Goal: Task Accomplishment & Management: Complete application form

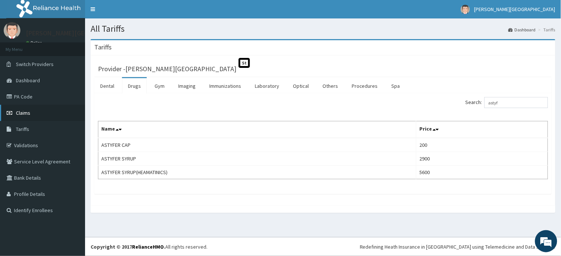
click at [24, 116] on link "Claims" at bounding box center [42, 113] width 85 height 16
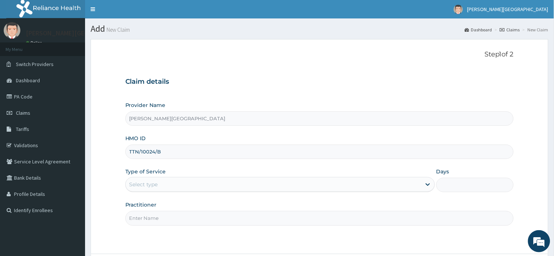
type input "TTN/10024/B"
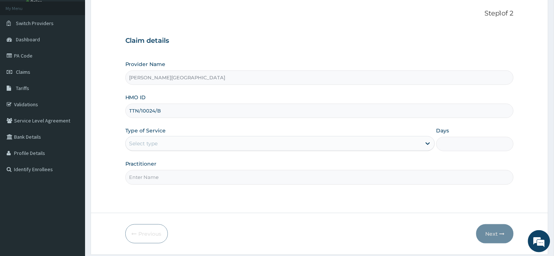
drag, startPoint x: 180, startPoint y: 139, endPoint x: 174, endPoint y: 153, distance: 14.9
click at [180, 140] on div "Select type" at bounding box center [273, 144] width 295 height 12
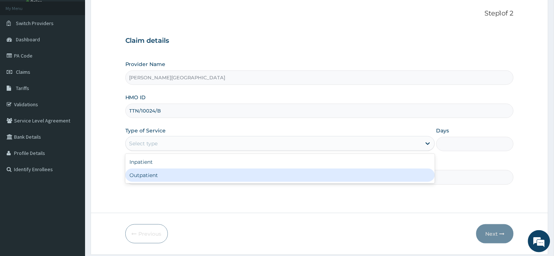
click at [171, 172] on div "Outpatient" at bounding box center [279, 175] width 309 height 13
type input "1"
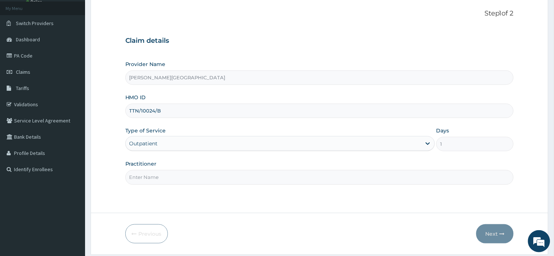
click at [171, 176] on input "Practitioner" at bounding box center [319, 177] width 388 height 14
type input "a"
type input "AA"
click at [497, 231] on button "Next" at bounding box center [494, 234] width 37 height 19
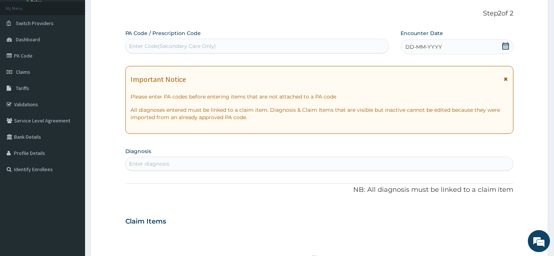
click at [507, 78] on icon at bounding box center [506, 78] width 4 height 5
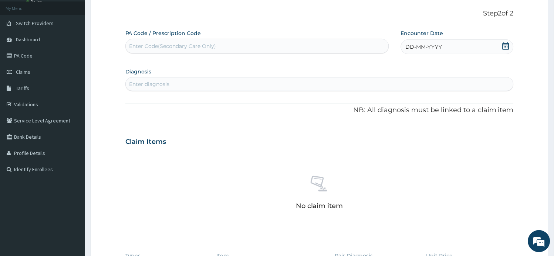
click at [157, 44] on div "Enter Code(Secondary Care Only)" at bounding box center [172, 45] width 87 height 7
paste input "PA/BB1004"
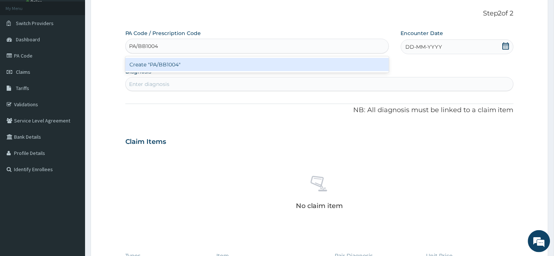
type input "PA/BB1004"
click at [168, 65] on div "Create "PA/BB1004"" at bounding box center [256, 64] width 263 height 13
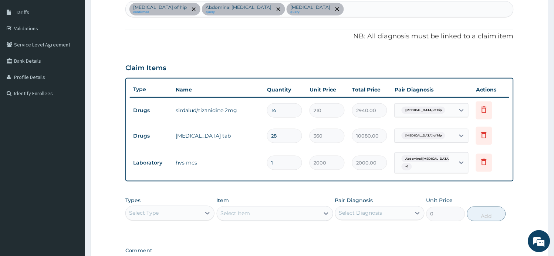
scroll to position [164, 0]
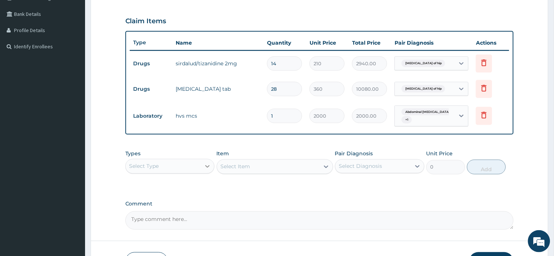
click at [201, 167] on div at bounding box center [207, 166] width 13 height 13
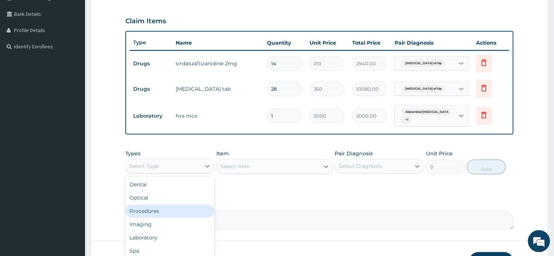
click at [171, 206] on div "Procedures" at bounding box center [169, 211] width 89 height 13
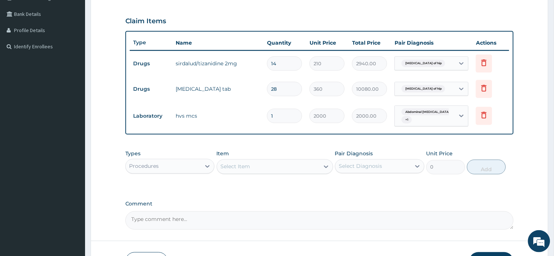
click at [291, 169] on div "Select Item" at bounding box center [275, 167] width 116 height 15
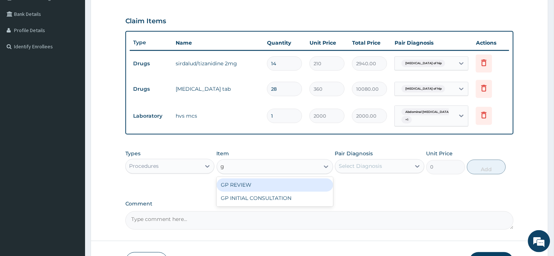
type input "gp"
click at [293, 194] on div "GP INITIAL CONSULTATION" at bounding box center [275, 198] width 116 height 13
click at [367, 157] on div "Pair Diagnosis Select Diagnosis" at bounding box center [379, 162] width 89 height 24
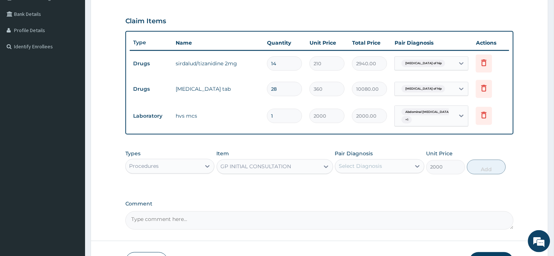
type input "2000"
click at [392, 164] on div "Select Diagnosis" at bounding box center [372, 167] width 75 height 12
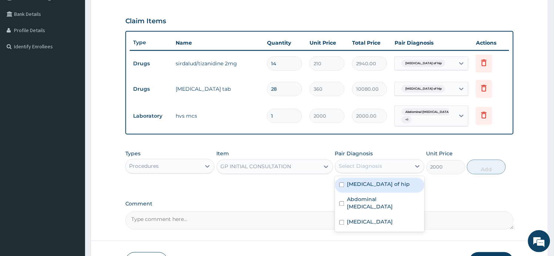
click at [385, 183] on label "Osteoarthritis of hip" at bounding box center [378, 184] width 63 height 7
checkbox input "true"
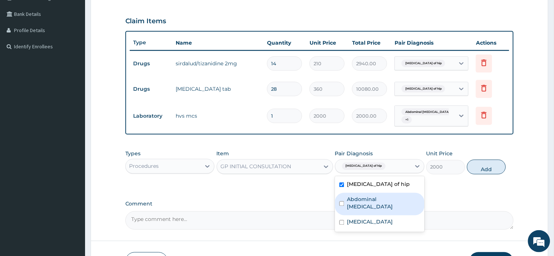
click at [380, 196] on label "Abdominal colic" at bounding box center [383, 203] width 73 height 15
checkbox input "true"
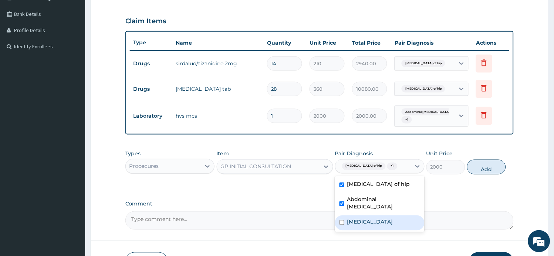
click at [382, 219] on label "Bacterial vaginosis" at bounding box center [370, 222] width 46 height 7
checkbox input "true"
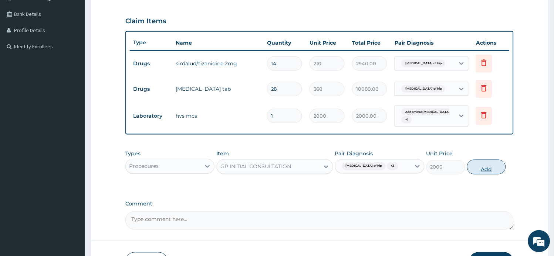
click at [485, 168] on button "Add" at bounding box center [486, 167] width 39 height 15
type input "0"
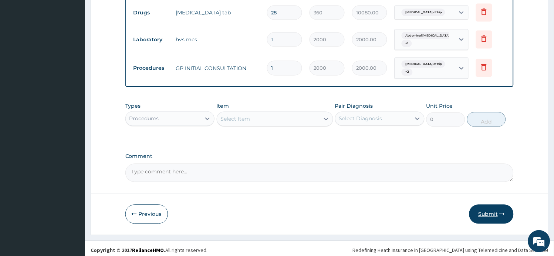
click at [488, 212] on button "Submit" at bounding box center [491, 214] width 44 height 19
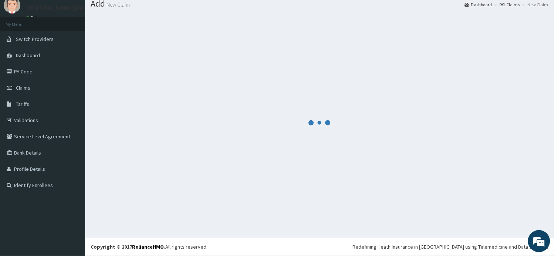
scroll to position [25, 0]
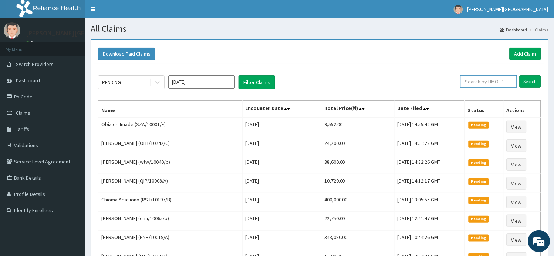
click at [491, 78] on input "text" at bounding box center [488, 81] width 57 height 13
paste input "SRH/10077/A"
type input "SRH/10077/A"
click at [535, 87] on input "Search" at bounding box center [529, 81] width 21 height 13
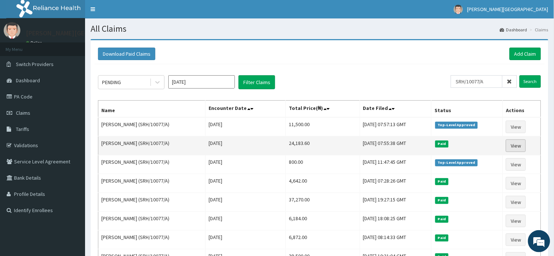
click at [520, 146] on link "View" at bounding box center [515, 146] width 20 height 13
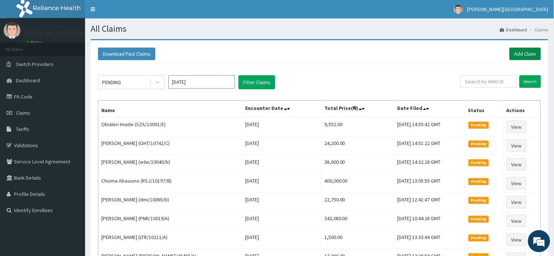
click at [527, 55] on link "Add Claim" at bounding box center [524, 54] width 31 height 13
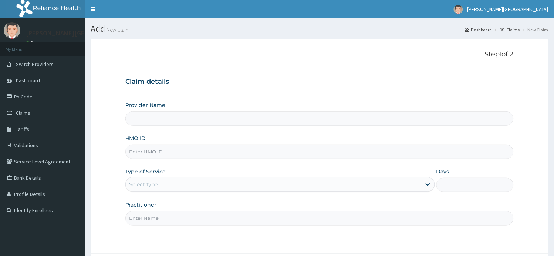
type input "[PERSON_NAME][GEOGRAPHIC_DATA]"
click at [148, 153] on input "HMO ID" at bounding box center [319, 152] width 388 height 14
paste input "PNR/10019/A"
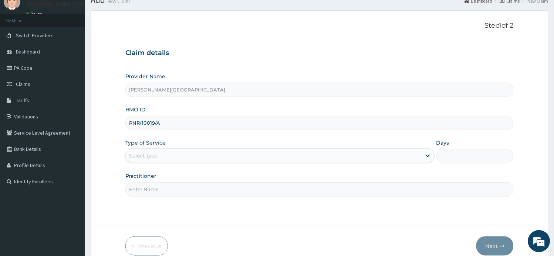
scroll to position [64, 0]
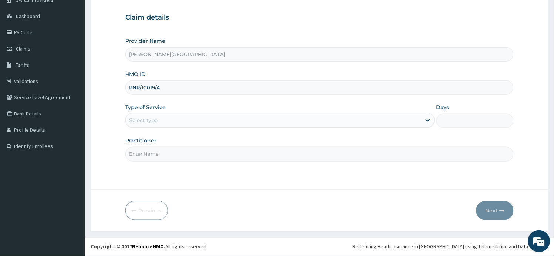
type input "PNR/10019/A"
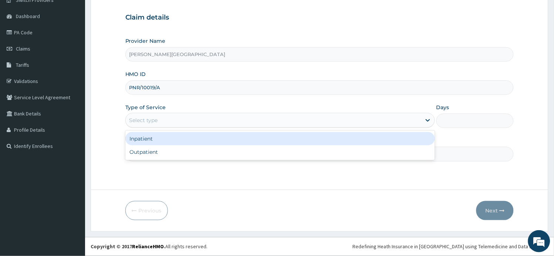
drag, startPoint x: 180, startPoint y: 116, endPoint x: 174, endPoint y: 131, distance: 16.1
click at [180, 116] on div "Select type" at bounding box center [273, 121] width 295 height 12
click at [171, 137] on div "Inpatient" at bounding box center [279, 138] width 309 height 13
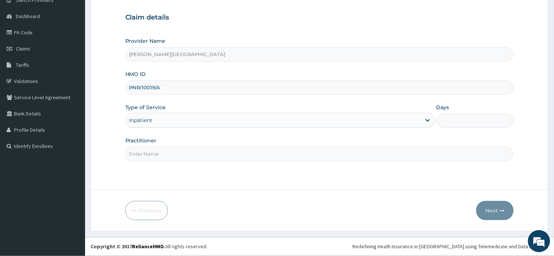
click at [488, 127] on input "Days" at bounding box center [474, 121] width 77 height 14
type input "1"
click at [300, 154] on input "Practitioner" at bounding box center [319, 154] width 388 height 14
type input "AA"
click at [502, 214] on button "Next" at bounding box center [494, 210] width 37 height 19
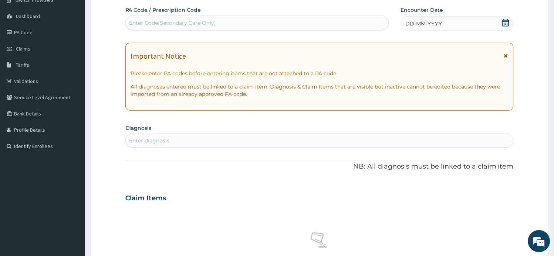
scroll to position [0, 0]
click at [504, 53] on icon at bounding box center [506, 55] width 4 height 5
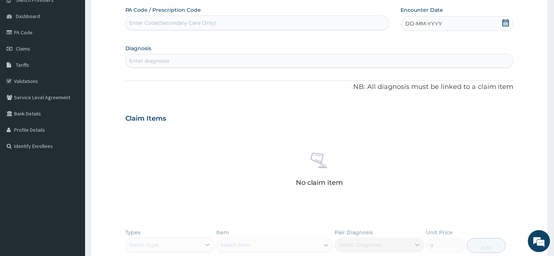
click at [160, 62] on div "Enter diagnosis" at bounding box center [149, 60] width 40 height 7
click at [176, 19] on div "Enter Code(Secondary Care Only)" at bounding box center [172, 22] width 87 height 7
paste input "PA/6132B9"
type input "PA/6132B9"
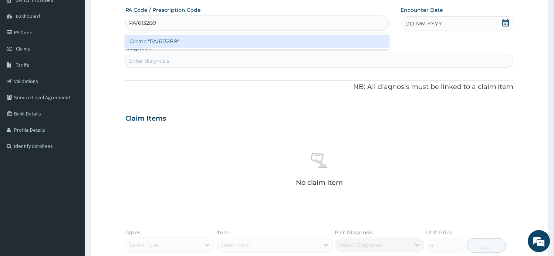
click at [161, 41] on div "Create "PA/6132B9"" at bounding box center [256, 41] width 263 height 13
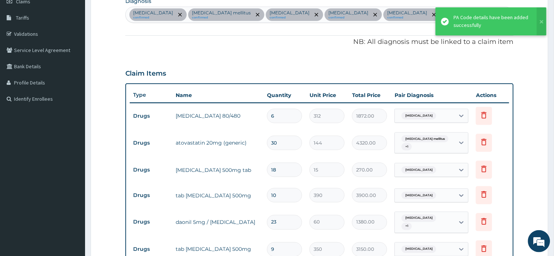
scroll to position [102, 0]
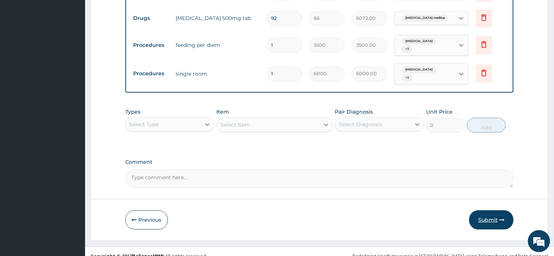
click at [490, 211] on button "Submit" at bounding box center [491, 220] width 44 height 19
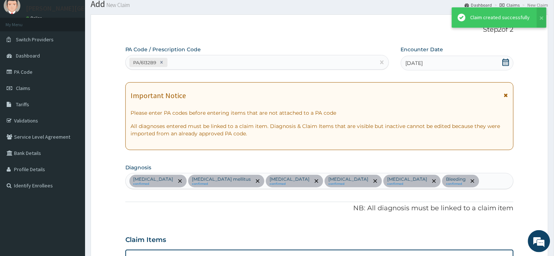
scroll to position [369, 0]
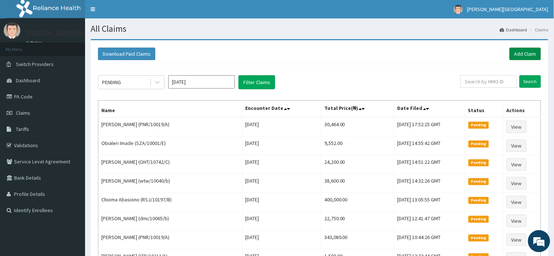
click at [511, 50] on link "Add Claim" at bounding box center [524, 54] width 31 height 13
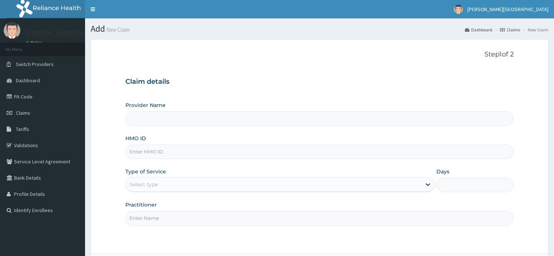
type input "[PERSON_NAME][GEOGRAPHIC_DATA]"
click at [187, 151] on input "HMO ID" at bounding box center [319, 152] width 388 height 14
paste input "SRH/10077/A"
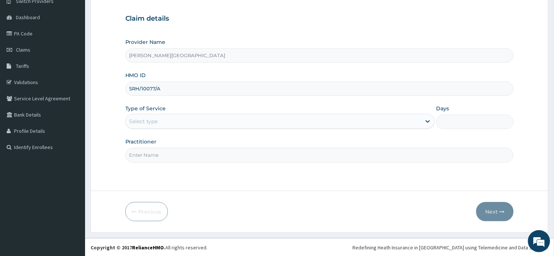
scroll to position [64, 0]
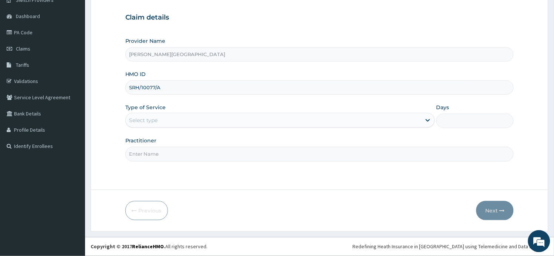
type input "SRH/10077/A"
click at [186, 126] on div "Select type" at bounding box center [273, 121] width 295 height 12
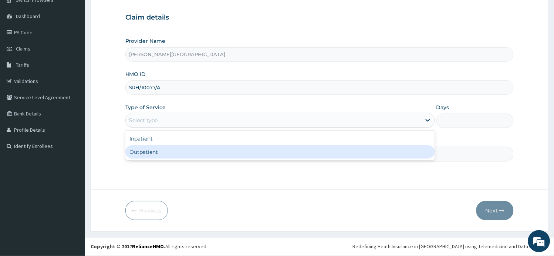
click at [179, 153] on div "Outpatient" at bounding box center [279, 152] width 309 height 13
type input "1"
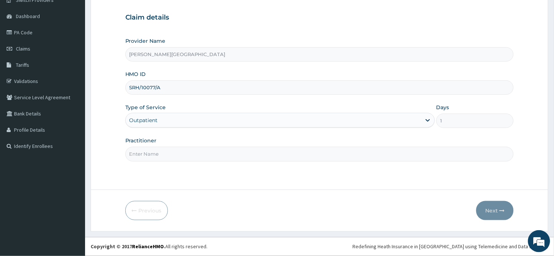
click at [178, 156] on input "Practitioner" at bounding box center [319, 154] width 388 height 14
type input "AA"
click at [498, 214] on button "Next" at bounding box center [494, 210] width 37 height 19
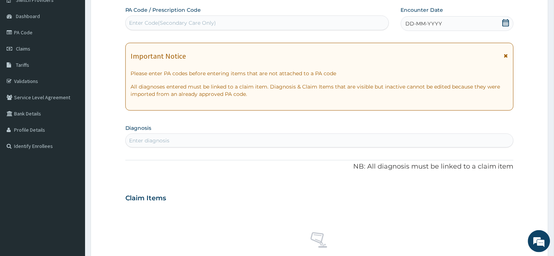
click at [504, 53] on icon at bounding box center [506, 55] width 4 height 5
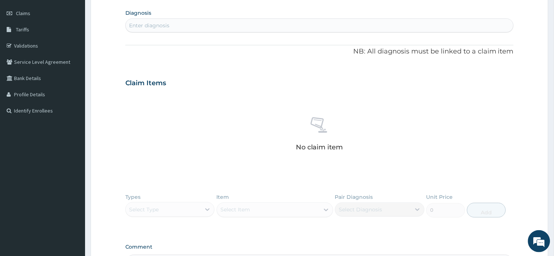
scroll to position [194, 0]
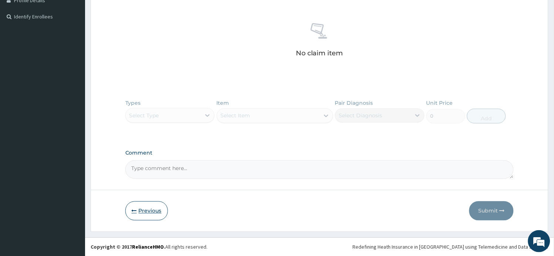
click at [145, 214] on button "Previous" at bounding box center [146, 211] width 42 height 19
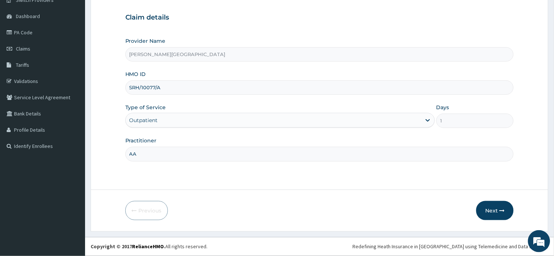
drag, startPoint x: 142, startPoint y: 87, endPoint x: 98, endPoint y: 86, distance: 44.4
click at [98, 86] on form "Step 1 of 2 Claim details Provider Name Subol Hospital HMO ID SRH/10077/A Type …" at bounding box center [319, 103] width 457 height 257
paste input "XCD/10020/b"
type input "XCD/10020/b"
click at [503, 212] on icon "button" at bounding box center [501, 210] width 5 height 5
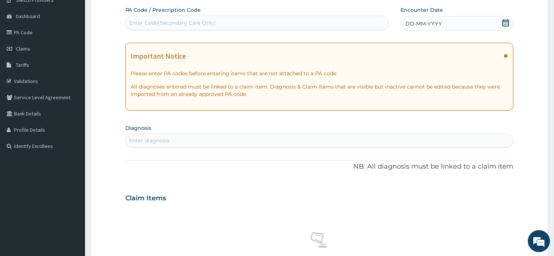
click at [505, 56] on icon at bounding box center [506, 55] width 4 height 5
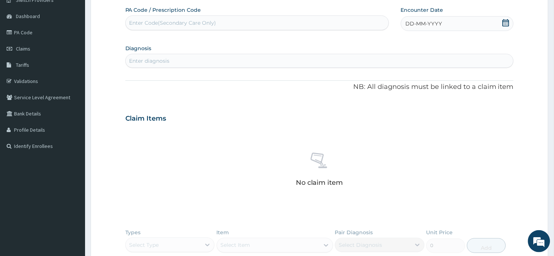
click at [181, 23] on div "Enter Code(Secondary Care Only)" at bounding box center [172, 22] width 87 height 7
click at [208, 61] on div "Enter diagnosis" at bounding box center [320, 61] width 388 height 12
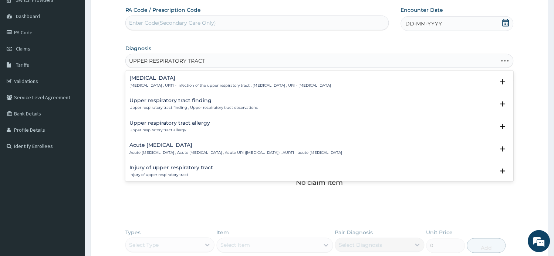
type input "UPPER RESPIRATORY TRACT"
click at [201, 143] on h4 "Acute upper respiratory infection" at bounding box center [236, 146] width 212 height 6
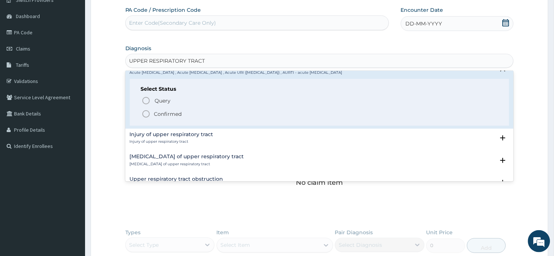
scroll to position [82, 0]
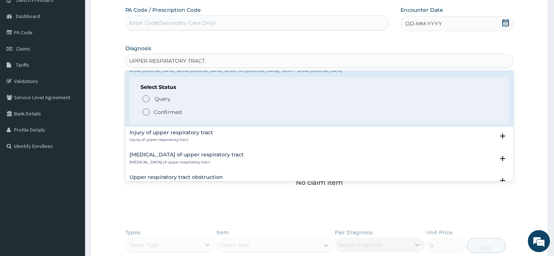
click at [177, 111] on p "Confirmed" at bounding box center [168, 112] width 28 height 7
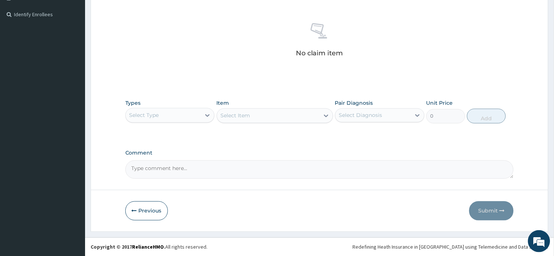
scroll to position [197, 0]
click at [201, 118] on div at bounding box center [207, 115] width 13 height 13
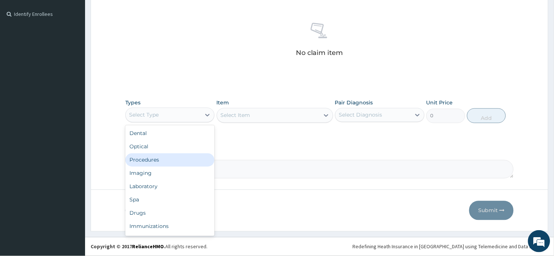
click at [174, 160] on div "Procedures" at bounding box center [169, 160] width 89 height 13
click at [164, 110] on div "Procedures" at bounding box center [163, 115] width 75 height 12
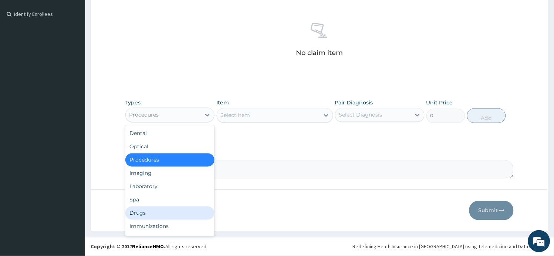
click at [159, 212] on div "Drugs" at bounding box center [169, 213] width 89 height 13
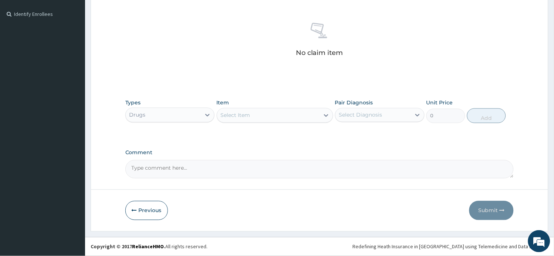
click at [246, 115] on div "Select Item" at bounding box center [236, 115] width 30 height 7
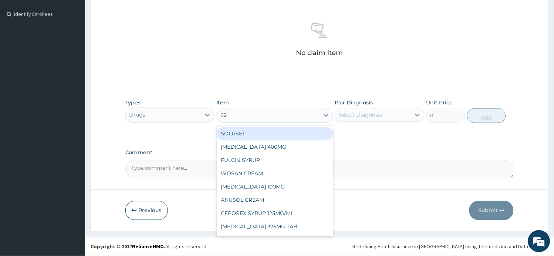
type input "625"
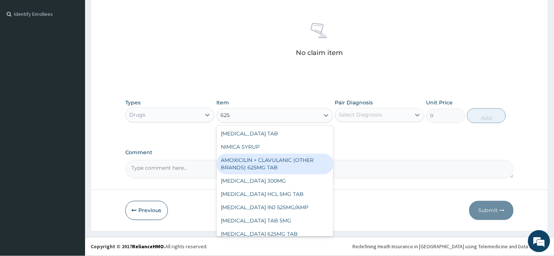
click at [275, 158] on div "AMOXICILIN + CLAVULANIC (OTHER BRANDS) 625MG TAB" at bounding box center [275, 164] width 116 height 21
type input "186"
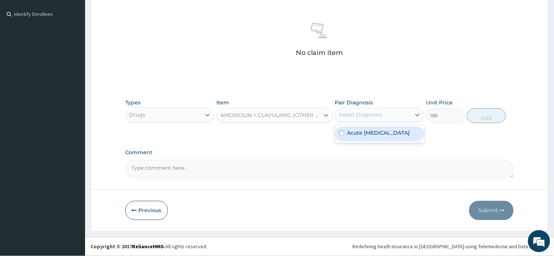
click at [360, 115] on div "Select Diagnosis" at bounding box center [360, 115] width 43 height 7
click at [367, 137] on label "Acute upper respiratory infection" at bounding box center [378, 133] width 63 height 7
checkbox input "true"
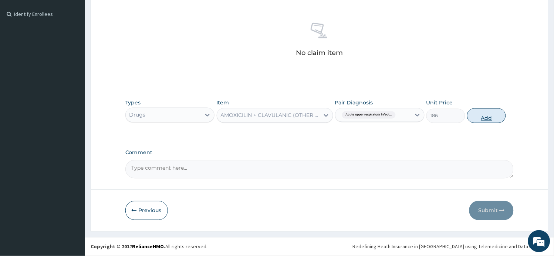
click at [482, 118] on button "Add" at bounding box center [486, 116] width 39 height 15
type input "0"
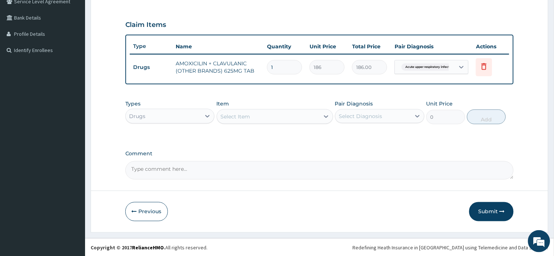
click at [293, 68] on input "1" at bounding box center [284, 67] width 35 height 14
type input "10"
type input "1860.00"
type input "10"
click at [279, 118] on div "Select Item" at bounding box center [268, 117] width 102 height 12
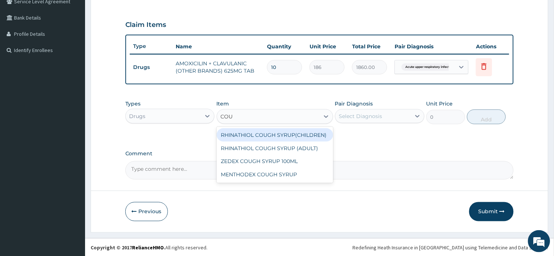
type input "COUG"
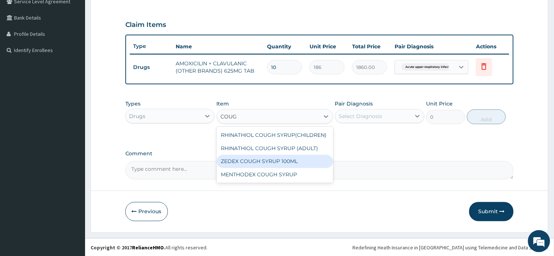
click at [290, 168] on div "ZEDEX COUGH SYRUP 100ML" at bounding box center [275, 161] width 116 height 13
type input "660"
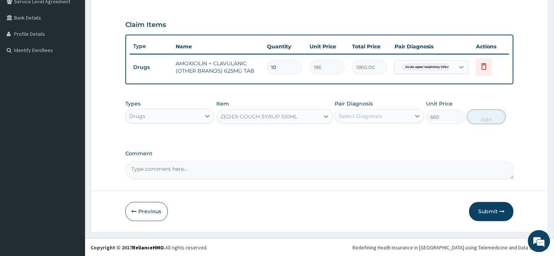
click at [358, 116] on div "Select Diagnosis" at bounding box center [360, 116] width 43 height 7
click at [364, 135] on label "Acute upper respiratory infection" at bounding box center [378, 134] width 63 height 7
checkbox input "true"
click at [489, 122] on button "Add" at bounding box center [486, 117] width 39 height 15
type input "0"
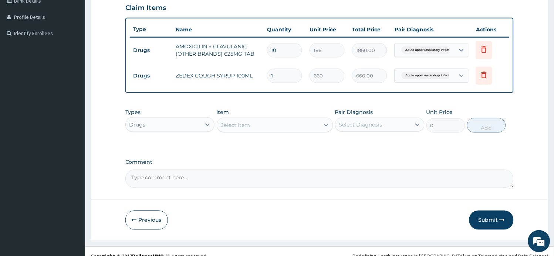
scroll to position [186, 0]
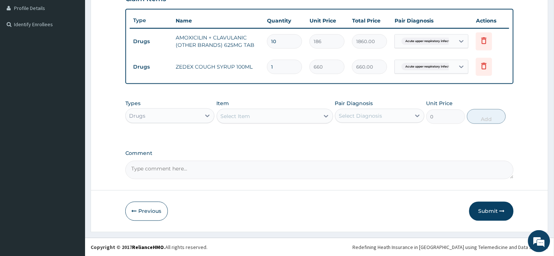
click at [233, 117] on div "Select Item" at bounding box center [236, 116] width 30 height 7
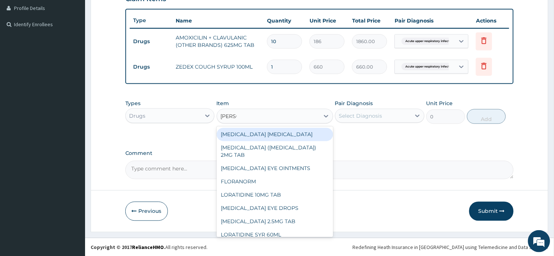
type input "LORAT"
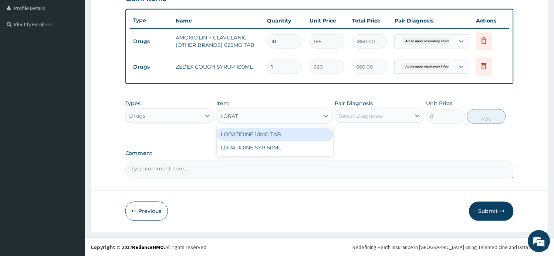
click at [280, 134] on div "LORATIDINE 10MG TAB" at bounding box center [275, 134] width 116 height 13
type input "42"
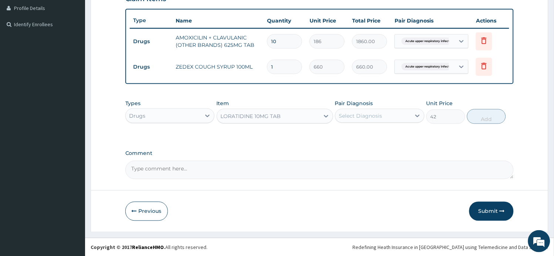
click at [391, 116] on div "Select Diagnosis" at bounding box center [372, 116] width 75 height 12
click at [387, 134] on label "Acute upper respiratory infection" at bounding box center [378, 133] width 63 height 7
checkbox input "true"
click at [486, 122] on button "Add" at bounding box center [486, 116] width 39 height 15
type input "0"
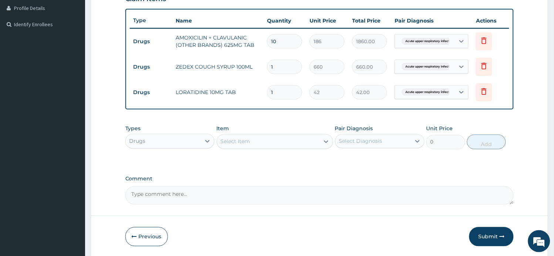
drag, startPoint x: 290, startPoint y: 92, endPoint x: 217, endPoint y: 92, distance: 73.5
click at [217, 92] on tr "Drugs LORATIDINE 10MG TAB 1 42 42.00 Acute upper respiratory infect... Delete" at bounding box center [319, 92] width 379 height 25
type input "7"
type input "294.00"
type input "7"
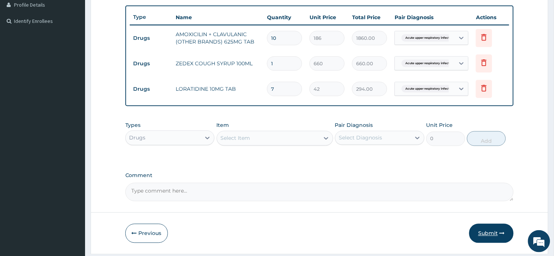
scroll to position [212, 0]
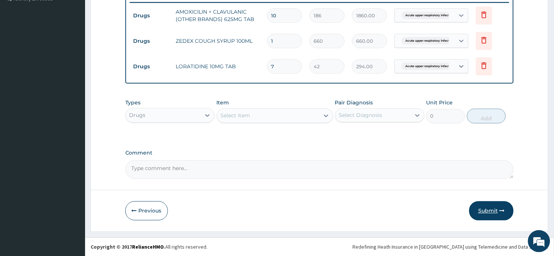
click at [487, 212] on button "Submit" at bounding box center [491, 211] width 44 height 19
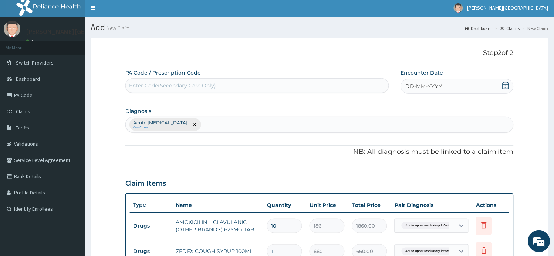
scroll to position [0, 0]
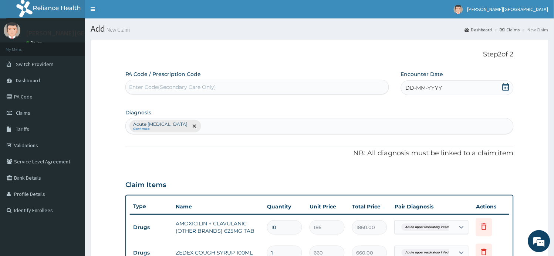
click at [506, 86] on icon at bounding box center [505, 87] width 7 height 7
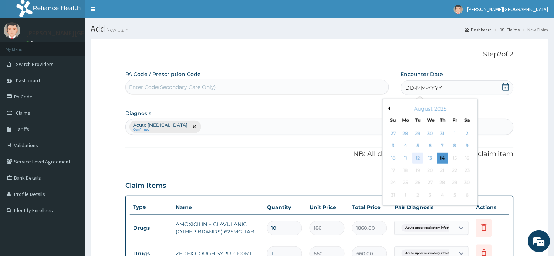
click at [416, 159] on div "12" at bounding box center [417, 158] width 11 height 11
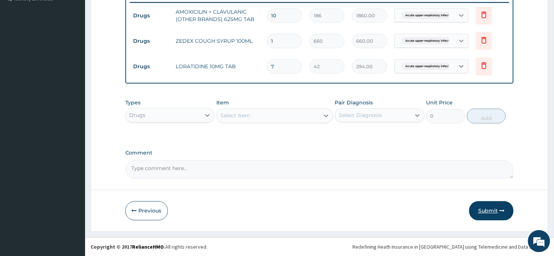
click at [483, 212] on button "Submit" at bounding box center [491, 211] width 44 height 19
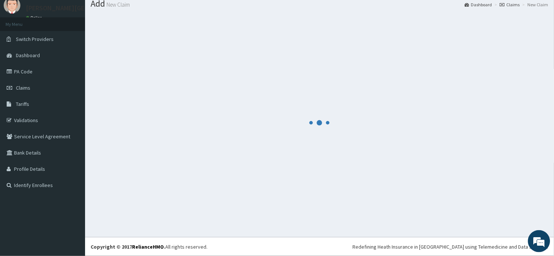
scroll to position [25, 0]
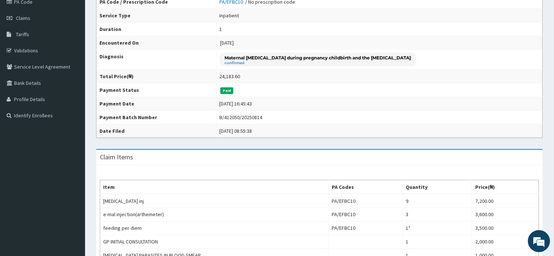
scroll to position [82, 0]
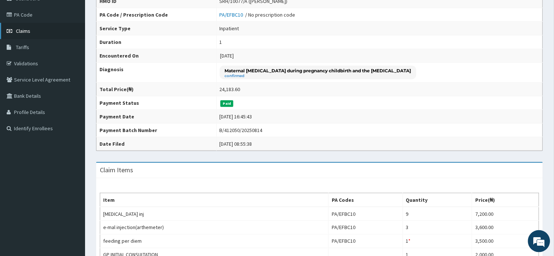
click at [32, 30] on link "Claims" at bounding box center [42, 31] width 85 height 16
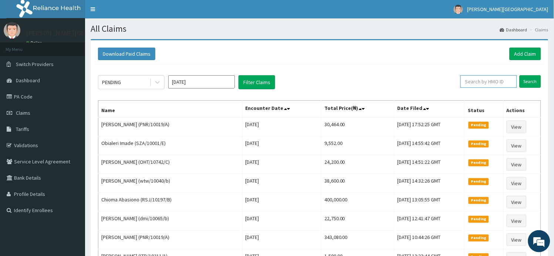
click at [480, 81] on input "text" at bounding box center [488, 81] width 57 height 13
paste input "BPN/10010/A"
type input "BPN/10010/A"
click at [528, 78] on input "Search" at bounding box center [529, 81] width 21 height 13
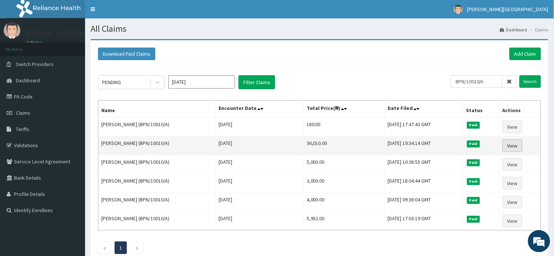
click at [518, 146] on link "View" at bounding box center [512, 146] width 20 height 13
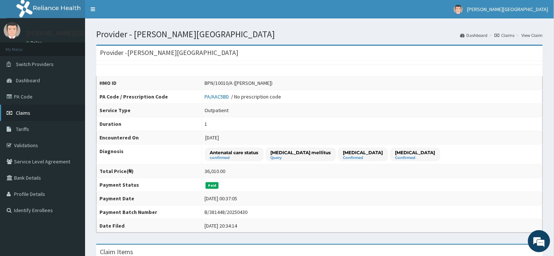
click at [27, 113] on span "Claims" at bounding box center [23, 113] width 14 height 7
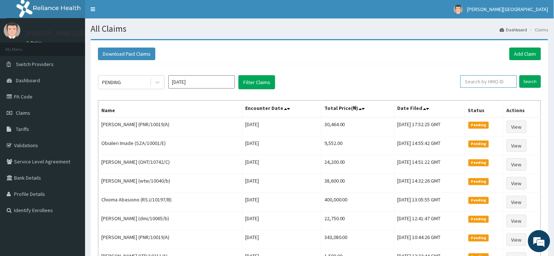
click at [481, 86] on input "text" at bounding box center [488, 81] width 57 height 13
paste input "XCD/10020/b"
type input "XCD/10020/b"
click at [529, 82] on input "Search" at bounding box center [529, 81] width 21 height 13
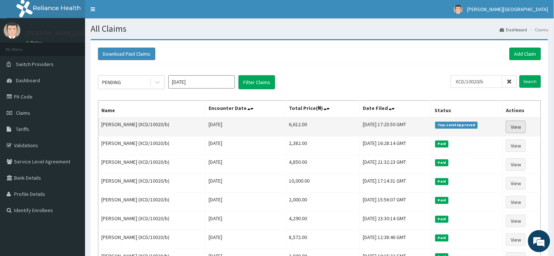
click at [525, 129] on link "View" at bounding box center [515, 127] width 20 height 13
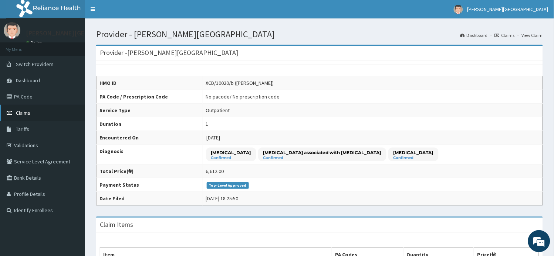
click at [28, 111] on span "Claims" at bounding box center [23, 113] width 14 height 7
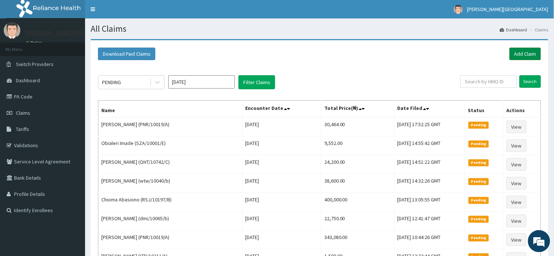
click at [527, 56] on link "Add Claim" at bounding box center [524, 54] width 31 height 13
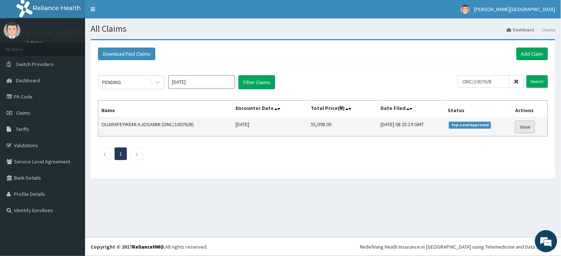
click at [532, 127] on link "View" at bounding box center [525, 127] width 20 height 13
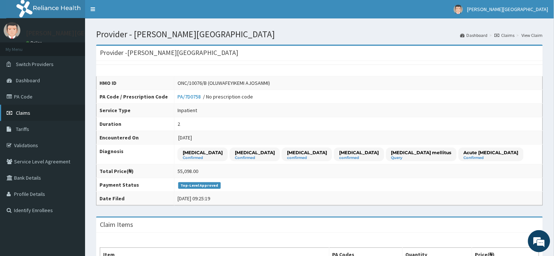
click at [27, 112] on span "Claims" at bounding box center [23, 113] width 14 height 7
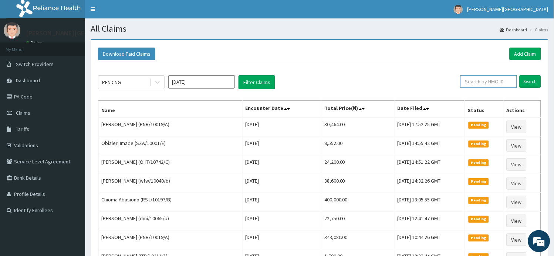
click at [483, 84] on input "text" at bounding box center [488, 81] width 57 height 13
paste input "SBG/10116/C"
type input "SBG/10116/C"
click at [529, 84] on input "Search" at bounding box center [529, 81] width 21 height 13
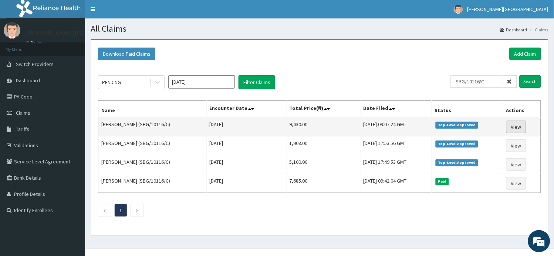
click at [519, 125] on link "View" at bounding box center [516, 127] width 20 height 13
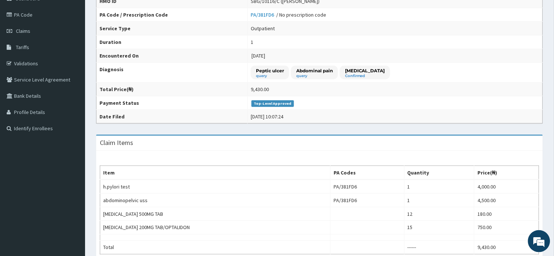
scroll to position [123, 0]
click at [25, 30] on span "Claims" at bounding box center [23, 31] width 14 height 7
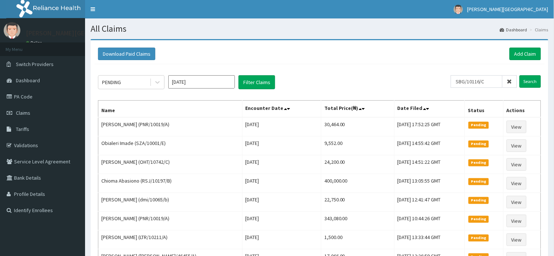
type input "SBG/10116/C"
click at [522, 78] on input "Search" at bounding box center [529, 81] width 21 height 13
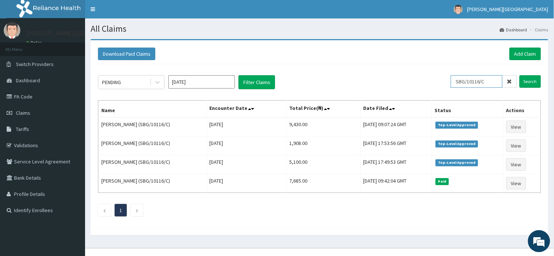
drag, startPoint x: 488, startPoint y: 81, endPoint x: 413, endPoint y: 81, distance: 75.0
click at [413, 81] on div "PENDING Aug 2025 Filter Claims SBG/10116/C Search" at bounding box center [319, 82] width 443 height 14
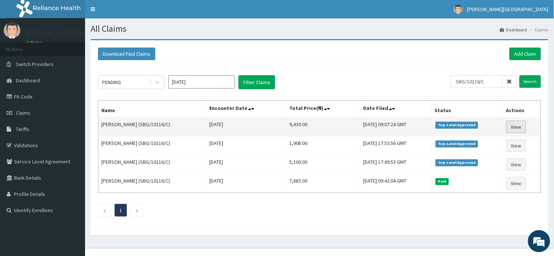
click at [516, 127] on link "View" at bounding box center [516, 127] width 20 height 13
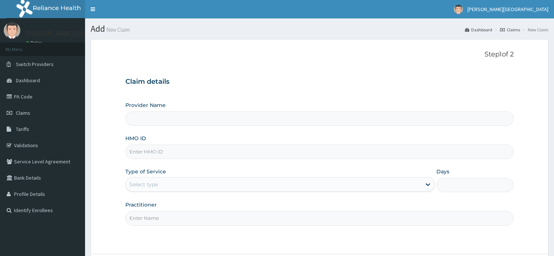
click at [164, 150] on input "HMO ID" at bounding box center [319, 152] width 388 height 14
paste input "SBG/10116/C"
type input "SBG/10116/C"
type input "[PERSON_NAME][GEOGRAPHIC_DATA]"
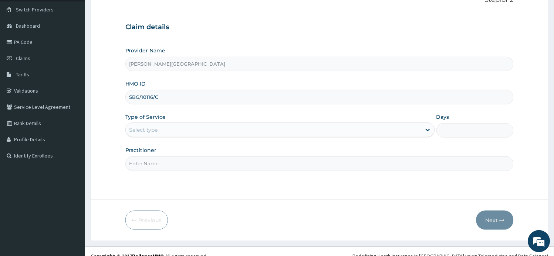
scroll to position [64, 0]
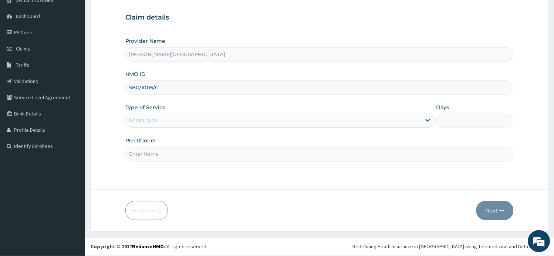
type input "SBG/10116/C"
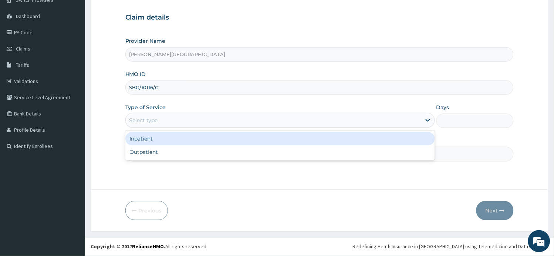
click at [177, 119] on div "Select type" at bounding box center [273, 121] width 295 height 12
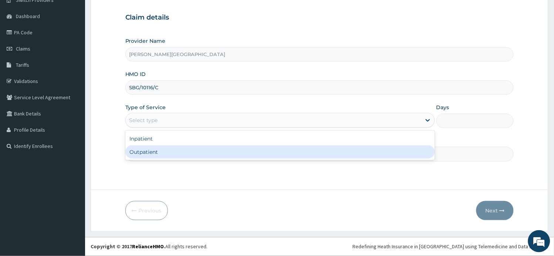
click at [168, 152] on div "Outpatient" at bounding box center [279, 152] width 309 height 13
type input "1"
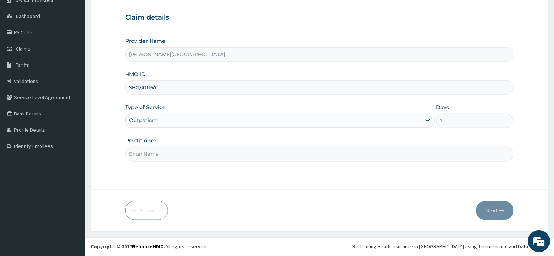
click at [168, 152] on input "Practitioner" at bounding box center [319, 154] width 388 height 14
type input "AA"
click at [492, 213] on button "Next" at bounding box center [494, 210] width 37 height 19
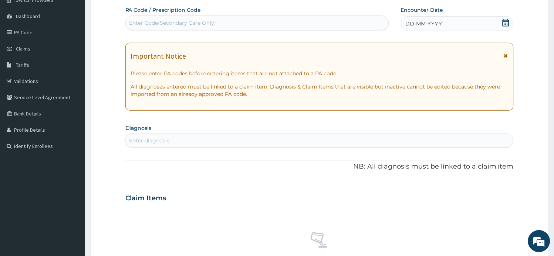
click at [505, 55] on icon at bounding box center [506, 55] width 4 height 5
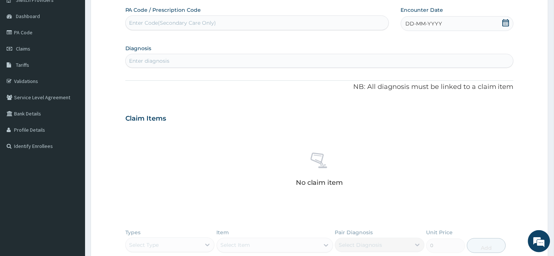
click at [507, 22] on icon at bounding box center [505, 22] width 7 height 7
click at [415, 94] on div "12" at bounding box center [417, 94] width 11 height 11
click at [191, 64] on div "Enter diagnosis" at bounding box center [320, 61] width 388 height 12
type input "ACUTE GASTRITIS"
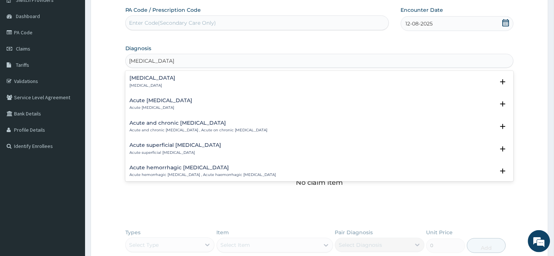
click at [183, 79] on div "Acute gastritis Acute gastritis" at bounding box center [319, 81] width 379 height 13
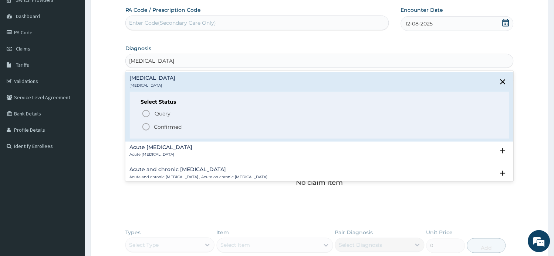
click at [170, 126] on p "Confirmed" at bounding box center [168, 126] width 28 height 7
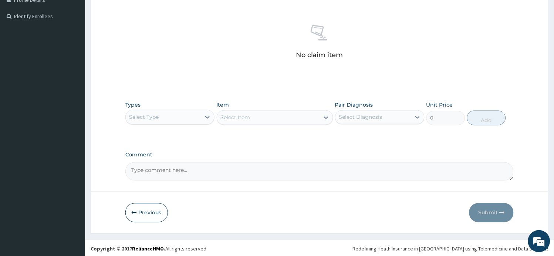
scroll to position [197, 0]
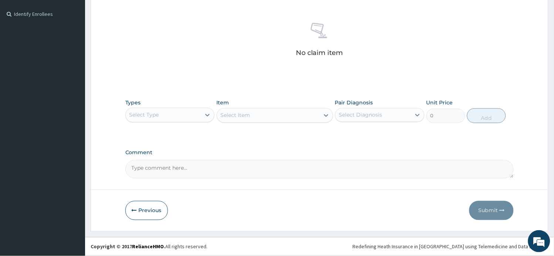
click at [193, 117] on div "Select Type" at bounding box center [163, 115] width 75 height 12
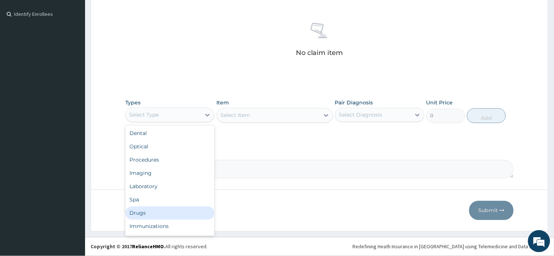
click at [165, 210] on div "Drugs" at bounding box center [169, 213] width 89 height 13
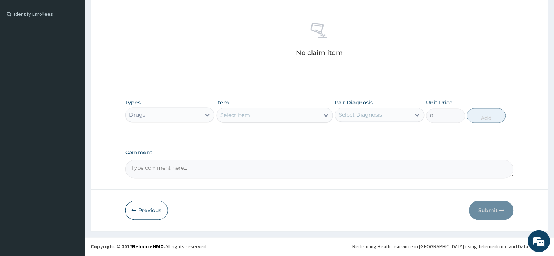
click at [263, 118] on div "Select Item" at bounding box center [268, 116] width 102 height 12
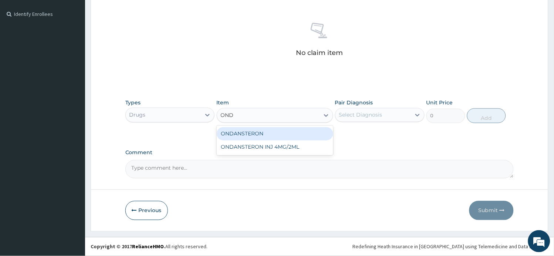
type input "ONDA"
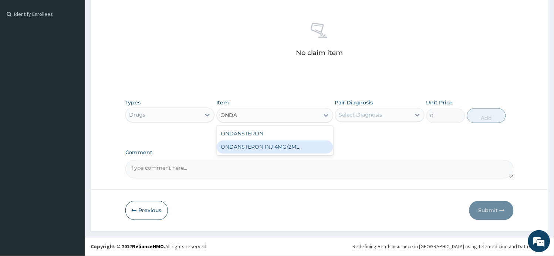
click at [306, 149] on div "ONDANSTERON INJ 4MG/2ML" at bounding box center [275, 147] width 116 height 13
type input "1400"
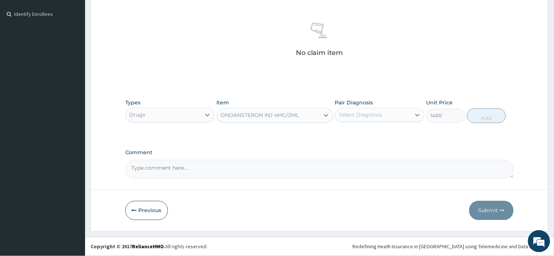
click at [364, 116] on div "Select Diagnosis" at bounding box center [360, 115] width 43 height 7
click at [366, 135] on label "Acute gastritis" at bounding box center [370, 133] width 46 height 7
checkbox input "true"
click at [494, 118] on button "Add" at bounding box center [486, 116] width 39 height 15
type input "0"
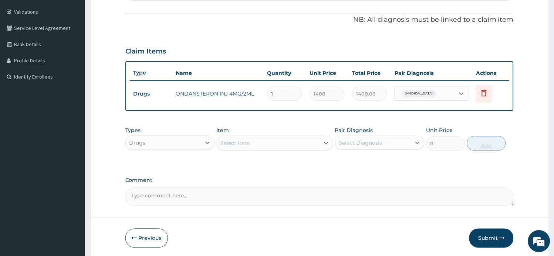
scroll to position [119, 0]
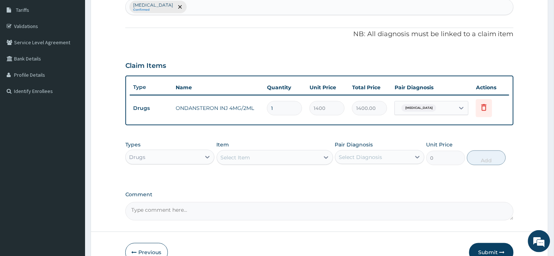
click at [263, 8] on div "Acute gastritis Confirmed" at bounding box center [320, 7] width 388 height 16
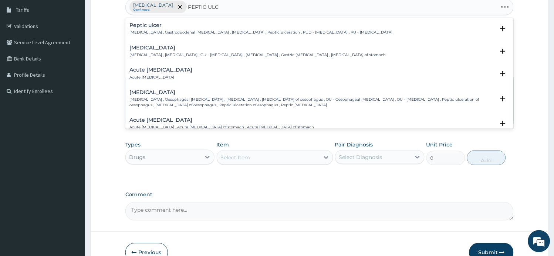
type input "PEPTIC ULCE"
click at [177, 30] on div "Peptic ulcer Peptic ulcer , Gastroduodenal ulcer , Peptic ulcer disease , Pepti…" at bounding box center [261, 29] width 263 height 13
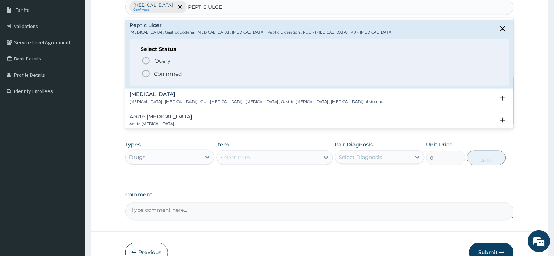
click at [181, 70] on p "Confirmed" at bounding box center [168, 73] width 28 height 7
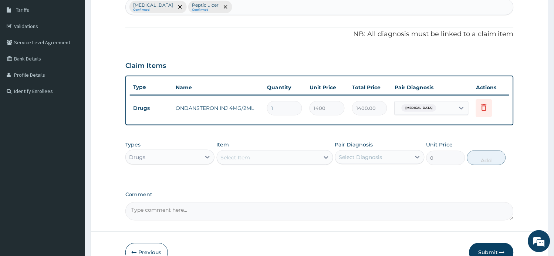
click at [246, 159] on div "Select Item" at bounding box center [236, 157] width 30 height 7
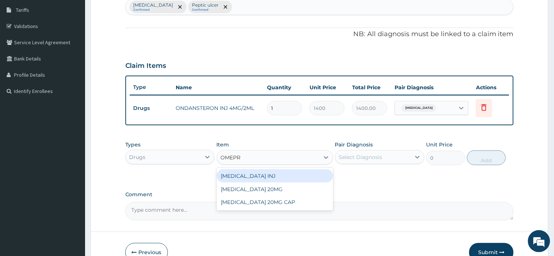
type input "OMEPRA"
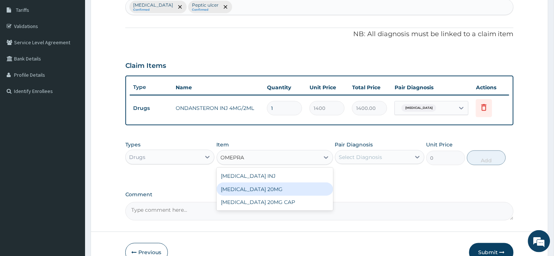
click at [256, 186] on div "[MEDICAL_DATA] 20MG" at bounding box center [275, 189] width 116 height 13
type input "70"
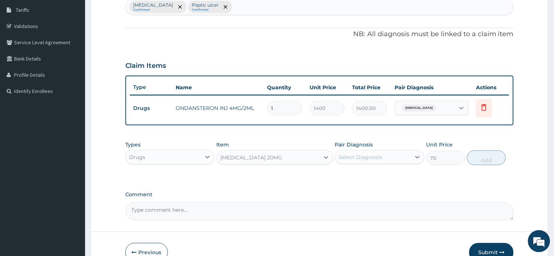
click at [357, 158] on div "Select Diagnosis" at bounding box center [360, 157] width 43 height 7
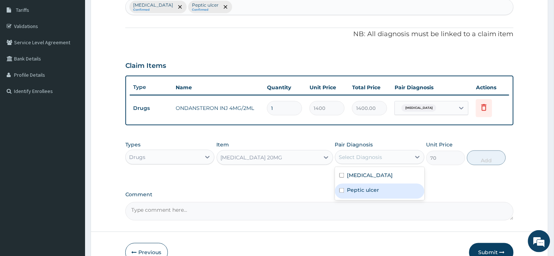
click at [365, 188] on label "Peptic ulcer" at bounding box center [363, 190] width 32 height 7
checkbox input "true"
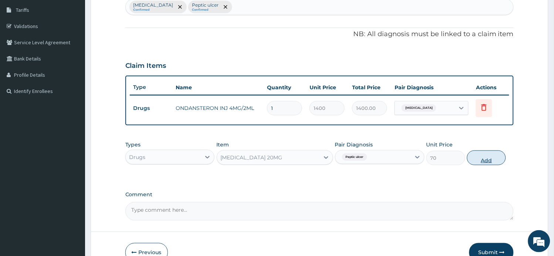
drag, startPoint x: 489, startPoint y: 149, endPoint x: 474, endPoint y: 161, distance: 19.4
click at [488, 150] on div "Types Drugs Item OMEPRAZOLE 20MG Pair Diagnosis Peptic ulcer Unit Price 70 Add" at bounding box center [319, 153] width 388 height 32
click at [488, 160] on button "Add" at bounding box center [486, 158] width 39 height 15
type input "0"
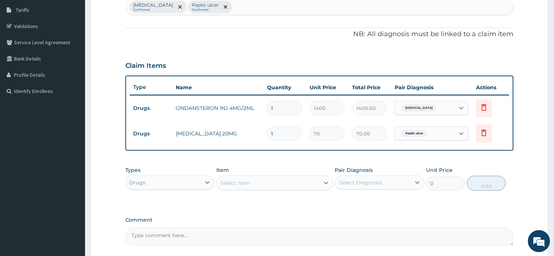
drag, startPoint x: 294, startPoint y: 134, endPoint x: 242, endPoint y: 128, distance: 52.1
click at [242, 128] on tr "Drugs OMEPRAZOLE 20MG 1 70 70.00 Peptic ulcer Delete" at bounding box center [319, 133] width 379 height 25
type input "5"
type input "350.00"
type input "5"
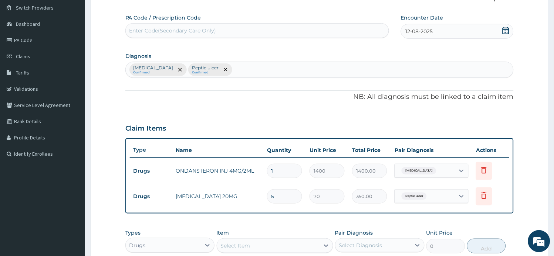
scroll to position [37, 0]
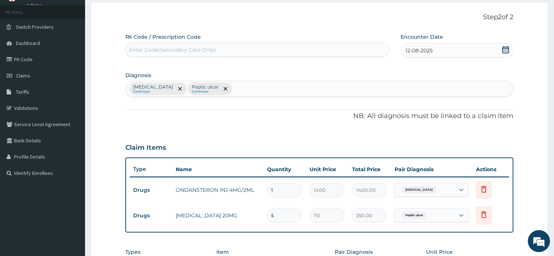
click at [239, 84] on div "Acute gastritis Confirmed Peptic ulcer Confirmed" at bounding box center [320, 89] width 388 height 16
type input "MALARIA"
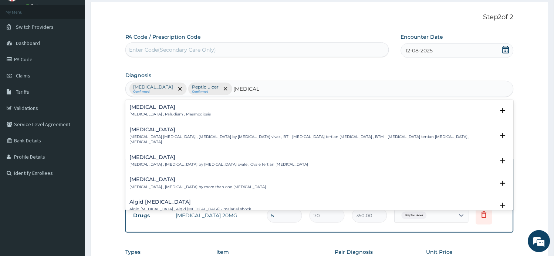
click at [180, 112] on div "Malaria Malaria , Paludism , Plasmodiosis" at bounding box center [170, 111] width 81 height 13
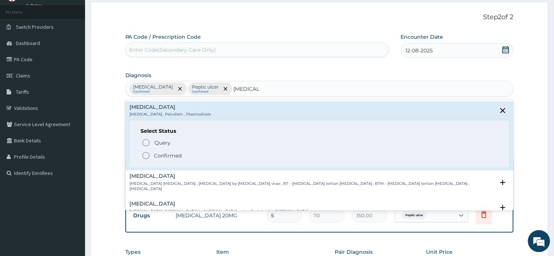
click at [176, 157] on p "Confirmed" at bounding box center [168, 155] width 28 height 7
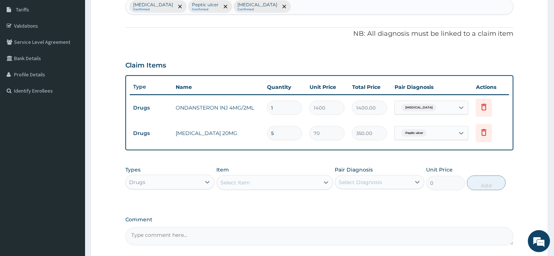
scroll to position [160, 0]
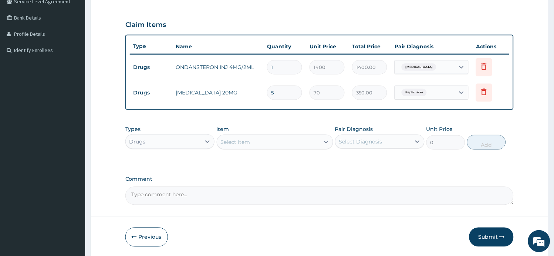
click at [259, 145] on div "Select Item" at bounding box center [268, 142] width 102 height 12
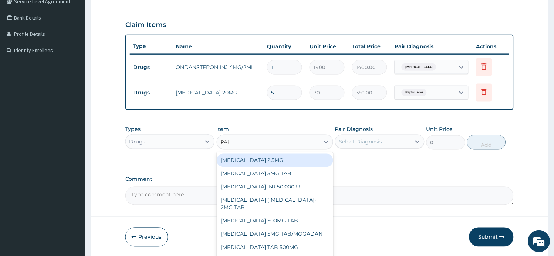
type input "PARAC"
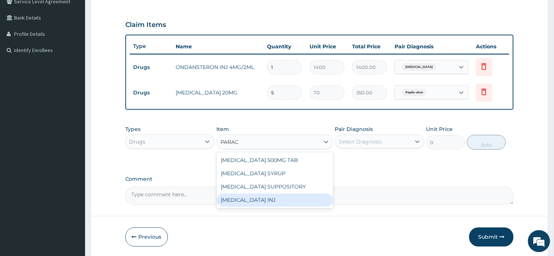
click at [279, 200] on div "PARACETAMOL INJ" at bounding box center [275, 200] width 116 height 13
type input "750"
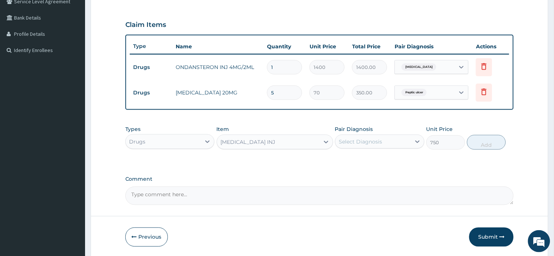
click at [353, 140] on div "Select Diagnosis" at bounding box center [360, 141] width 43 height 7
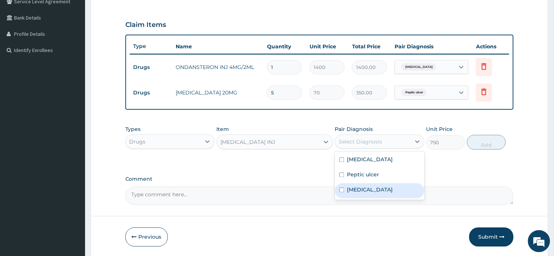
click at [365, 188] on label "[MEDICAL_DATA]" at bounding box center [370, 190] width 46 height 7
checkbox input "true"
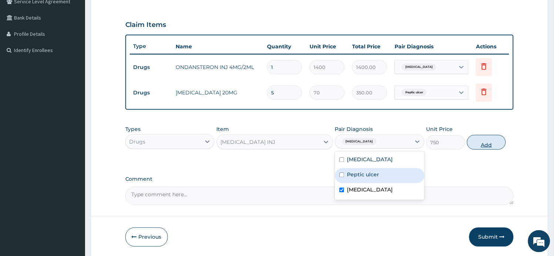
click at [490, 143] on button "Add" at bounding box center [486, 142] width 39 height 15
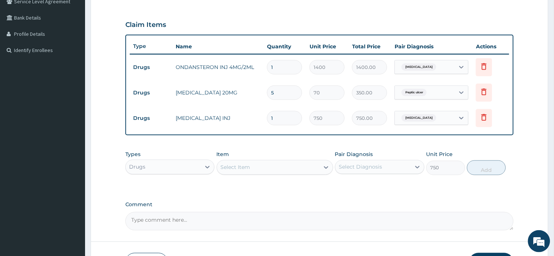
type input "0"
click at [292, 168] on div "Select Item" at bounding box center [268, 168] width 102 height 12
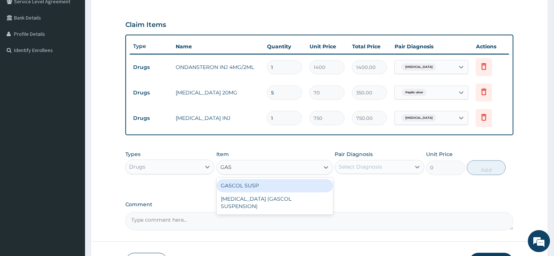
type input "GASC"
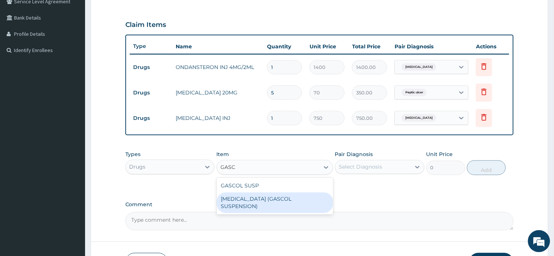
click at [271, 198] on div "[MEDICAL_DATA] (GASCOL SUSPENSION)" at bounding box center [275, 203] width 116 height 21
type input "3500"
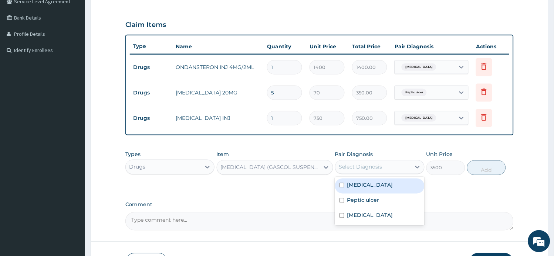
click at [357, 167] on div "Select Diagnosis" at bounding box center [360, 167] width 43 height 7
click at [356, 183] on label "Acute gastritis" at bounding box center [370, 185] width 46 height 7
checkbox input "true"
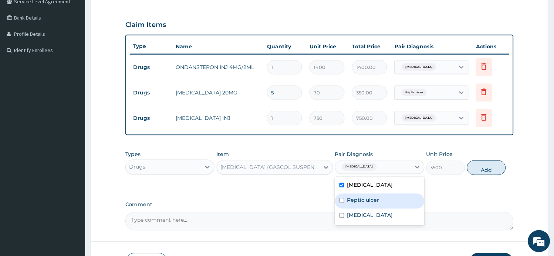
click at [360, 199] on label "Peptic ulcer" at bounding box center [363, 200] width 32 height 7
checkbox input "true"
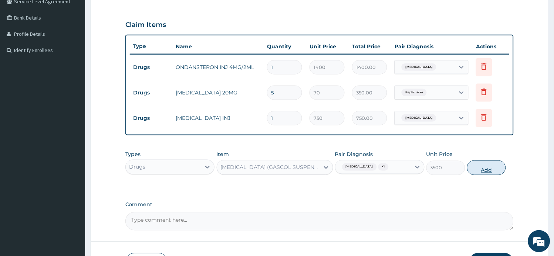
click at [485, 173] on button "Add" at bounding box center [486, 168] width 39 height 15
type input "0"
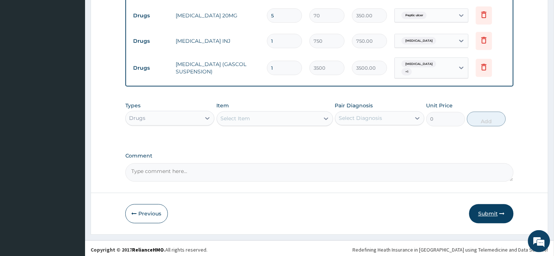
click at [494, 214] on button "Submit" at bounding box center [491, 214] width 44 height 19
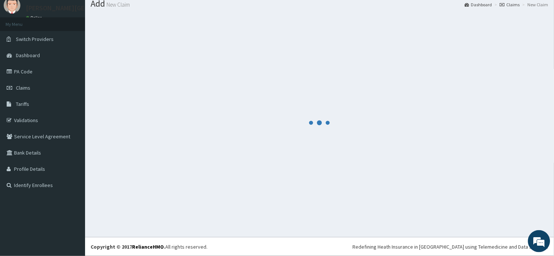
scroll to position [25, 0]
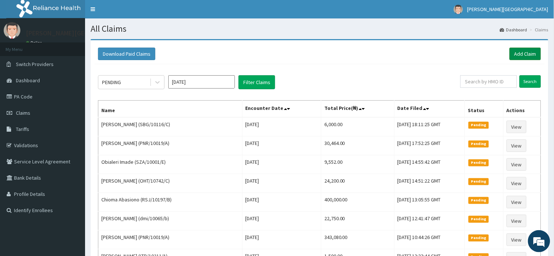
click at [524, 54] on link "Add Claim" at bounding box center [524, 54] width 31 height 13
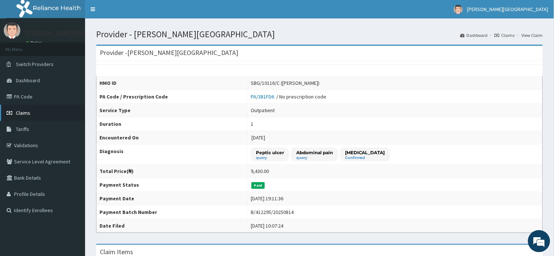
click at [31, 113] on link "Claims" at bounding box center [42, 113] width 85 height 16
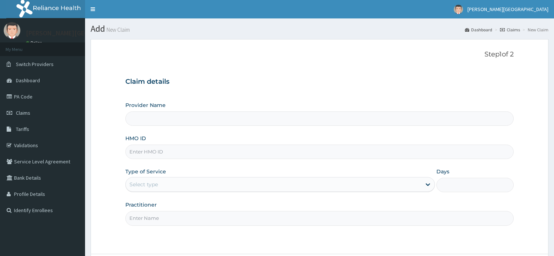
click at [171, 153] on input "HMO ID" at bounding box center [319, 152] width 388 height 14
type input "[PERSON_NAME][GEOGRAPHIC_DATA]"
paste input "SBG/10116/C"
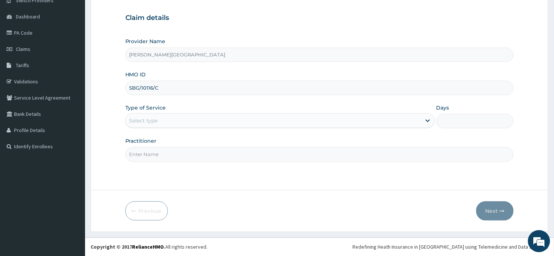
scroll to position [64, 0]
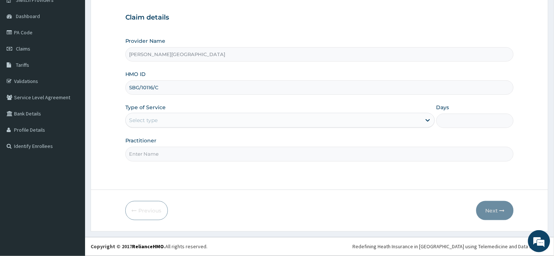
type input "SBG/10116/C"
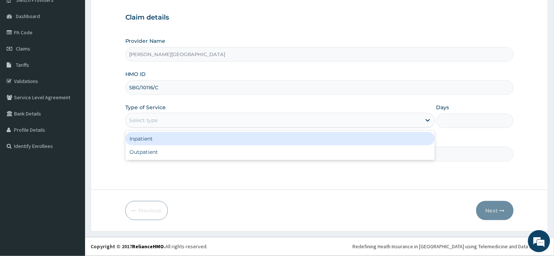
click at [180, 119] on div "Select type" at bounding box center [273, 121] width 295 height 12
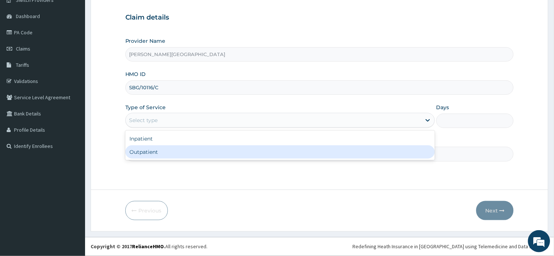
click at [176, 156] on div "Outpatient" at bounding box center [279, 152] width 309 height 13
type input "1"
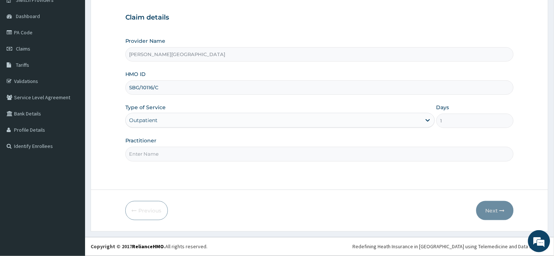
click at [176, 156] on input "Practitioner" at bounding box center [319, 154] width 388 height 14
type input "AA"
click at [486, 204] on button "Next" at bounding box center [494, 210] width 37 height 19
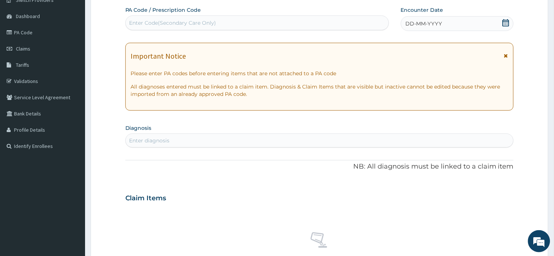
click at [167, 23] on div "Enter Code(Secondary Care Only)" at bounding box center [172, 22] width 87 height 7
paste input "PA/465F85"
type input "PA/465F85"
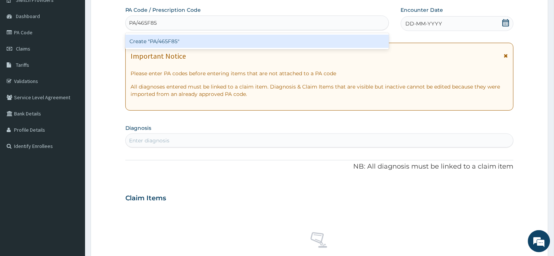
click at [177, 43] on div "Create "PA/465F85"" at bounding box center [256, 41] width 263 height 13
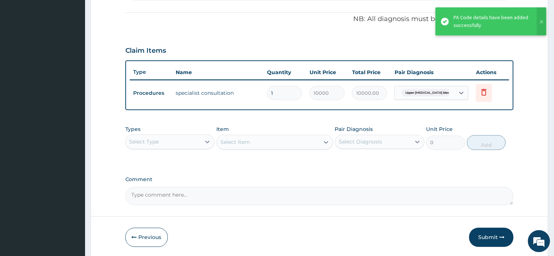
scroll to position [228, 0]
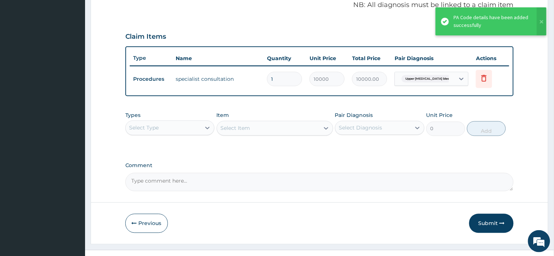
click at [206, 182] on textarea "Comment" at bounding box center [319, 182] width 388 height 18
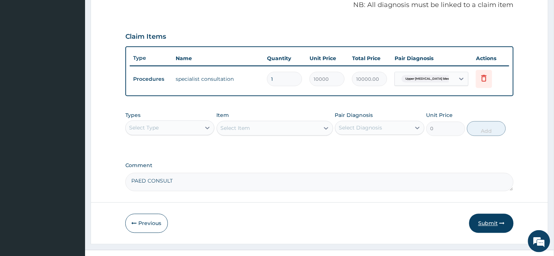
type textarea "PAED CONSULT"
click at [488, 224] on button "Submit" at bounding box center [491, 223] width 44 height 19
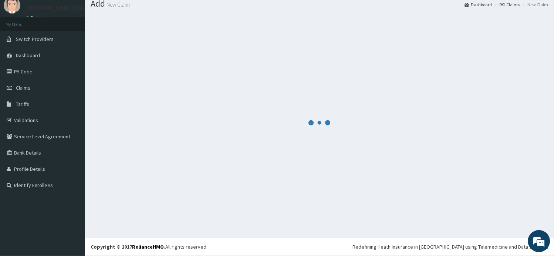
scroll to position [25, 0]
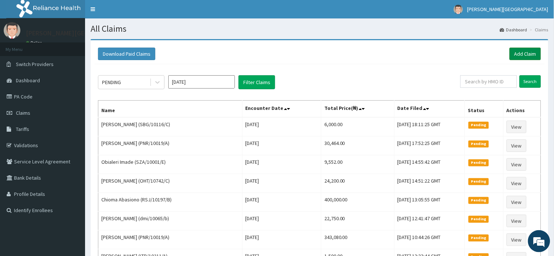
click at [518, 54] on link "Add Claim" at bounding box center [524, 54] width 31 height 13
click at [27, 126] on span "Tariffs" at bounding box center [22, 129] width 13 height 7
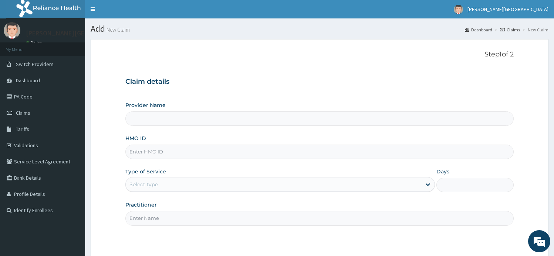
click at [150, 150] on input "HMO ID" at bounding box center [319, 152] width 388 height 14
paste input "GMT/10482/B"
type input "GMT/10482/B"
type input "[PERSON_NAME][GEOGRAPHIC_DATA]"
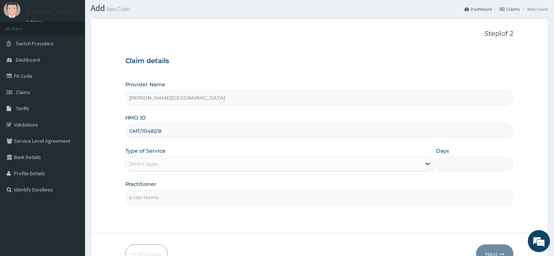
scroll to position [41, 0]
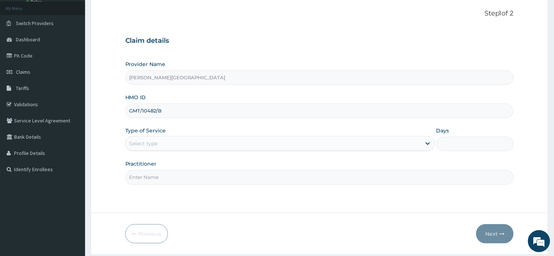
type input "GMT/10482/B"
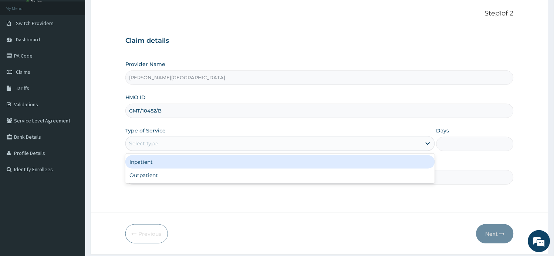
click at [169, 140] on div "Select type" at bounding box center [273, 144] width 295 height 12
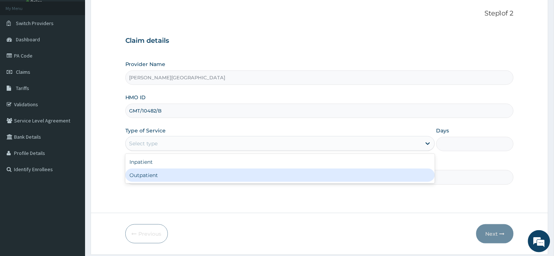
click at [165, 179] on div "Outpatient" at bounding box center [279, 175] width 309 height 13
type input "1"
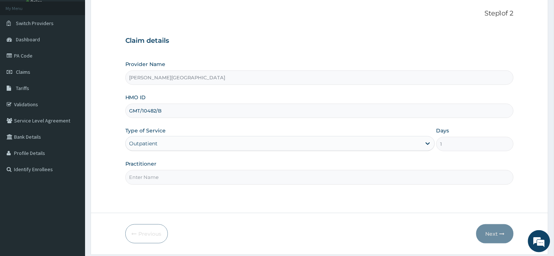
click at [165, 175] on input "Practitioner" at bounding box center [319, 177] width 388 height 14
type input "AA"
click at [494, 237] on button "Next" at bounding box center [494, 234] width 37 height 19
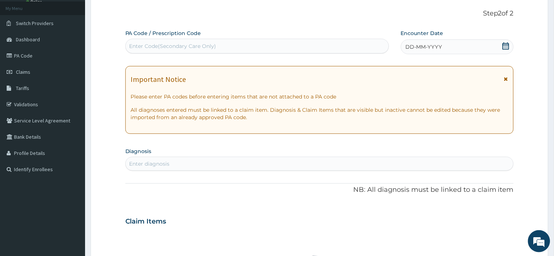
click at [508, 79] on icon at bounding box center [506, 78] width 4 height 5
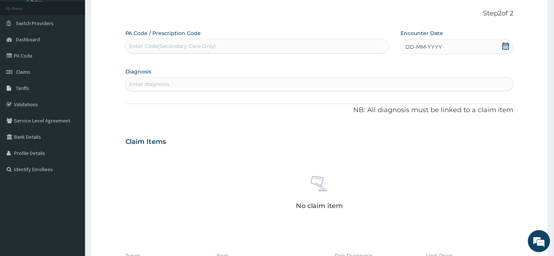
click at [187, 49] on div "Enter Code(Secondary Care Only)" at bounding box center [172, 45] width 87 height 7
paste input "PA/1234A3"
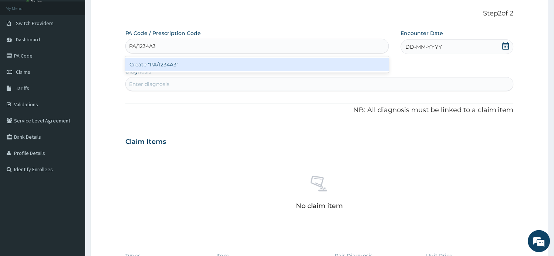
type input "PA/1234A3"
click at [191, 66] on div "Create "PA/1234A3"" at bounding box center [256, 64] width 263 height 13
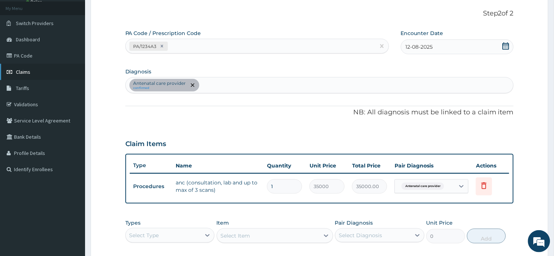
click at [24, 71] on span "Claims" at bounding box center [23, 72] width 14 height 7
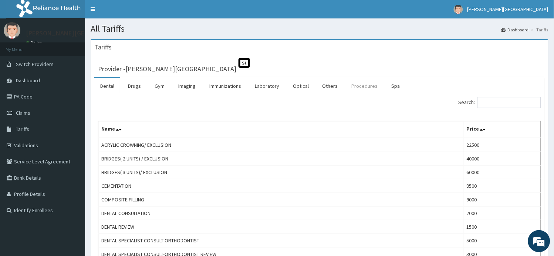
click at [359, 88] on link "Procedures" at bounding box center [364, 86] width 38 height 16
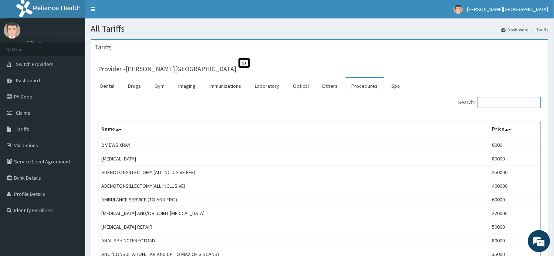
click at [497, 104] on input "Search:" at bounding box center [509, 102] width 64 height 11
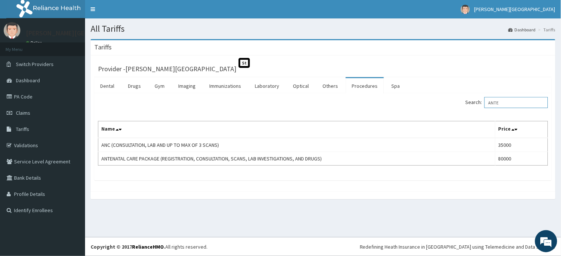
type input "ANTE"
click at [20, 112] on span "Claims" at bounding box center [23, 113] width 14 height 7
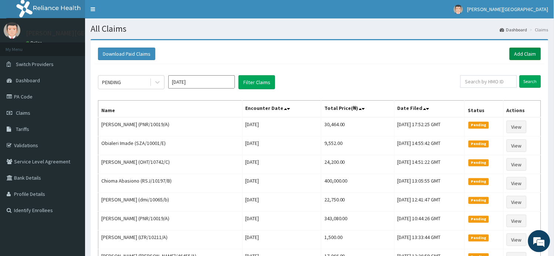
click at [514, 51] on link "Add Claim" at bounding box center [524, 54] width 31 height 13
click at [480, 85] on input "text" at bounding box center [488, 81] width 57 height 13
paste input "RET/45890/A"
click at [525, 80] on input "Search" at bounding box center [529, 81] width 21 height 13
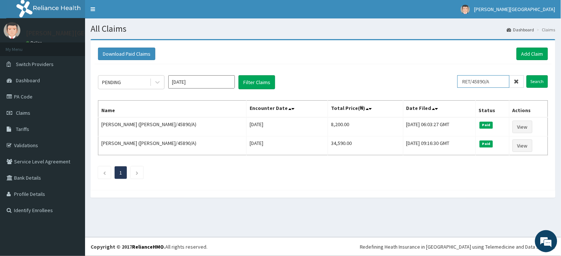
drag, startPoint x: 496, startPoint y: 84, endPoint x: 427, endPoint y: 84, distance: 69.1
click at [427, 84] on div "PENDING [DATE] Filter Claims RET/45890/A Search" at bounding box center [323, 82] width 450 height 14
paste input "GMT/10482/B"
type input "GMT/10482/B"
click at [541, 79] on input "Search" at bounding box center [536, 81] width 21 height 13
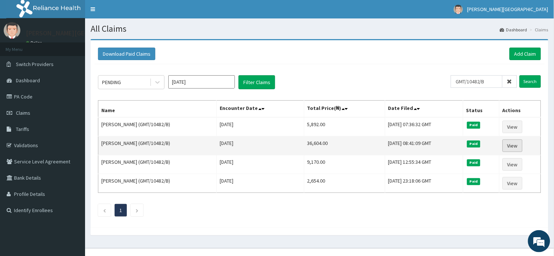
click at [515, 146] on link "View" at bounding box center [512, 146] width 20 height 13
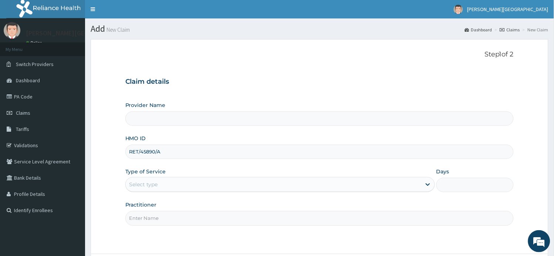
type input "[PERSON_NAME][GEOGRAPHIC_DATA]"
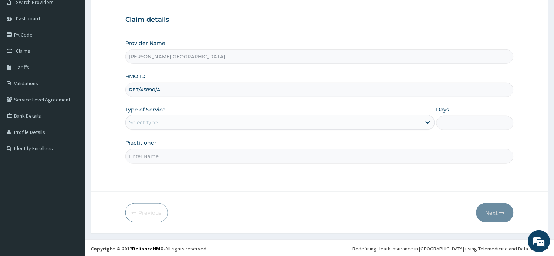
scroll to position [64, 0]
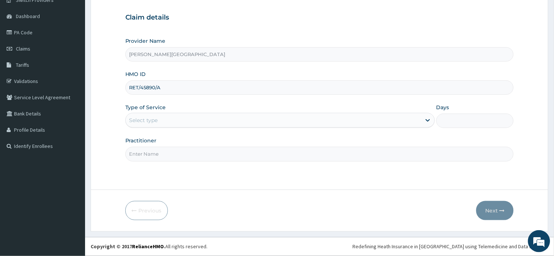
type input "RET/45890/A"
click at [171, 119] on div "Select type" at bounding box center [273, 121] width 295 height 12
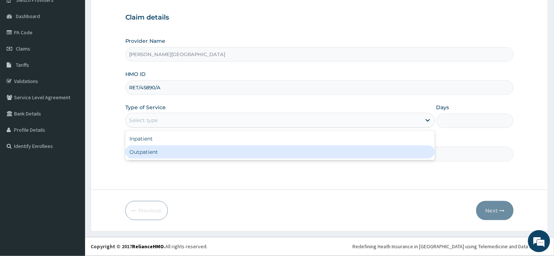
click at [171, 153] on div "Outpatient" at bounding box center [279, 152] width 309 height 13
type input "1"
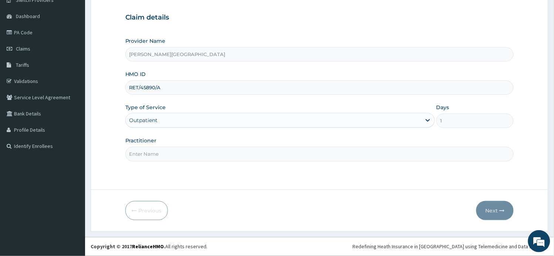
click at [171, 153] on input "Practitioner" at bounding box center [319, 154] width 388 height 14
type input "AA"
click at [491, 210] on button "Next" at bounding box center [494, 210] width 37 height 19
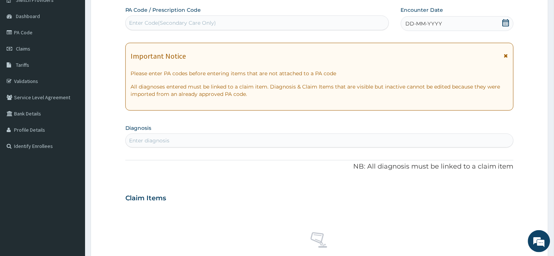
scroll to position [0, 0]
click at [506, 53] on icon at bounding box center [506, 55] width 4 height 5
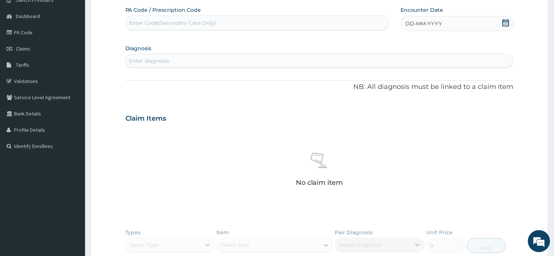
click at [173, 59] on div "Enter diagnosis" at bounding box center [320, 61] width 388 height 12
type input "UPPER RESPIRATORY TR"
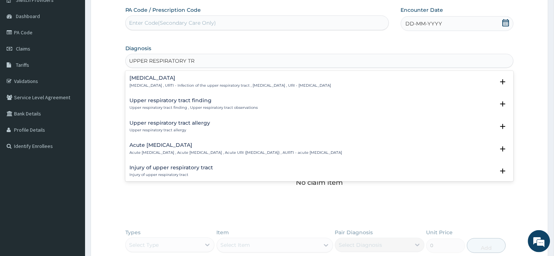
click at [227, 145] on h4 "Acute upper respiratory infection" at bounding box center [236, 146] width 212 height 6
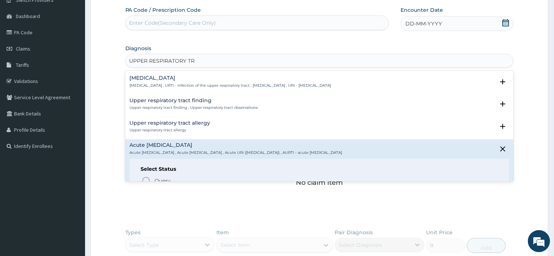
scroll to position [41, 0]
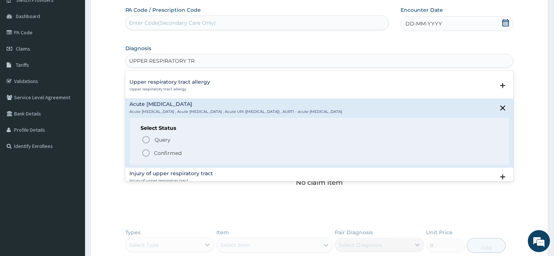
click at [178, 150] on p "Confirmed" at bounding box center [168, 153] width 28 height 7
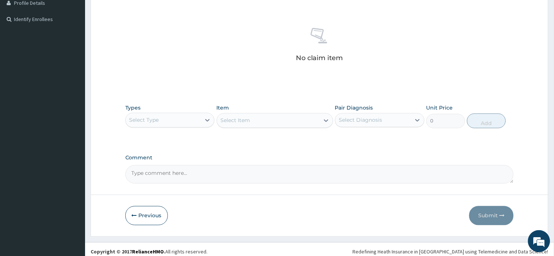
scroll to position [197, 0]
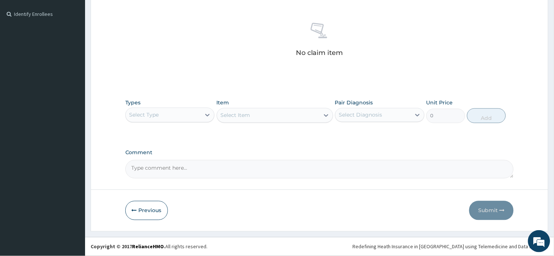
click at [200, 113] on div "Select Type" at bounding box center [163, 115] width 75 height 12
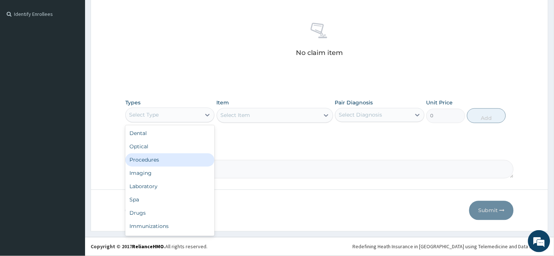
click at [182, 161] on div "Procedures" at bounding box center [169, 160] width 89 height 13
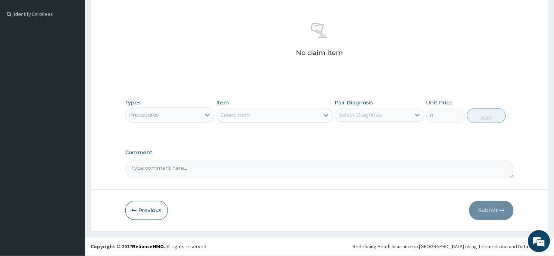
click at [261, 117] on div "Select Item" at bounding box center [268, 116] width 102 height 12
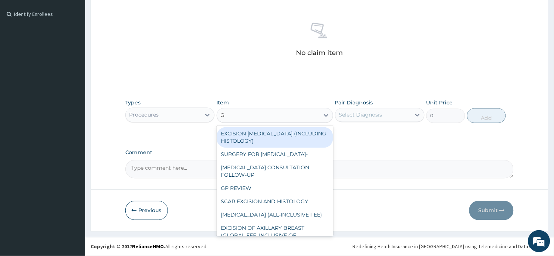
type input "GP"
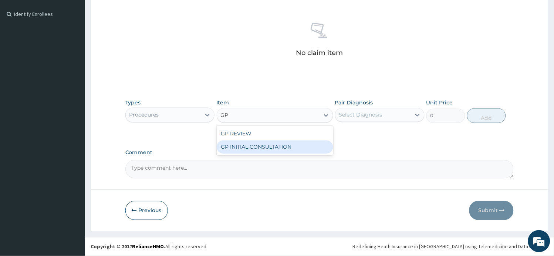
click at [281, 147] on div "GP INITIAL CONSULTATION" at bounding box center [275, 147] width 116 height 13
type input "2000"
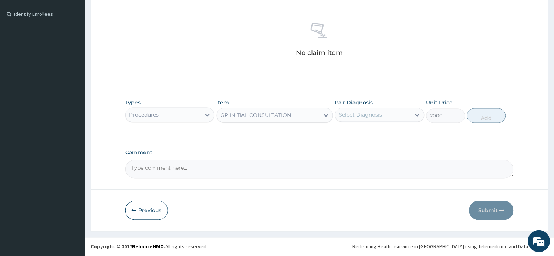
click at [348, 112] on div "Select Diagnosis" at bounding box center [360, 115] width 43 height 7
click at [356, 132] on label "Acute upper respiratory infection" at bounding box center [378, 133] width 63 height 7
checkbox input "true"
click at [485, 115] on button "Add" at bounding box center [486, 116] width 39 height 15
type input "0"
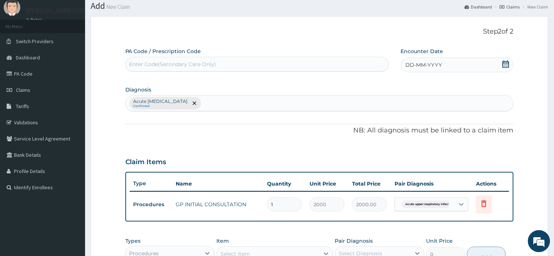
scroll to position [0, 0]
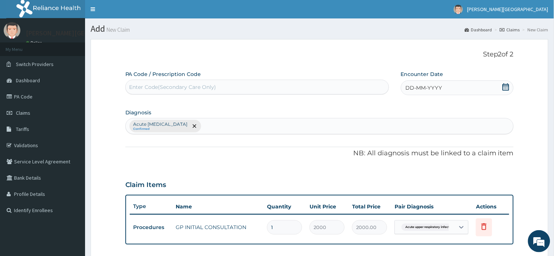
click at [507, 90] on icon at bounding box center [505, 87] width 7 height 7
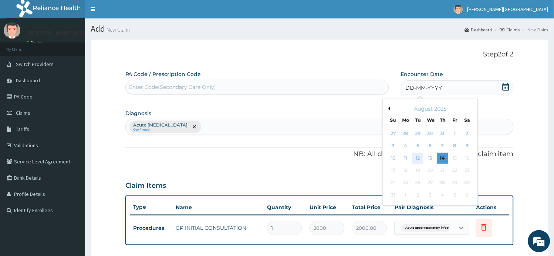
click at [417, 159] on div "12" at bounding box center [417, 158] width 11 height 11
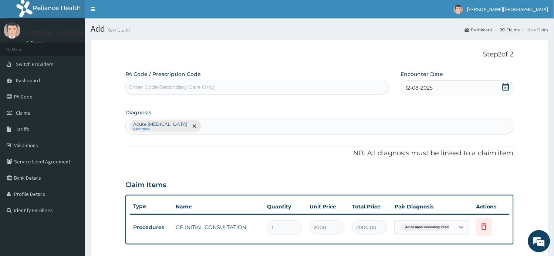
click at [275, 168] on div "PA Code / Prescription Code Enter Code(Secondary Care Only) Encounter Date 12-0…" at bounding box center [319, 206] width 388 height 270
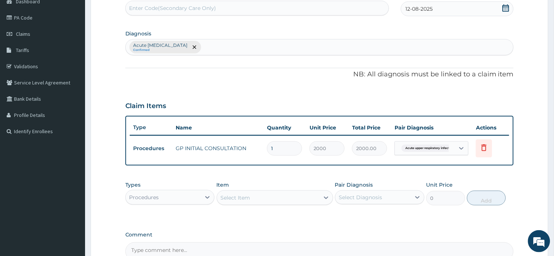
scroll to position [82, 0]
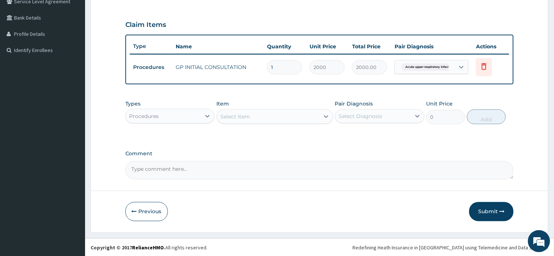
drag, startPoint x: 479, startPoint y: 210, endPoint x: 476, endPoint y: 171, distance: 38.9
click at [479, 209] on button "Submit" at bounding box center [491, 211] width 44 height 19
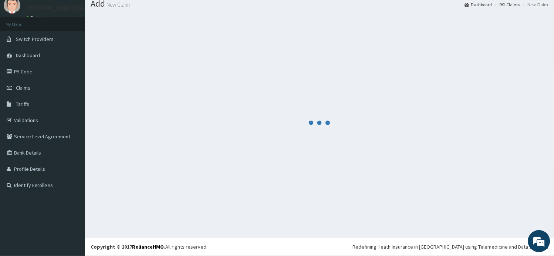
scroll to position [25, 0]
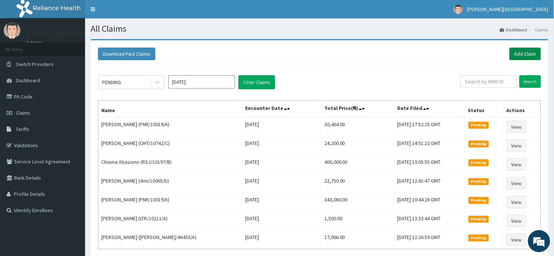
click at [527, 58] on link "Add Claim" at bounding box center [524, 54] width 31 height 13
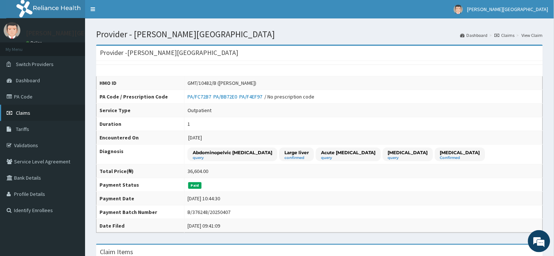
click at [27, 116] on link "Claims" at bounding box center [42, 113] width 85 height 16
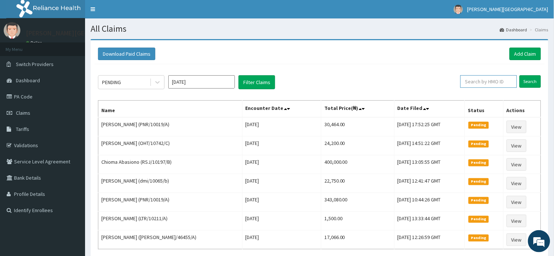
click at [497, 84] on input "text" at bounding box center [488, 81] width 57 height 13
paste input "GIM/10036/C"
type input "GIM/10036/C"
click at [535, 84] on input "Search" at bounding box center [529, 81] width 21 height 13
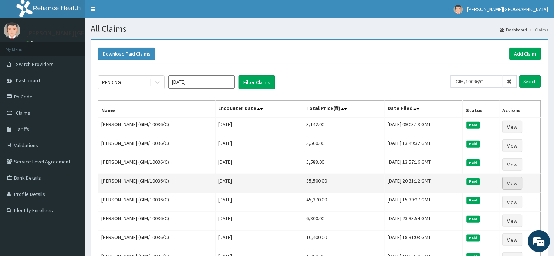
click at [518, 183] on link "View" at bounding box center [512, 183] width 20 height 13
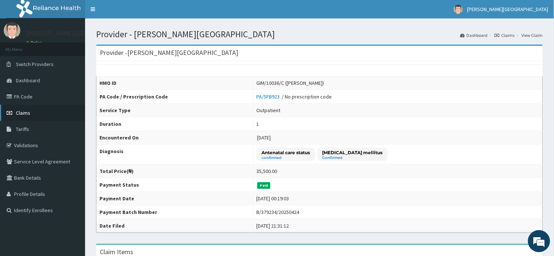
click at [22, 110] on span "Claims" at bounding box center [23, 113] width 14 height 7
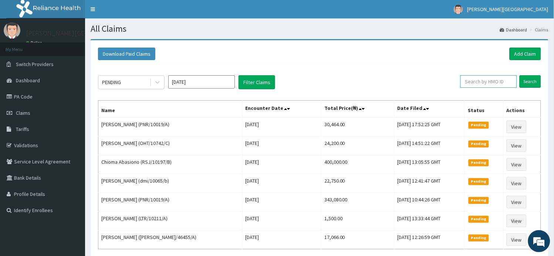
click at [479, 81] on input "text" at bounding box center [488, 81] width 57 height 13
paste input "LEP/10034/A"
type input "LEP/10034/A"
drag, startPoint x: 532, startPoint y: 82, endPoint x: 338, endPoint y: 84, distance: 194.0
click at [532, 81] on input "Search" at bounding box center [529, 81] width 21 height 13
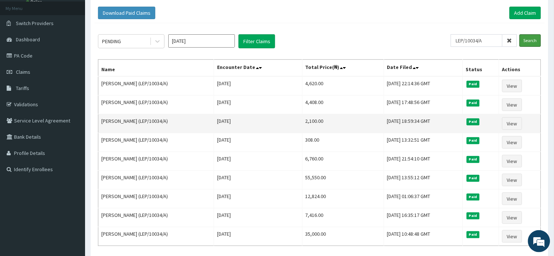
scroll to position [82, 0]
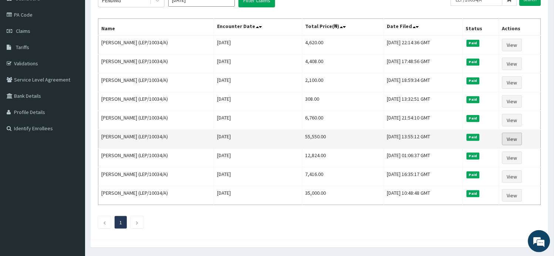
click at [513, 139] on link "View" at bounding box center [512, 139] width 20 height 13
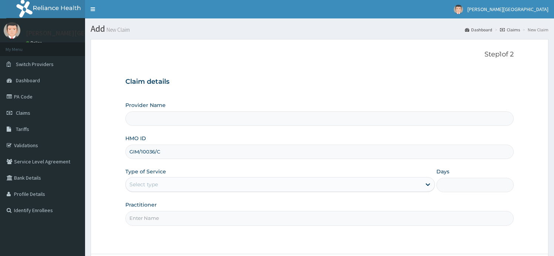
type input "[PERSON_NAME][GEOGRAPHIC_DATA]"
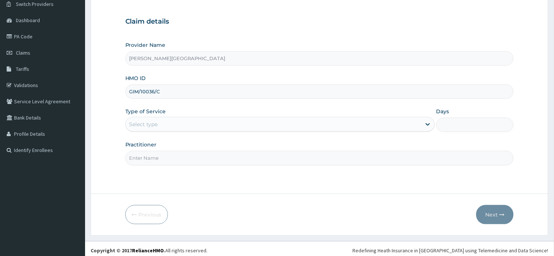
scroll to position [64, 0]
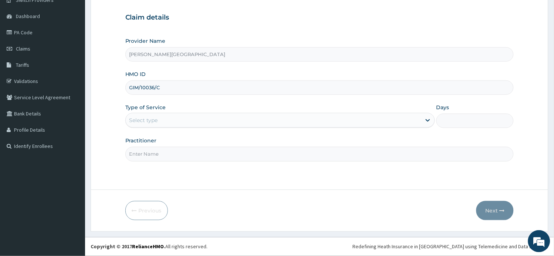
type input "GIM/10036/C"
click at [180, 119] on div "Select type" at bounding box center [273, 121] width 295 height 12
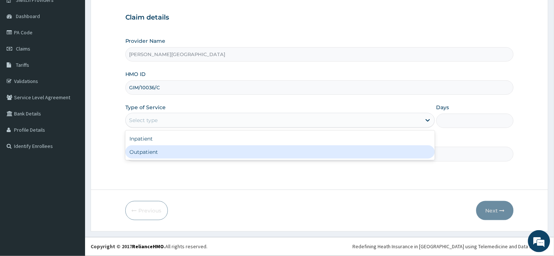
click at [179, 151] on div "Outpatient" at bounding box center [279, 152] width 309 height 13
type input "1"
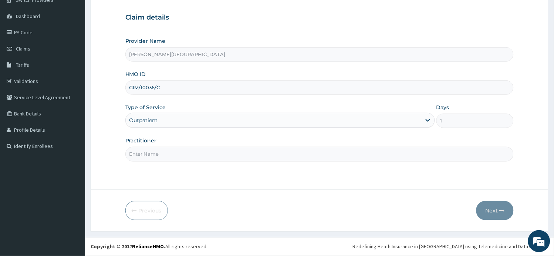
click at [178, 153] on input "Practitioner" at bounding box center [319, 154] width 388 height 14
type input "a"
type input "AA"
click at [477, 207] on button "Next" at bounding box center [494, 210] width 37 height 19
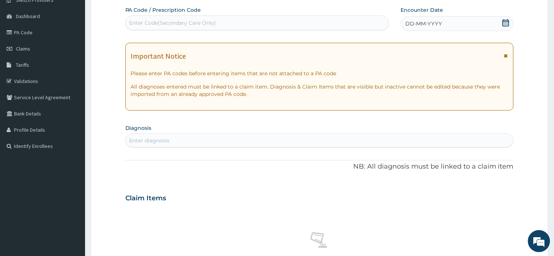
click at [507, 56] on icon at bounding box center [506, 55] width 4 height 5
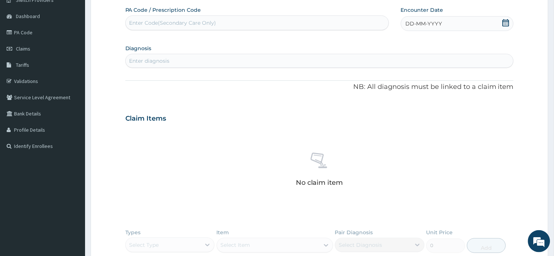
click at [503, 20] on icon at bounding box center [505, 22] width 7 height 7
click at [416, 93] on div "12" at bounding box center [417, 94] width 11 height 11
click at [224, 61] on div "Enter diagnosis" at bounding box center [320, 61] width 388 height 12
type input "DIZZIN"
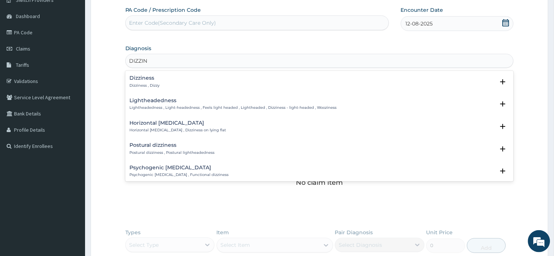
click at [165, 82] on div "Dizziness Dizziness , Dizzy" at bounding box center [319, 81] width 379 height 13
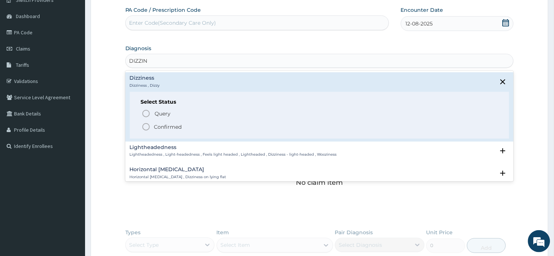
click at [162, 123] on p "Confirmed" at bounding box center [168, 126] width 28 height 7
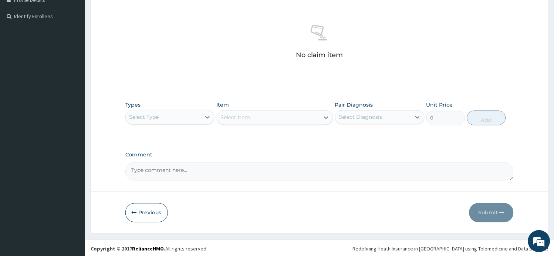
scroll to position [197, 0]
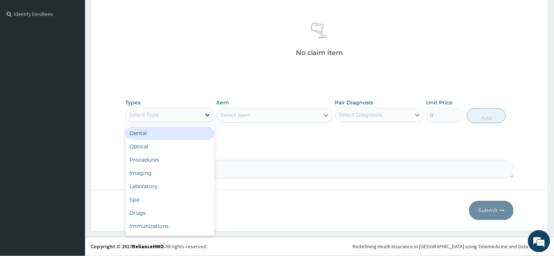
click at [202, 120] on div at bounding box center [207, 115] width 13 height 13
click at [174, 188] on div "Laboratory" at bounding box center [169, 186] width 89 height 13
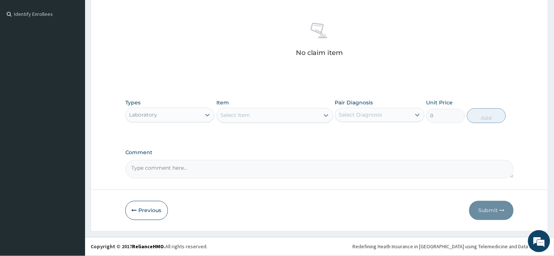
click at [244, 118] on div "Select Item" at bounding box center [236, 115] width 30 height 7
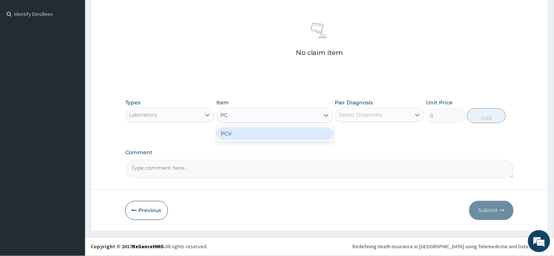
type input "PCV"
click at [239, 133] on div "PCV" at bounding box center [275, 133] width 116 height 13
type input "750"
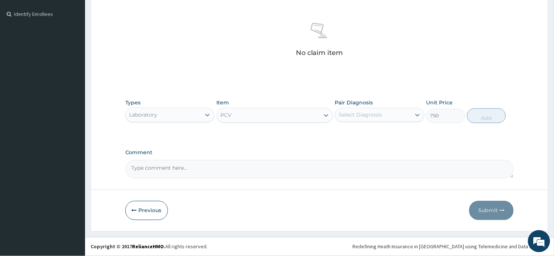
click at [378, 121] on div "Select Diagnosis" at bounding box center [379, 115] width 89 height 14
drag, startPoint x: 377, startPoint y: 137, endPoint x: 448, endPoint y: 132, distance: 71.1
click at [377, 136] on div "Dizziness" at bounding box center [379, 134] width 89 height 15
checkbox input "true"
click at [483, 119] on button "Add" at bounding box center [486, 116] width 39 height 15
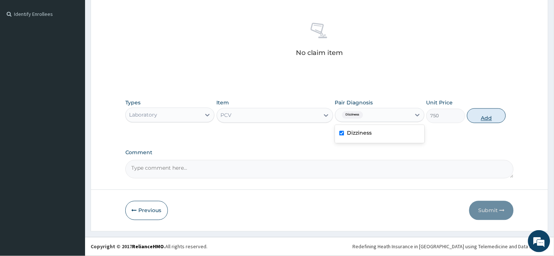
type input "0"
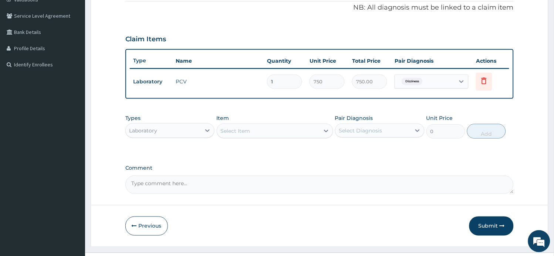
scroll to position [160, 0]
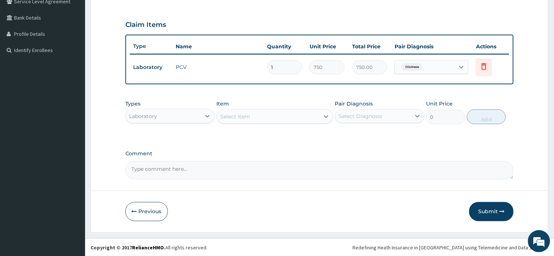
click at [195, 115] on div "Laboratory" at bounding box center [163, 116] width 75 height 12
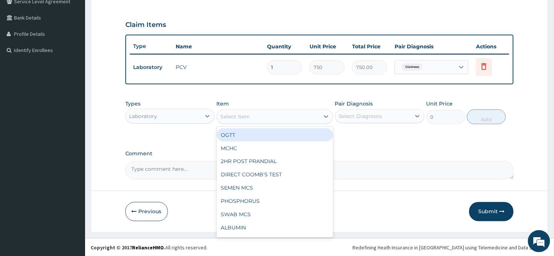
click at [245, 116] on div "Select Item" at bounding box center [236, 116] width 30 height 7
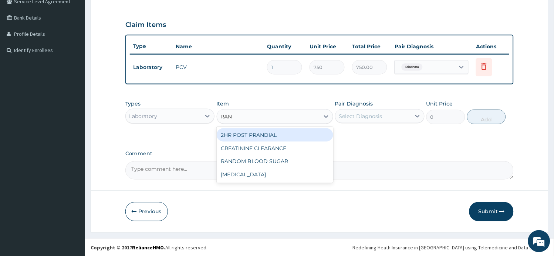
type input "RAND"
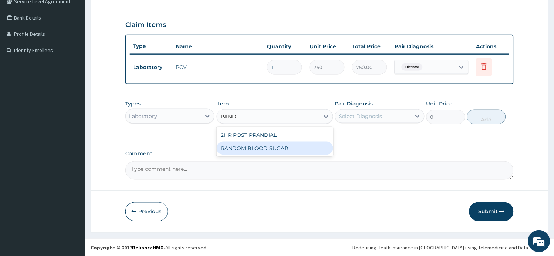
click at [256, 146] on div "RANDOM BLOOD SUGAR" at bounding box center [275, 148] width 116 height 13
type input "500"
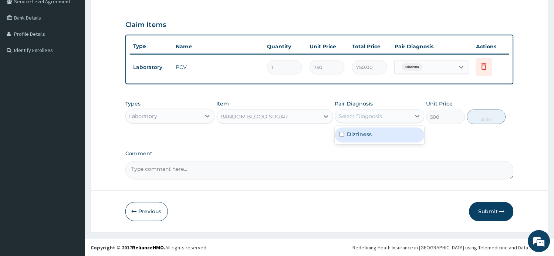
drag, startPoint x: 356, startPoint y: 113, endPoint x: 353, endPoint y: 130, distance: 17.7
click at [354, 115] on div "Select Diagnosis" at bounding box center [360, 116] width 43 height 7
drag, startPoint x: 355, startPoint y: 137, endPoint x: 408, endPoint y: 137, distance: 53.6
click at [355, 137] on label "Dizziness" at bounding box center [359, 134] width 25 height 7
checkbox input "true"
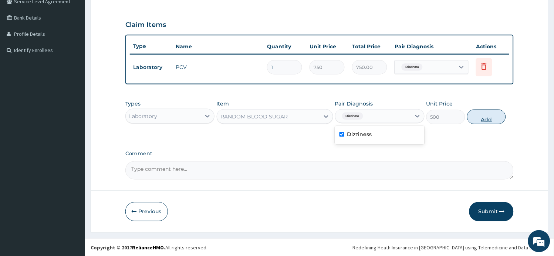
click at [481, 123] on button "Add" at bounding box center [486, 117] width 39 height 15
type input "0"
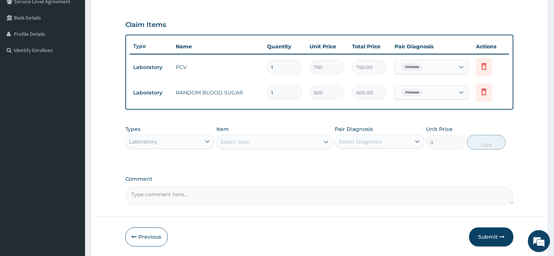
click at [198, 144] on div "Laboratory" at bounding box center [163, 142] width 75 height 12
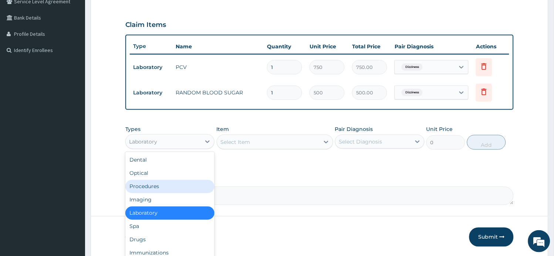
click at [150, 187] on div "Procedures" at bounding box center [169, 186] width 89 height 13
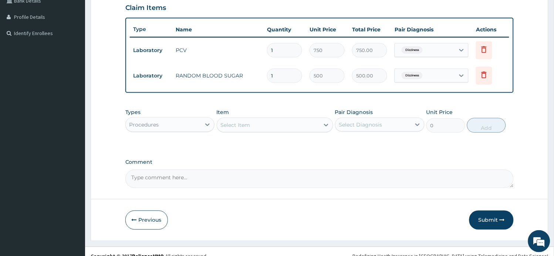
scroll to position [186, 0]
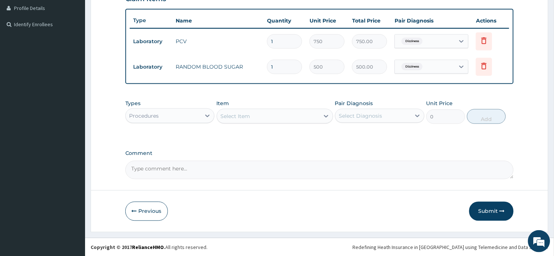
click at [260, 110] on div "Select Item" at bounding box center [268, 116] width 102 height 12
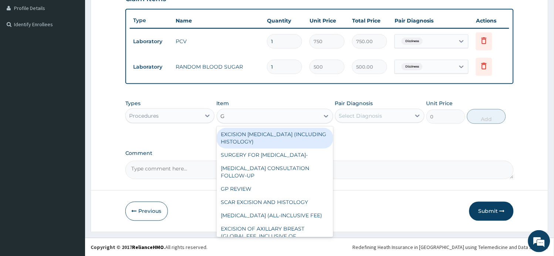
type input "GP"
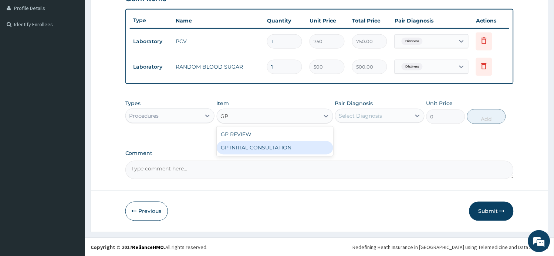
click at [263, 146] on div "GP INITIAL CONSULTATION" at bounding box center [275, 148] width 116 height 13
type input "2000"
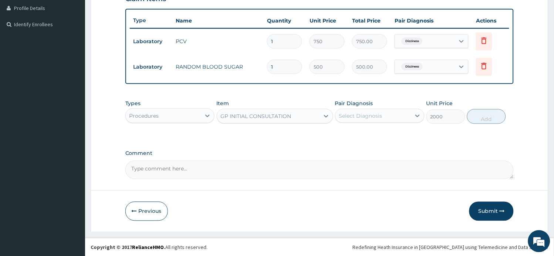
click at [371, 122] on div "Pair Diagnosis Select Diagnosis" at bounding box center [379, 112] width 89 height 24
click at [377, 118] on div "Select Diagnosis" at bounding box center [360, 115] width 43 height 7
click at [374, 134] on div "Dizziness" at bounding box center [379, 134] width 89 height 15
checkbox input "true"
click at [483, 115] on button "Add" at bounding box center [486, 116] width 39 height 15
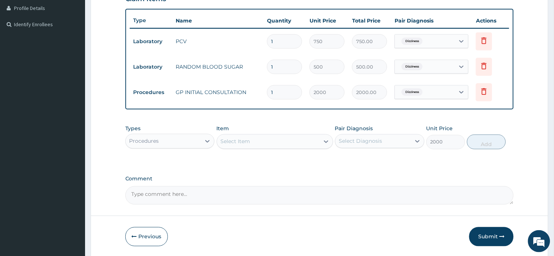
type input "0"
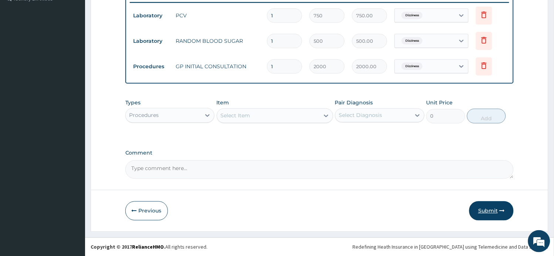
click at [495, 211] on button "Submit" at bounding box center [491, 211] width 44 height 19
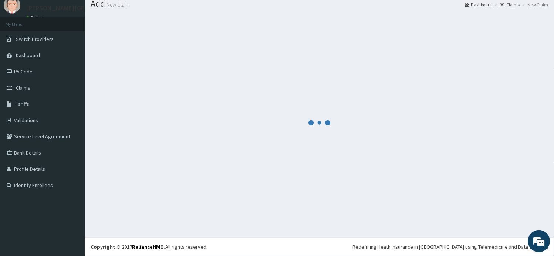
scroll to position [25, 0]
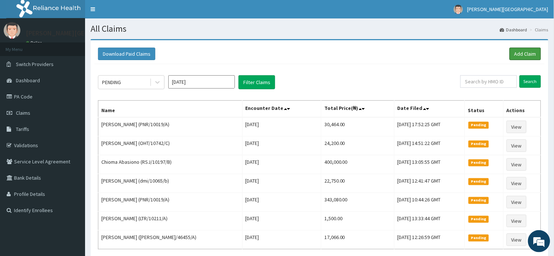
click at [520, 53] on link "Add Claim" at bounding box center [524, 54] width 31 height 13
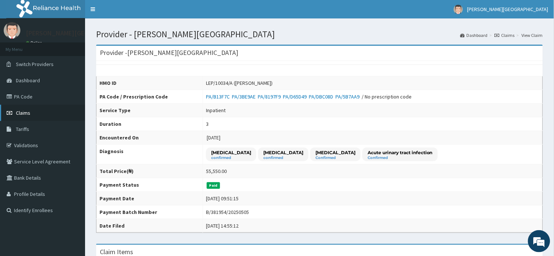
click at [33, 113] on link "Claims" at bounding box center [42, 113] width 85 height 16
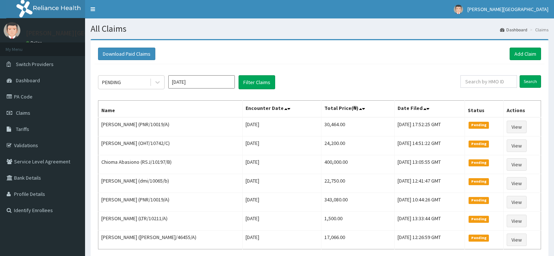
click at [488, 81] on input "text" at bounding box center [488, 81] width 57 height 13
type input "LEP/10034/A"
click at [534, 82] on input "Search" at bounding box center [529, 81] width 21 height 13
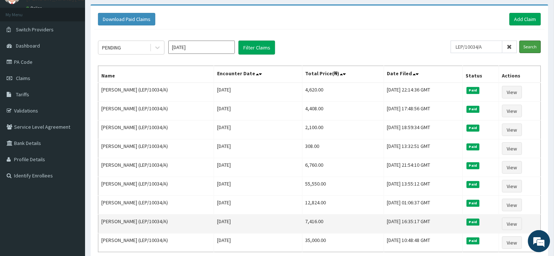
scroll to position [106, 0]
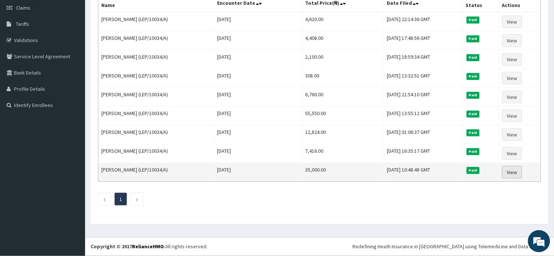
click at [522, 175] on link "View" at bounding box center [512, 172] width 20 height 13
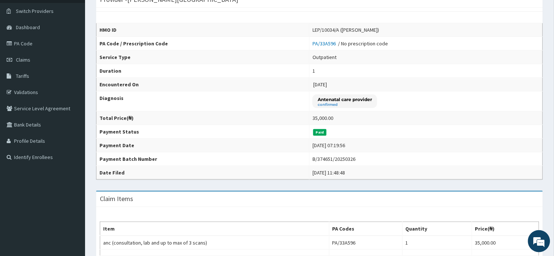
scroll to position [41, 0]
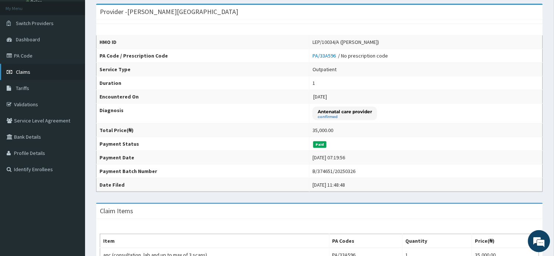
click at [20, 74] on span "Claims" at bounding box center [23, 72] width 14 height 7
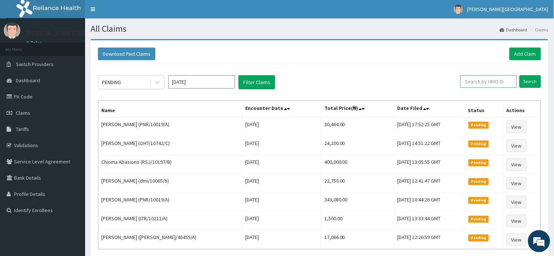
click at [504, 80] on input "text" at bounding box center [488, 81] width 57 height 13
paste input "RET/46286/A"
click at [533, 82] on input "Search" at bounding box center [529, 81] width 21 height 13
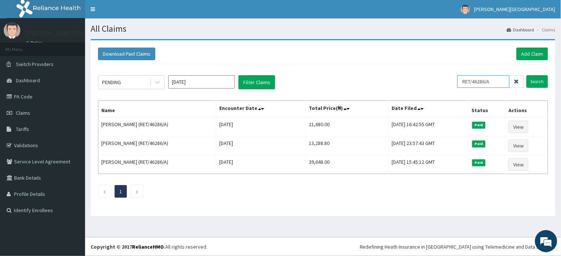
click at [403, 82] on div "PENDING Aug 2025 Filter Claims RET/46286/A Search" at bounding box center [323, 82] width 450 height 14
paste input "PRN/10066/B"
click at [535, 83] on input "Search" at bounding box center [536, 81] width 21 height 13
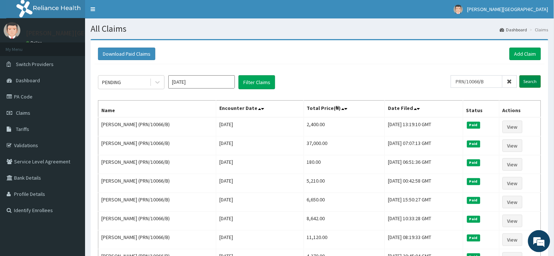
click at [538, 80] on input "Search" at bounding box center [529, 81] width 21 height 13
drag, startPoint x: 488, startPoint y: 82, endPoint x: 405, endPoint y: 79, distance: 83.2
click at [406, 79] on div "PENDING Aug 2025 Filter Claims PRN/10066/B Search" at bounding box center [319, 82] width 443 height 14
paste input "ABP/10154/A"
click at [531, 77] on input "Search" at bounding box center [529, 81] width 21 height 13
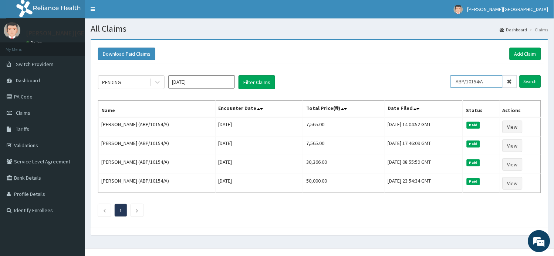
drag, startPoint x: 478, startPoint y: 83, endPoint x: 438, endPoint y: 83, distance: 39.5
click at [438, 83] on div "PENDING Aug 2025 Filter Claims ABP/10154/A Search" at bounding box center [319, 82] width 443 height 14
paste input "548/B"
click at [532, 78] on input "Search" at bounding box center [529, 81] width 21 height 13
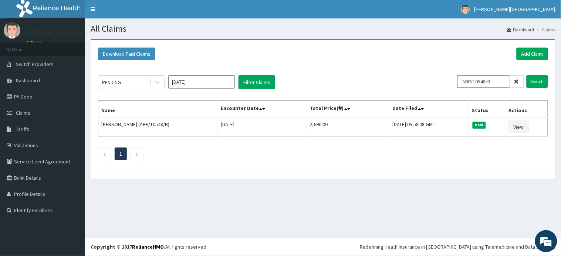
drag, startPoint x: 491, startPoint y: 82, endPoint x: 376, endPoint y: 68, distance: 116.4
click at [376, 68] on div "PENDING Aug 2025 Filter Claims ABP/10548/B Search Name Encounter Date Total Pri…" at bounding box center [322, 115] width 457 height 103
paste input "SZA/10001/E"
type input "SZA/10001/E"
click at [535, 82] on input "Search" at bounding box center [536, 81] width 21 height 13
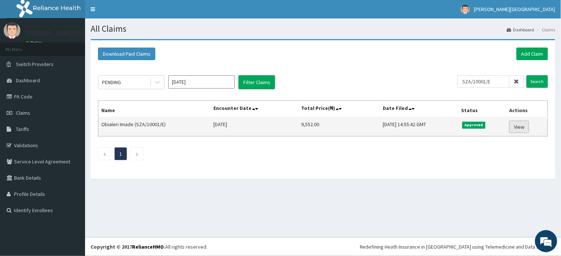
click at [526, 126] on link "View" at bounding box center [519, 127] width 20 height 13
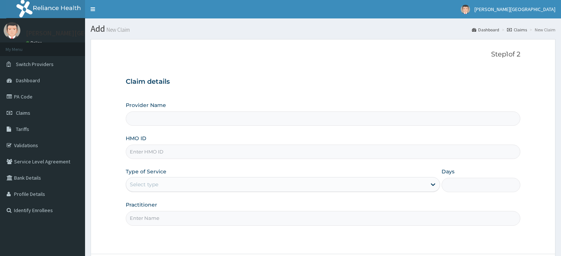
type input "[PERSON_NAME][GEOGRAPHIC_DATA]"
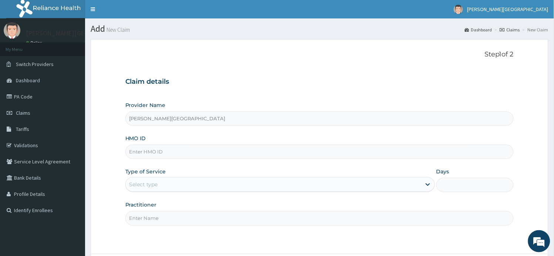
click at [169, 153] on input "HMO ID" at bounding box center [319, 152] width 388 height 14
paste input "RET/46286/A"
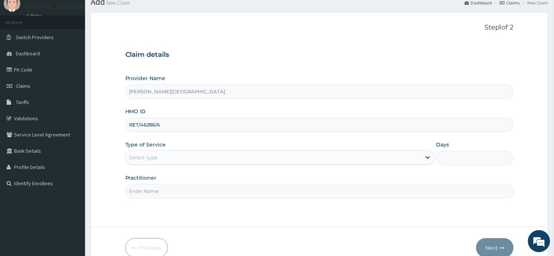
scroll to position [64, 0]
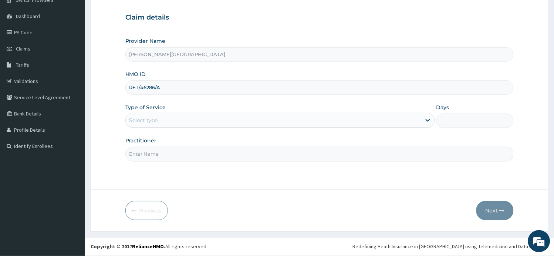
type input "RET/46286/A"
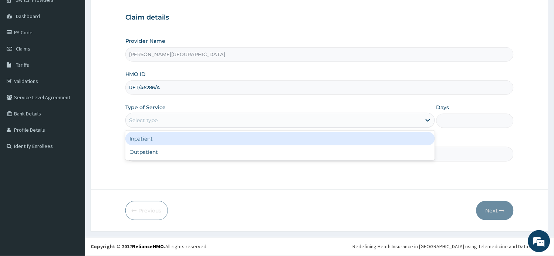
click at [171, 123] on div "Select type" at bounding box center [273, 121] width 295 height 12
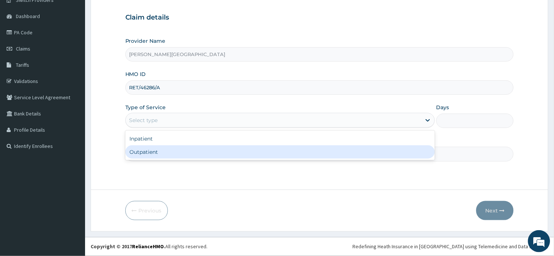
scroll to position [0, 0]
click at [164, 153] on div "Outpatient" at bounding box center [279, 152] width 309 height 13
type input "1"
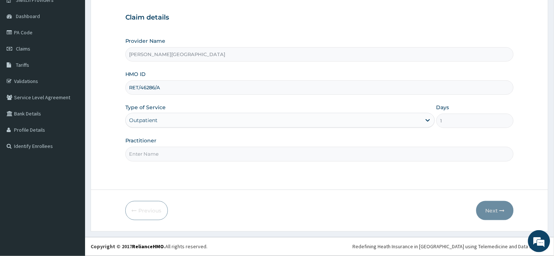
click at [164, 156] on input "Practitioner" at bounding box center [319, 154] width 388 height 14
type input "AA"
click at [488, 206] on button "Next" at bounding box center [494, 210] width 37 height 19
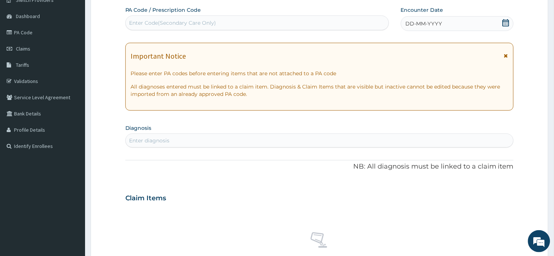
click at [505, 54] on icon at bounding box center [506, 55] width 4 height 5
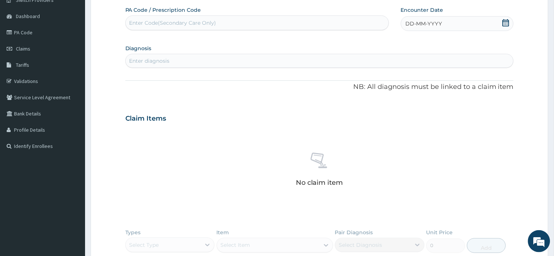
click at [177, 23] on div "Enter Code(Secondary Care Only)" at bounding box center [172, 22] width 87 height 7
paste input "PA/6994E8"
type input "PA/6994E8"
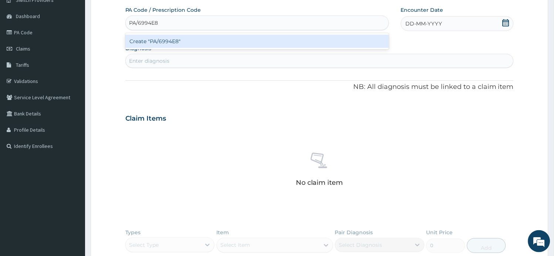
click at [179, 41] on div "Create "PA/6994E8"" at bounding box center [256, 41] width 263 height 13
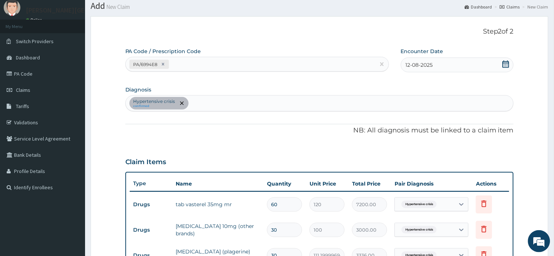
scroll to position [21, 0]
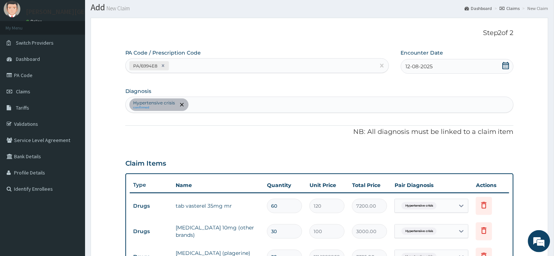
click at [200, 111] on div "Hypertensive crisis confirmed" at bounding box center [320, 105] width 388 height 16
type input "[MEDICAL_DATA]"
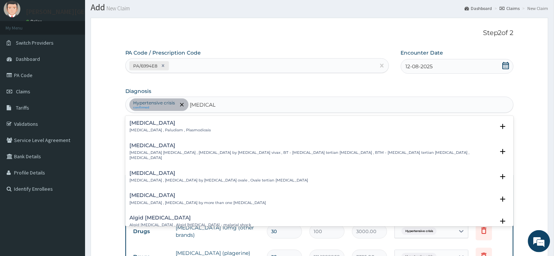
click at [164, 127] on div "[MEDICAL_DATA] [MEDICAL_DATA] , Paludism , Plasmodiosis" at bounding box center [170, 126] width 81 height 13
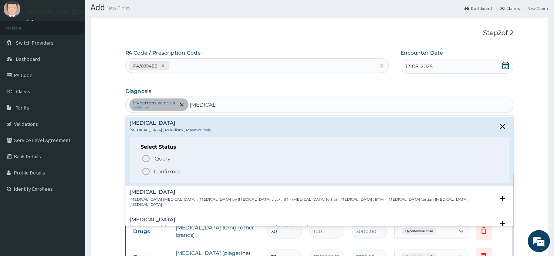
click at [174, 173] on p "Confirmed" at bounding box center [168, 171] width 28 height 7
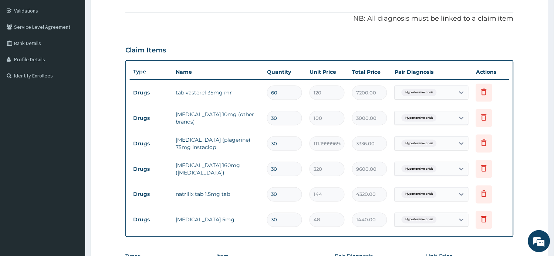
scroll to position [145, 0]
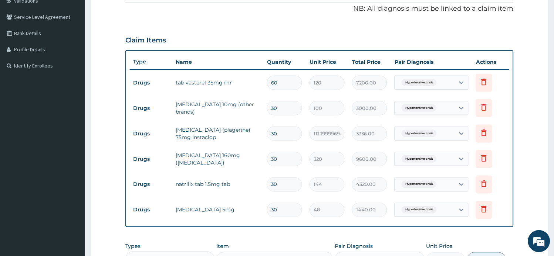
drag, startPoint x: 285, startPoint y: 210, endPoint x: 237, endPoint y: 205, distance: 47.9
click at [237, 205] on tr "Drugs [MEDICAL_DATA] 5mg 30 48 1440.00 Hypertensive crisis Delete" at bounding box center [319, 210] width 379 height 25
type input "1"
type input "48.00"
type input "14"
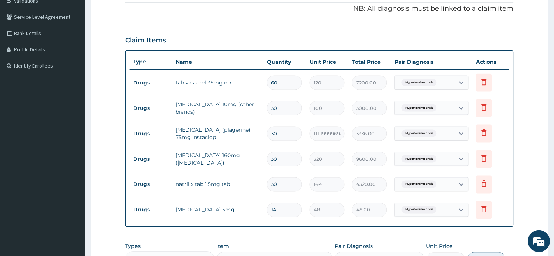
type input "672.00"
drag, startPoint x: 283, startPoint y: 208, endPoint x: 245, endPoint y: 207, distance: 38.1
click at [247, 207] on tr "Drugs [MEDICAL_DATA] 5mg 14 48 672.00 Hypertensive crisis Delete" at bounding box center [319, 210] width 379 height 25
type input "14"
drag, startPoint x: 281, startPoint y: 184, endPoint x: 248, endPoint y: 183, distance: 32.9
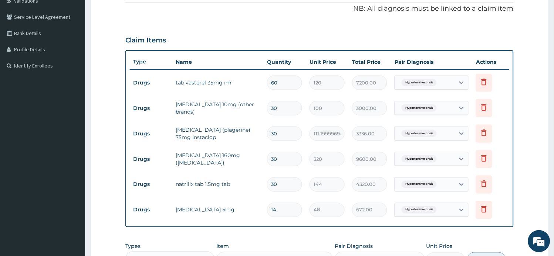
click at [248, 183] on tr "Drugs natrilix tab 1.5mg tab 30 144 4320.00 Hypertensive crisis Delete" at bounding box center [319, 184] width 379 height 25
paste input "14"
type input "14"
type input "2016.00"
type input "14"
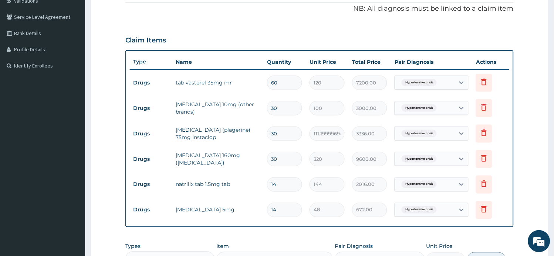
click at [248, 158] on tr "Drugs [MEDICAL_DATA] 160mg ([MEDICAL_DATA]) 30 320 9600.00 Hypertensive crisis …" at bounding box center [319, 159] width 379 height 25
paste input "14"
type input "14"
type input "4480.00"
type input "14"
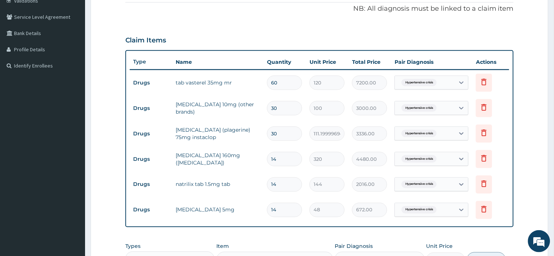
drag, startPoint x: 279, startPoint y: 129, endPoint x: 239, endPoint y: 125, distance: 40.1
click at [237, 130] on tr "Drugs [MEDICAL_DATA] (plagerine) 75mg instaclop 30 111.1999969482422 3336.00 Hy…" at bounding box center [319, 133] width 379 height 25
paste input "14"
type input "14"
type input "1556.80"
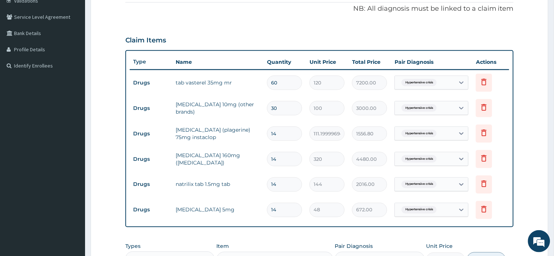
type input "14"
paste input "14"
drag, startPoint x: 282, startPoint y: 108, endPoint x: 237, endPoint y: 106, distance: 45.5
click at [237, 106] on tr "Drugs [MEDICAL_DATA] 10mg (other brands) 30 100 3000.00 Hypertensive crisis Del…" at bounding box center [319, 108] width 379 height 25
type input "14"
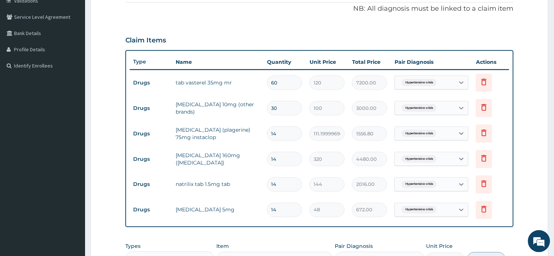
type input "1400.00"
type input "14"
drag, startPoint x: 263, startPoint y: 80, endPoint x: 248, endPoint y: 81, distance: 15.9
click at [248, 81] on tr "Drugs tab vasterel 35mg mr 60 120 7200.00 Hypertensive crisis Delete" at bounding box center [319, 82] width 379 height 25
type input "3"
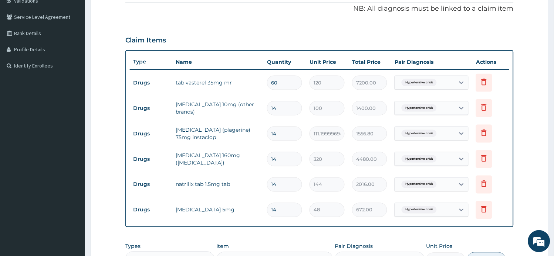
type input "360.00"
type input "30"
type input "3600.00"
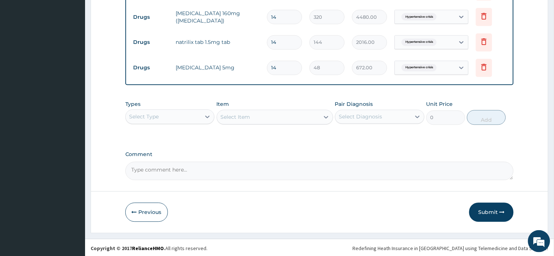
scroll to position [289, 0]
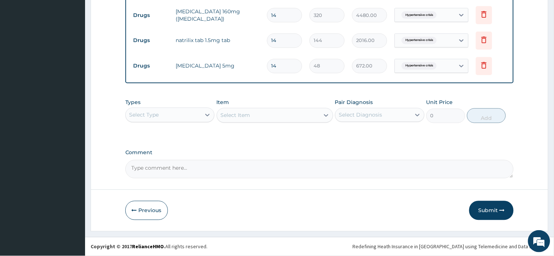
type input "30"
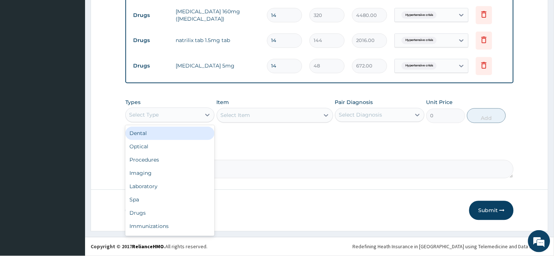
click at [195, 116] on div "Select Type" at bounding box center [163, 115] width 75 height 12
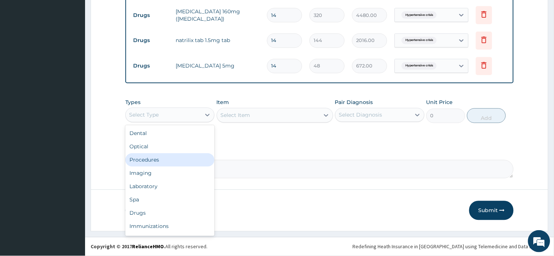
click at [184, 162] on div "Procedures" at bounding box center [169, 160] width 89 height 13
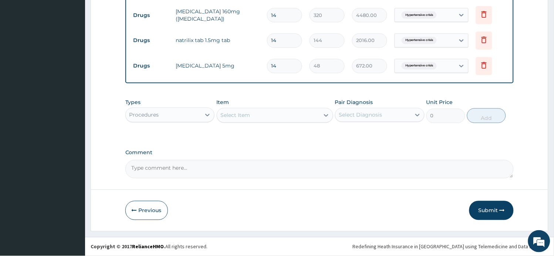
click at [266, 118] on div "Select Item" at bounding box center [268, 116] width 102 height 12
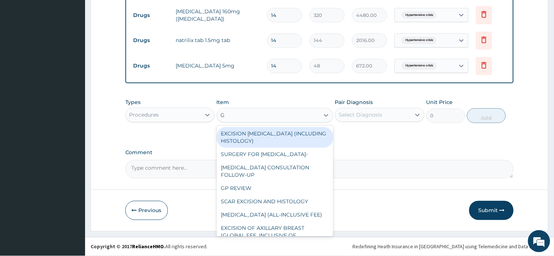
type input "GP"
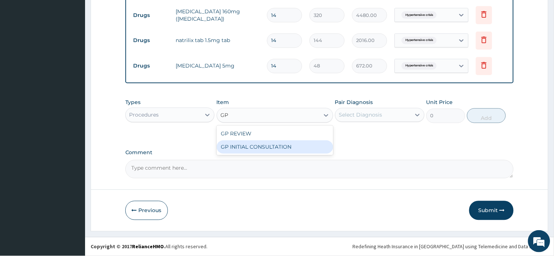
drag, startPoint x: 293, startPoint y: 150, endPoint x: 342, endPoint y: 129, distance: 53.2
click at [293, 150] on div "GP INITIAL CONSULTATION" at bounding box center [275, 147] width 116 height 13
type input "2000"
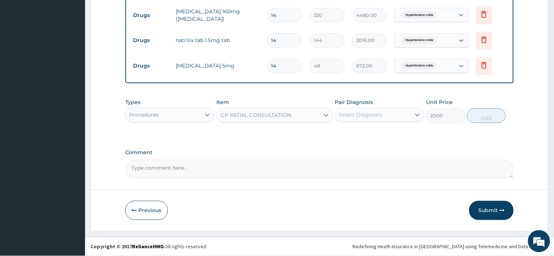
click at [362, 112] on div "Select Diagnosis" at bounding box center [360, 115] width 43 height 7
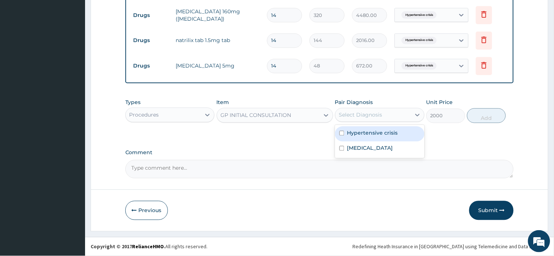
drag, startPoint x: 371, startPoint y: 132, endPoint x: 372, endPoint y: 140, distance: 9.0
click at [371, 131] on label "Hypertensive crisis" at bounding box center [372, 133] width 51 height 7
checkbox input "true"
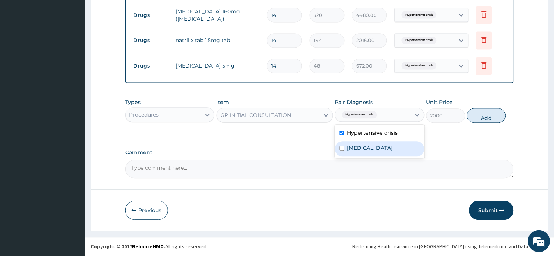
click at [375, 150] on div "[MEDICAL_DATA]" at bounding box center [379, 149] width 89 height 15
checkbox input "true"
click at [470, 119] on button "Add" at bounding box center [486, 116] width 39 height 15
type input "0"
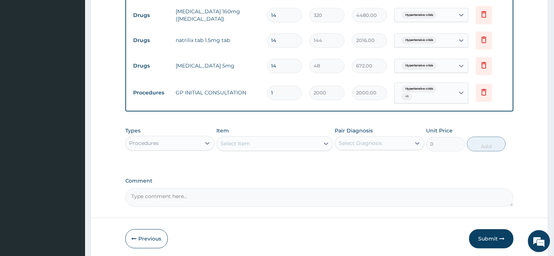
click at [189, 144] on div "Procedures" at bounding box center [163, 144] width 75 height 12
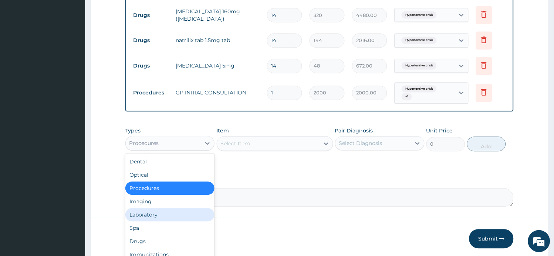
click at [172, 213] on div "Laboratory" at bounding box center [169, 215] width 89 height 13
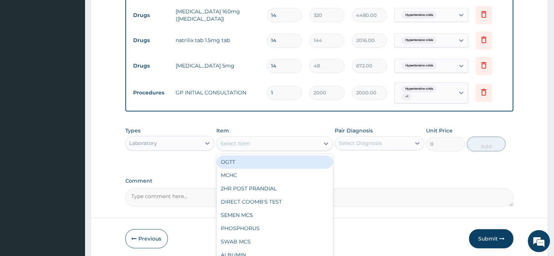
click at [287, 150] on div "Select Item" at bounding box center [268, 144] width 102 height 12
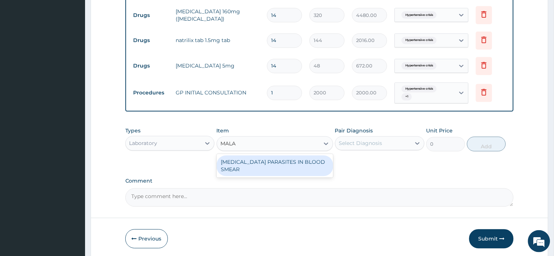
type input "MALAR"
click at [295, 161] on div "[MEDICAL_DATA] PARASITES IN BLOOD SMEAR" at bounding box center [275, 166] width 116 height 21
type input "1000"
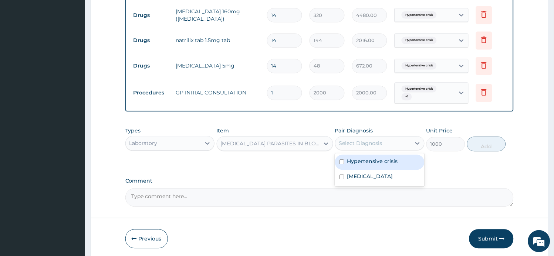
click at [372, 145] on div "Select Diagnosis" at bounding box center [360, 143] width 43 height 7
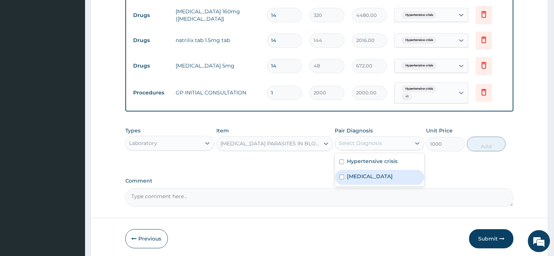
click at [368, 182] on div "[MEDICAL_DATA]" at bounding box center [379, 177] width 89 height 15
checkbox input "true"
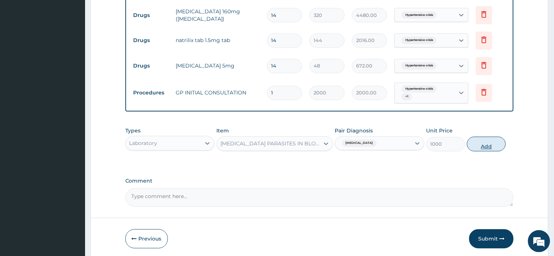
click at [480, 149] on button "Add" at bounding box center [486, 144] width 39 height 15
type input "0"
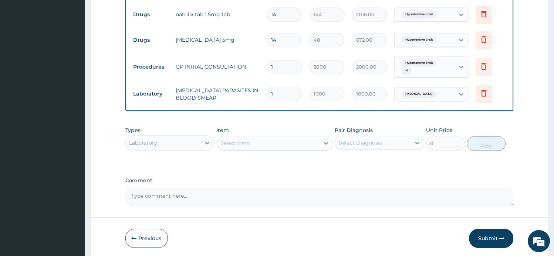
scroll to position [344, 0]
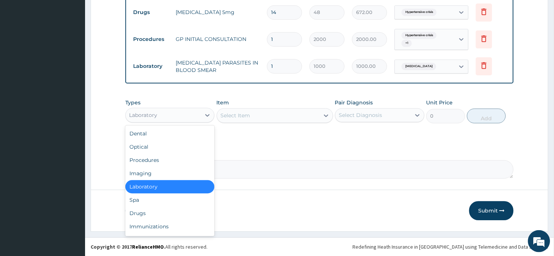
click at [187, 117] on div "Laboratory" at bounding box center [163, 115] width 75 height 12
click at [168, 210] on div "Drugs" at bounding box center [169, 213] width 89 height 13
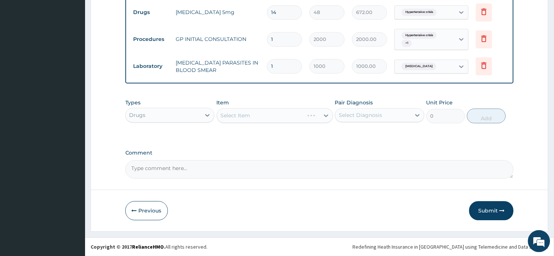
click at [285, 121] on div "Select Item" at bounding box center [275, 115] width 116 height 15
click at [294, 118] on div "Select Item" at bounding box center [268, 116] width 102 height 12
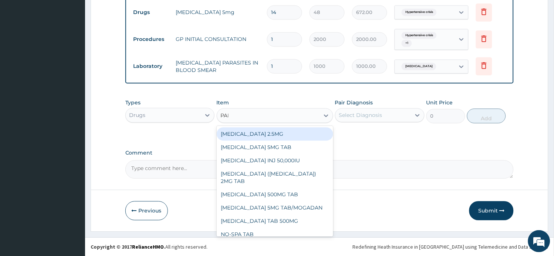
type input "PARAC"
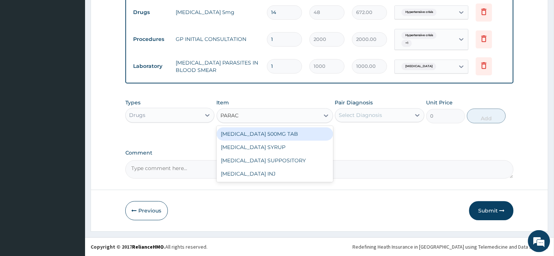
click at [306, 137] on div "[MEDICAL_DATA] 500MG TAB" at bounding box center [275, 133] width 116 height 13
type input "15"
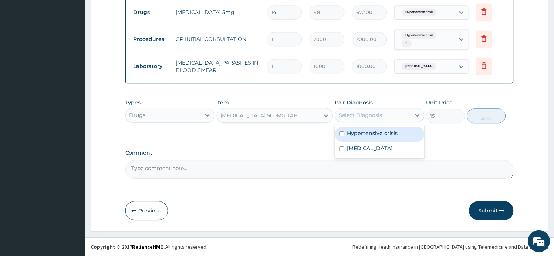
drag, startPoint x: 377, startPoint y: 115, endPoint x: 376, endPoint y: 120, distance: 4.6
click at [377, 115] on div "Select Diagnosis" at bounding box center [360, 115] width 43 height 7
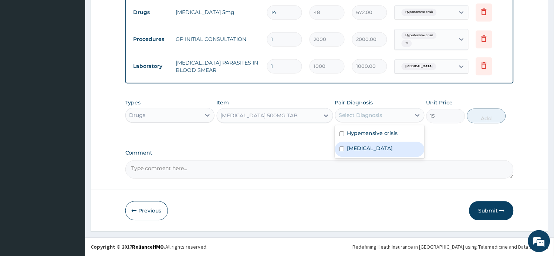
click at [371, 144] on div "[MEDICAL_DATA]" at bounding box center [379, 149] width 89 height 15
checkbox input "true"
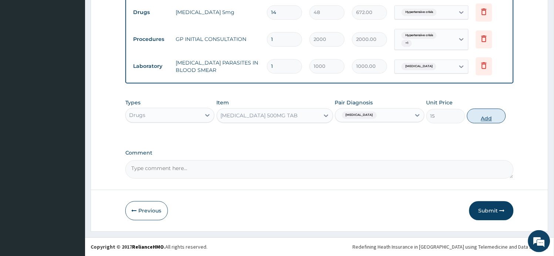
click at [501, 117] on button "Add" at bounding box center [486, 116] width 39 height 15
type input "0"
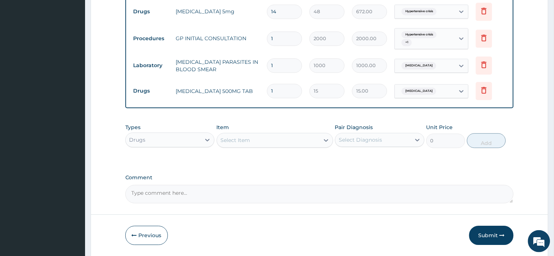
type input "18"
type input "270.00"
type input "18"
click at [286, 145] on div "Select Item" at bounding box center [268, 141] width 102 height 12
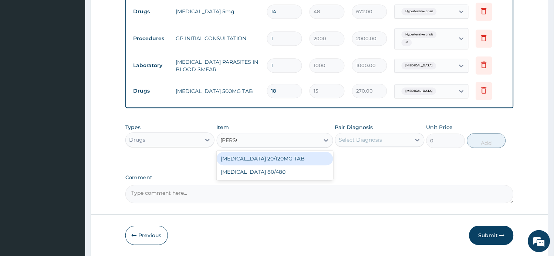
type input "COART"
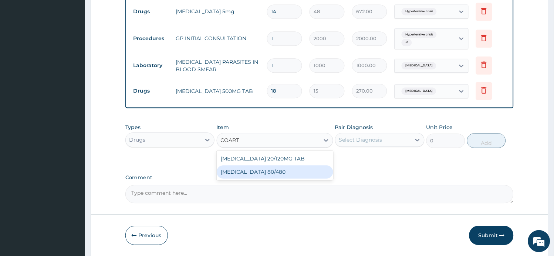
click at [275, 176] on div "[MEDICAL_DATA] 80/480" at bounding box center [275, 172] width 116 height 13
type input "312"
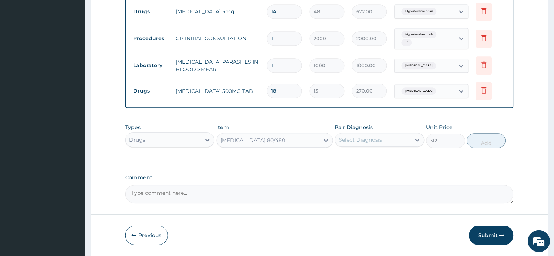
click at [392, 145] on div "Select Diagnosis" at bounding box center [372, 140] width 75 height 12
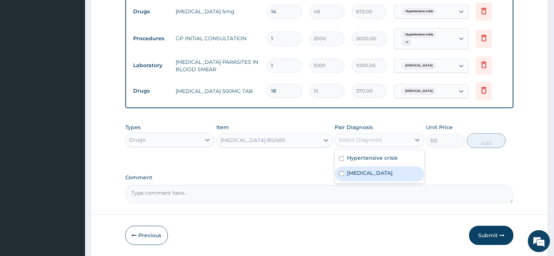
click at [375, 174] on div "[MEDICAL_DATA]" at bounding box center [379, 174] width 89 height 15
checkbox input "true"
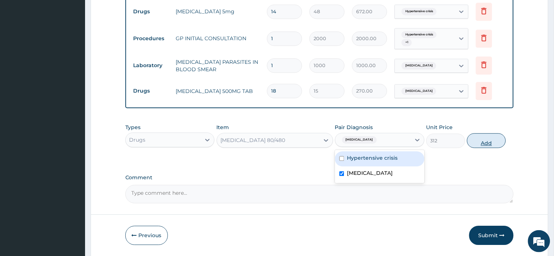
click at [496, 144] on button "Add" at bounding box center [486, 140] width 39 height 15
type input "0"
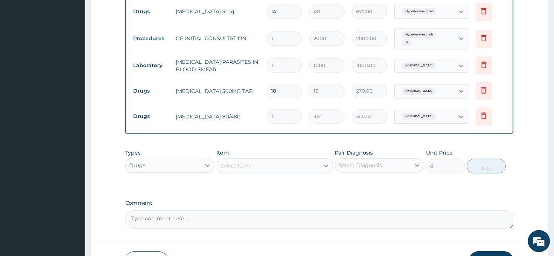
drag, startPoint x: 284, startPoint y: 118, endPoint x: 238, endPoint y: 113, distance: 46.0
click at [242, 113] on tr "Drugs [MEDICAL_DATA] 80/480 1 312 312.00 [MEDICAL_DATA] Delete" at bounding box center [319, 116] width 379 height 25
type input "6"
type input "1872.00"
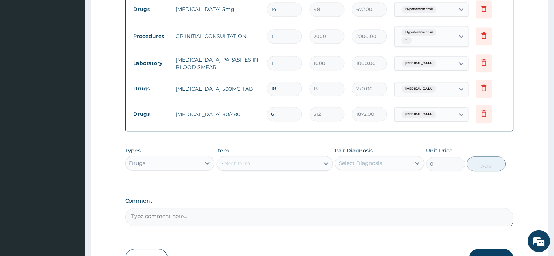
type input "5"
type input "1560.00"
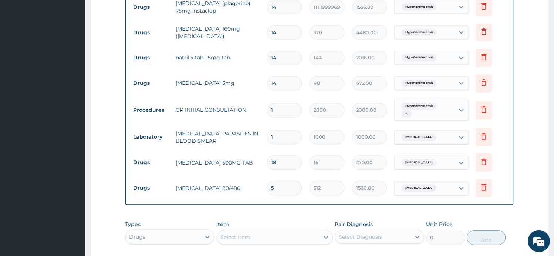
scroll to position [190, 0]
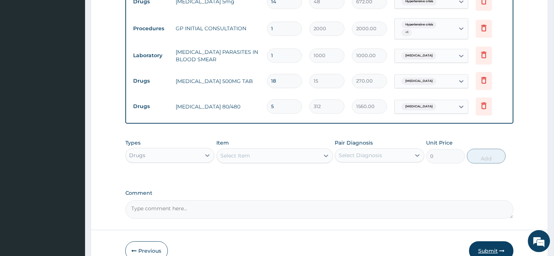
type input "5"
click at [486, 251] on button "Submit" at bounding box center [491, 251] width 44 height 19
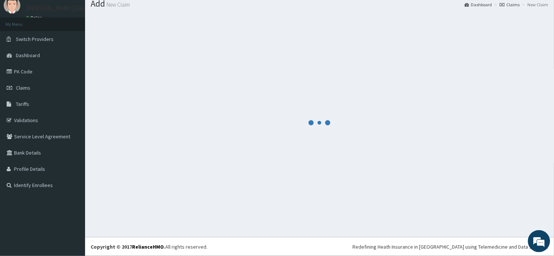
scroll to position [25, 0]
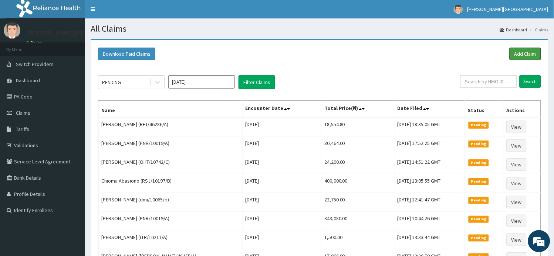
drag, startPoint x: 524, startPoint y: 56, endPoint x: 496, endPoint y: 36, distance: 33.6
click at [524, 55] on link "Add Claim" at bounding box center [524, 54] width 31 height 13
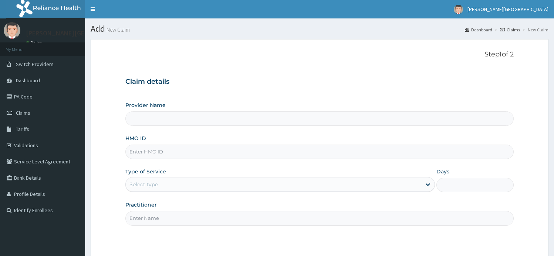
type input "[PERSON_NAME][GEOGRAPHIC_DATA]"
click at [154, 149] on input "HMO ID" at bounding box center [319, 152] width 388 height 14
paste input "PRN/10066/B"
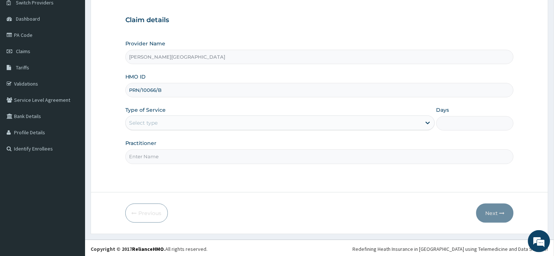
scroll to position [64, 0]
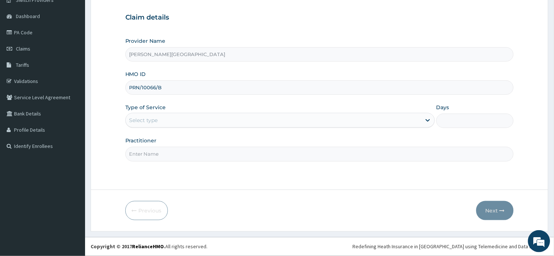
type input "PRN/10066/B"
click at [178, 119] on div "Select type" at bounding box center [273, 121] width 295 height 12
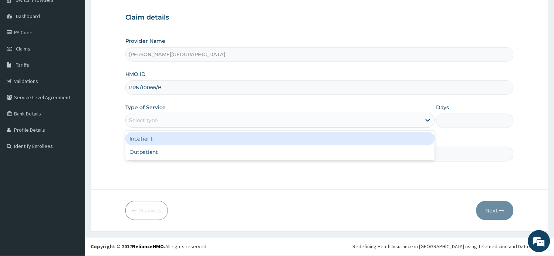
click at [170, 116] on div "Select type" at bounding box center [273, 121] width 295 height 12
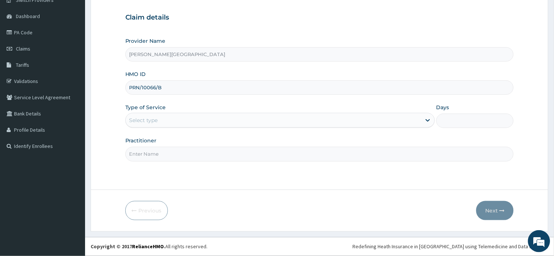
click at [172, 117] on div "Select type" at bounding box center [273, 121] width 295 height 12
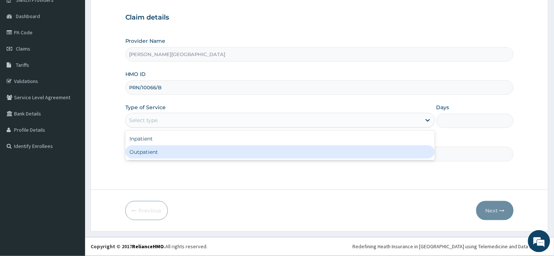
click at [177, 158] on div "Outpatient" at bounding box center [279, 152] width 309 height 13
type input "1"
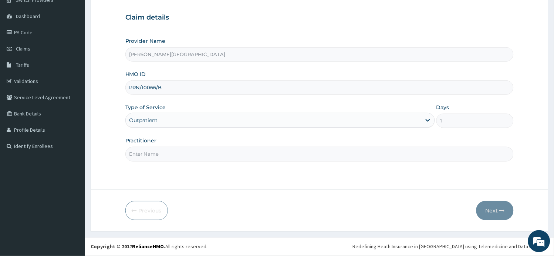
click at [176, 153] on input "Practitioner" at bounding box center [319, 154] width 388 height 14
type input "AA"
click at [494, 209] on button "Next" at bounding box center [494, 210] width 37 height 19
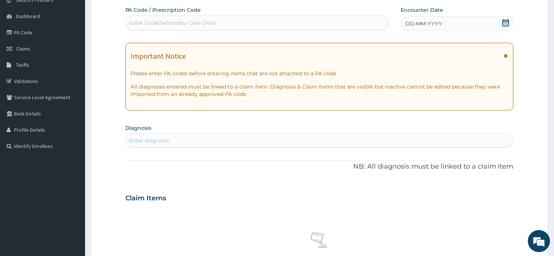
click at [505, 56] on icon at bounding box center [506, 55] width 4 height 5
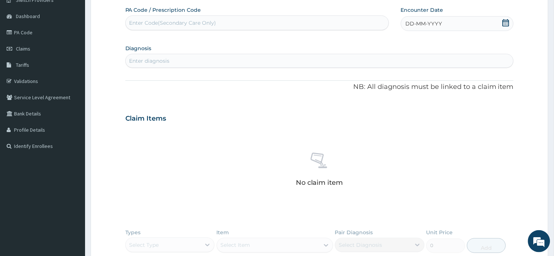
click at [502, 22] on icon at bounding box center [505, 22] width 7 height 7
click at [419, 93] on div "12" at bounding box center [417, 94] width 11 height 11
click at [204, 59] on div "Enter diagnosis" at bounding box center [320, 61] width 388 height 12
drag, startPoint x: 133, startPoint y: 61, endPoint x: 127, endPoint y: 63, distance: 6.5
click at [127, 63] on div "vandidias vandidias" at bounding box center [320, 61] width 388 height 12
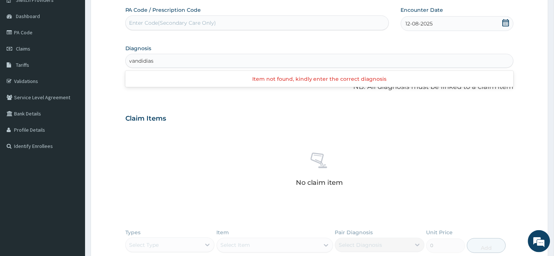
type input "candidias"
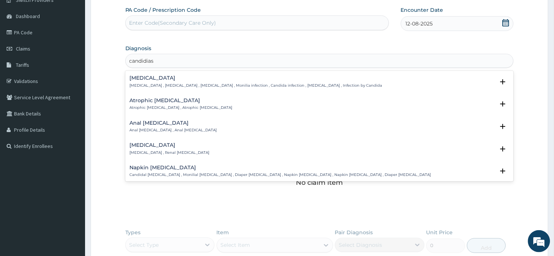
click at [171, 83] on p "Candidiasis , Moniliasis , Candidosis , Monilia infection , Candida infection ,…" at bounding box center [256, 85] width 252 height 5
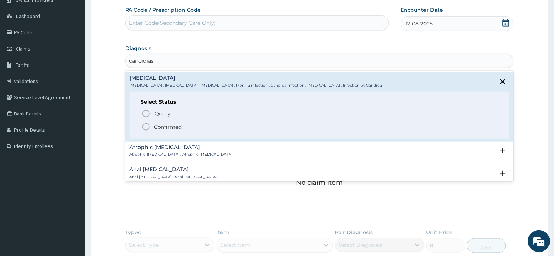
click at [178, 129] on p "Confirmed" at bounding box center [168, 126] width 28 height 7
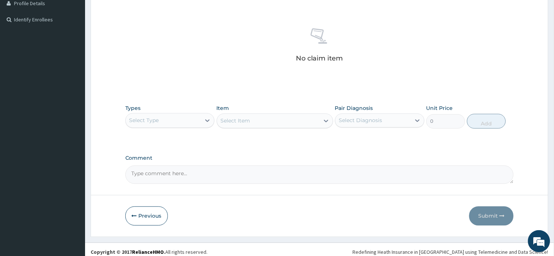
scroll to position [197, 0]
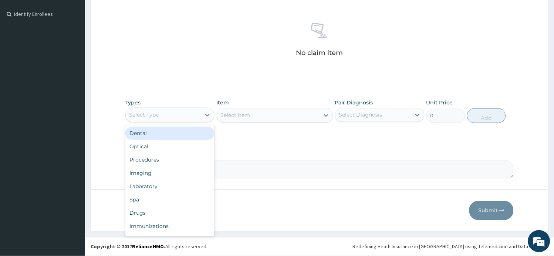
click at [197, 118] on div "Select Type" at bounding box center [163, 115] width 75 height 12
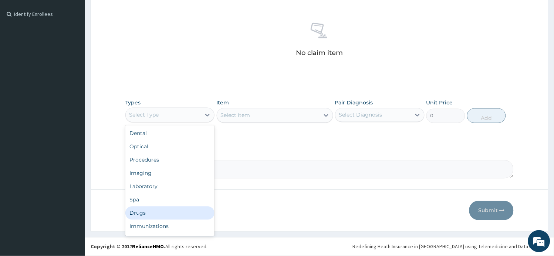
click at [157, 213] on div "Drugs" at bounding box center [169, 213] width 89 height 13
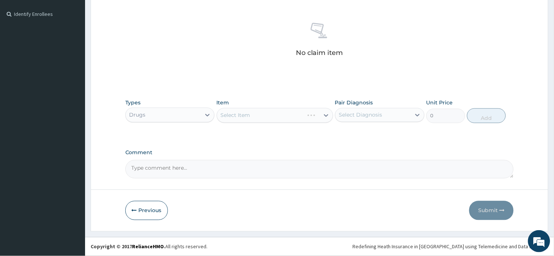
click at [283, 119] on div "Select Item" at bounding box center [275, 115] width 116 height 15
click at [283, 119] on div "Select Item" at bounding box center [268, 116] width 102 height 12
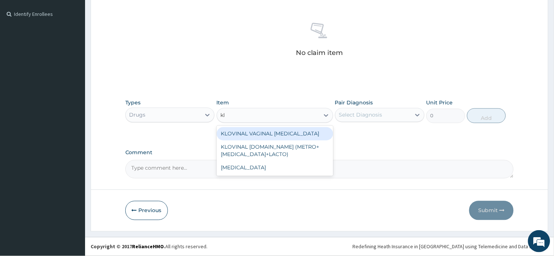
type input "klo"
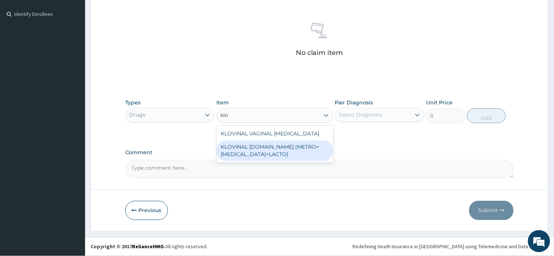
click at [280, 153] on div "KLOVINAL [DOMAIN_NAME] (METRO+[MEDICAL_DATA]+LACTO)" at bounding box center [275, 151] width 116 height 21
type input "400"
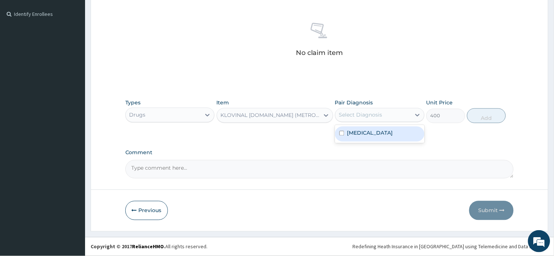
click at [353, 119] on div "Select Diagnosis" at bounding box center [372, 115] width 75 height 12
drag, startPoint x: 357, startPoint y: 136, endPoint x: 435, endPoint y: 128, distance: 79.1
click at [357, 135] on label "Candidiasis" at bounding box center [370, 133] width 46 height 7
checkbox input "true"
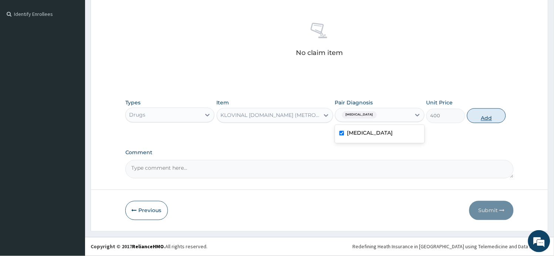
click at [500, 120] on button "Add" at bounding box center [486, 116] width 39 height 15
type input "0"
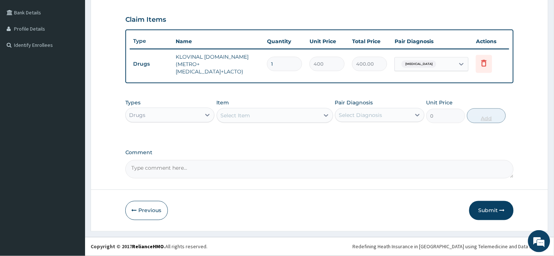
scroll to position [164, 0]
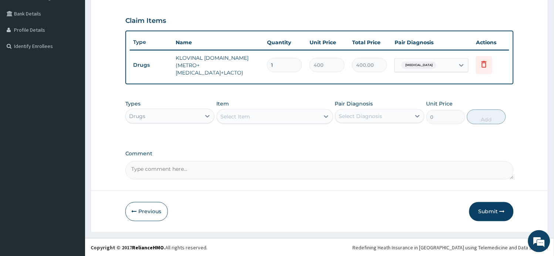
drag, startPoint x: 285, startPoint y: 63, endPoint x: 259, endPoint y: 63, distance: 26.6
click at [261, 63] on tr "Drugs KLOVINAL V.TAB (METRO+CLOTRIMAZOLE+LACTO) 1 400 400.00 Candidiasis Delete" at bounding box center [319, 66] width 379 height 30
type input "6"
type input "2400.00"
type input "6"
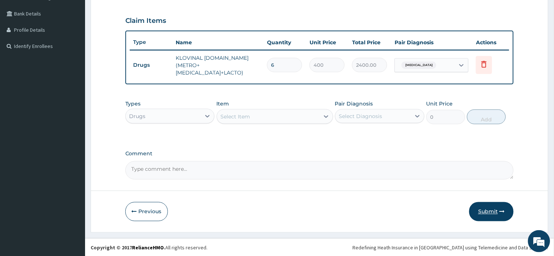
click at [489, 212] on button "Submit" at bounding box center [491, 211] width 44 height 19
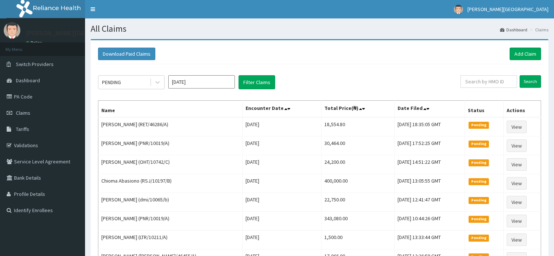
click at [527, 55] on link "Add Claim" at bounding box center [524, 54] width 31 height 13
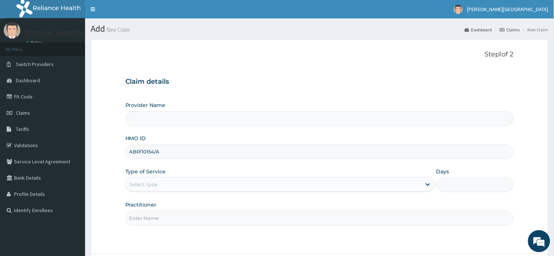
type input "[PERSON_NAME][GEOGRAPHIC_DATA]"
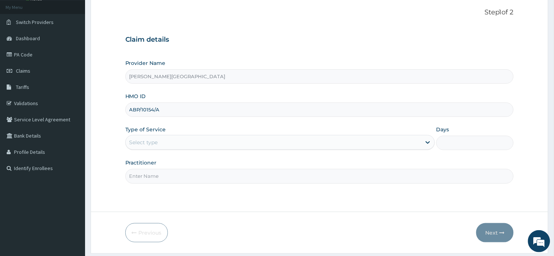
scroll to position [64, 0]
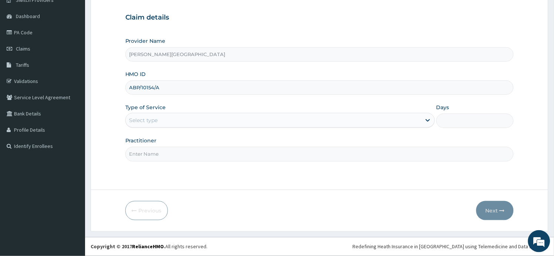
type input "ABP/10154/A"
click at [161, 119] on div "Select type" at bounding box center [273, 121] width 295 height 12
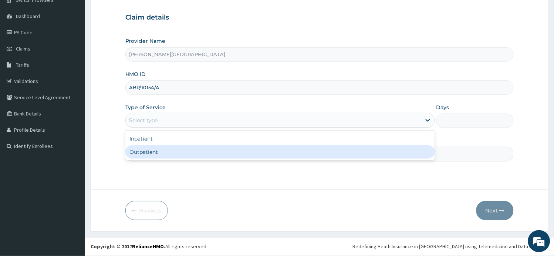
click at [163, 153] on div "Outpatient" at bounding box center [279, 152] width 309 height 13
type input "1"
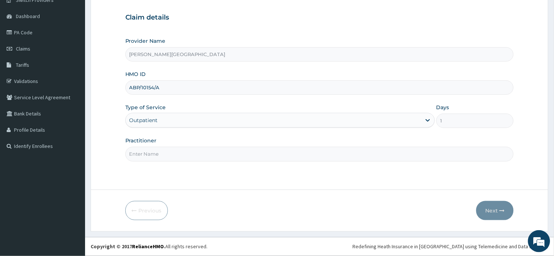
click at [163, 153] on input "Practitioner" at bounding box center [319, 154] width 388 height 14
type input "a"
type input "AA"
click at [489, 211] on button "Next" at bounding box center [494, 210] width 37 height 19
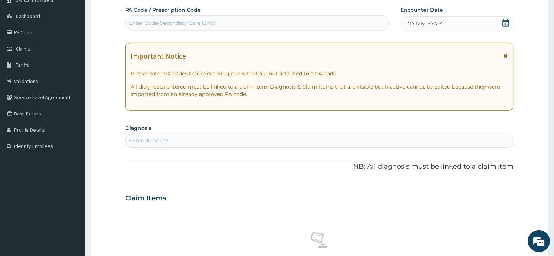
scroll to position [0, 0]
click at [507, 55] on icon at bounding box center [506, 55] width 4 height 5
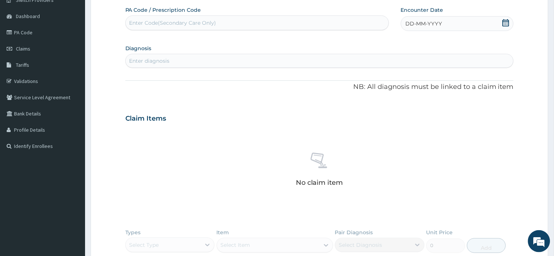
click at [194, 23] on div "Enter Code(Secondary Care Only)" at bounding box center [172, 22] width 87 height 7
paste input "PA/F12583"
type input "PA/F12583"
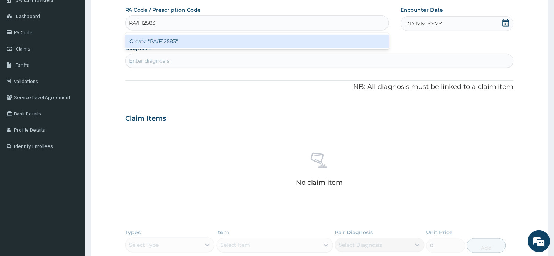
click at [197, 38] on div "Create "PA/F12583"" at bounding box center [256, 41] width 263 height 13
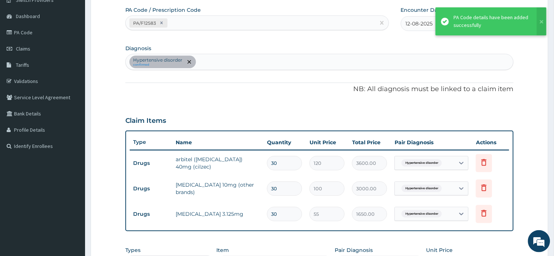
drag, startPoint x: 268, startPoint y: 157, endPoint x: 255, endPoint y: 157, distance: 12.6
click at [255, 157] on tr "Drugs arbitel (telmisartan) 40mg (cilzec) 30 120 3600.00 Hypertensive disorder …" at bounding box center [319, 163] width 379 height 25
type input "1"
type input "120.00"
type input "14"
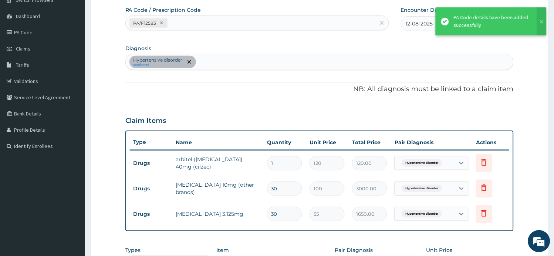
type input "1680.00"
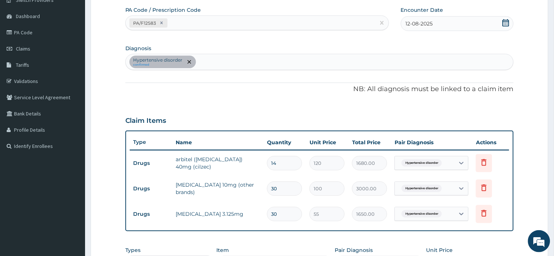
drag, startPoint x: 278, startPoint y: 160, endPoint x: 249, endPoint y: 162, distance: 29.2
click at [250, 162] on tr "Drugs arbitel (telmisartan) 40mg (cilzec) 14 120 1680.00 Hypertensive disorder …" at bounding box center [319, 163] width 379 height 25
paste input "2583"
type input "12583"
type input "1509960.00"
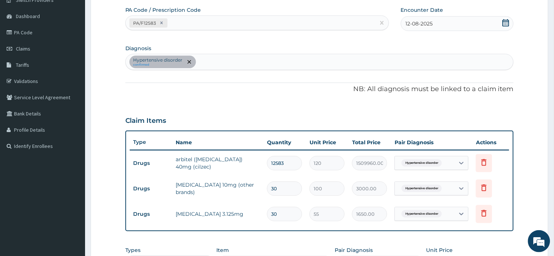
drag, startPoint x: 294, startPoint y: 164, endPoint x: 243, endPoint y: 157, distance: 51.0
click at [243, 157] on tr "Drugs arbitel (telmisartan) 40mg (cilzec) 12583 120 1509960.00 Hypertensive dis…" at bounding box center [319, 163] width 379 height 25
type input "1"
type input "120.00"
type input "14"
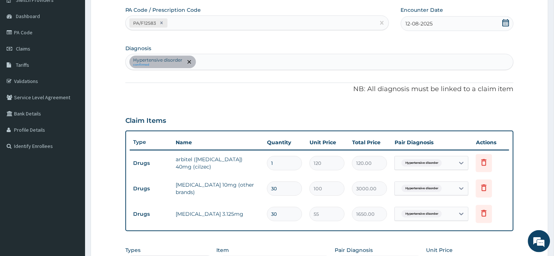
type input "1680.00"
drag, startPoint x: 276, startPoint y: 159, endPoint x: 251, endPoint y: 160, distance: 25.9
click at [251, 160] on tr "Drugs arbitel (telmisartan) 40mg (cilzec) 14 120 1680.00 Hypertensive disorder …" at bounding box center [319, 163] width 379 height 25
type input "14"
drag, startPoint x: 291, startPoint y: 190, endPoint x: 241, endPoint y: 189, distance: 49.5
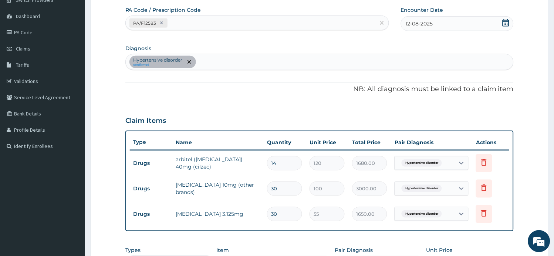
click at [241, 189] on tr "Drugs amlodipine 10mg (other brands) 30 100 3000.00 Hypertensive disorder Delete" at bounding box center [319, 188] width 379 height 25
paste input "14"
type input "14"
type input "1400.00"
type input "14"
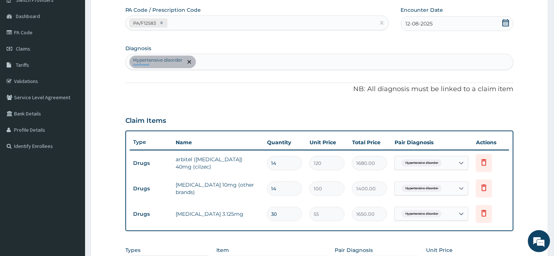
drag, startPoint x: 290, startPoint y: 212, endPoint x: 248, endPoint y: 213, distance: 41.4
click at [248, 213] on tr "Drugs carvedilol 3.125mg 30 55 1650.00 Hypertensive disorder Delete" at bounding box center [319, 214] width 379 height 25
paste input "14"
type input "14"
type input "770.00"
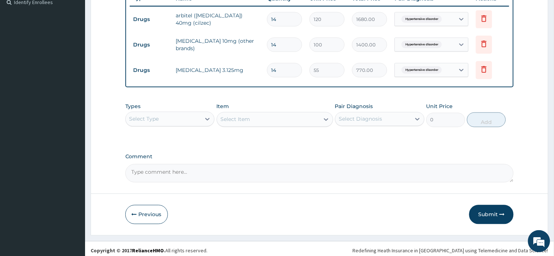
scroll to position [212, 0]
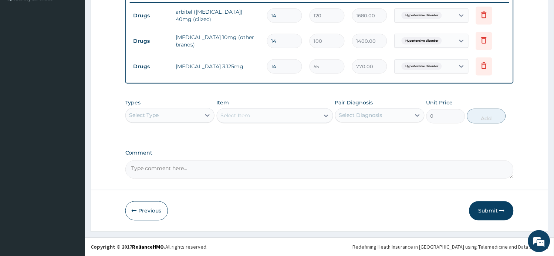
type input "14"
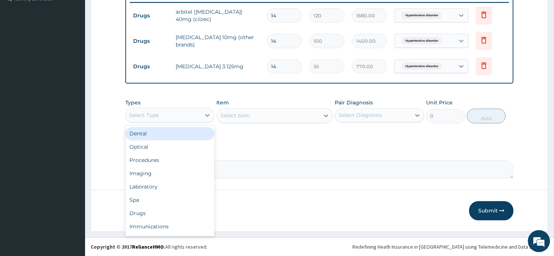
click at [176, 121] on div "Select Type" at bounding box center [169, 115] width 89 height 15
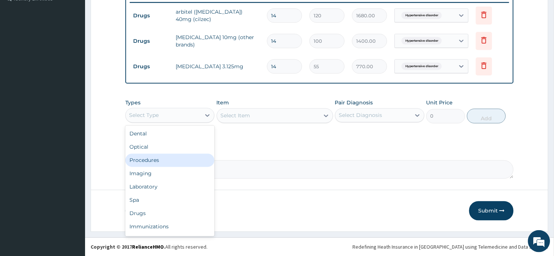
click at [173, 160] on div "Procedures" at bounding box center [169, 160] width 89 height 13
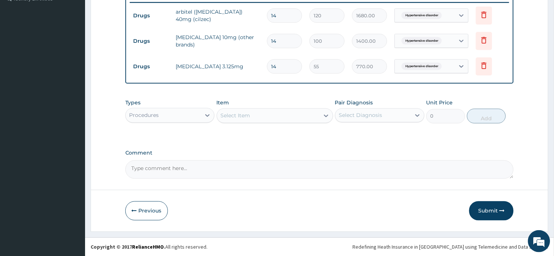
click at [242, 117] on div "Select Item" at bounding box center [236, 115] width 30 height 7
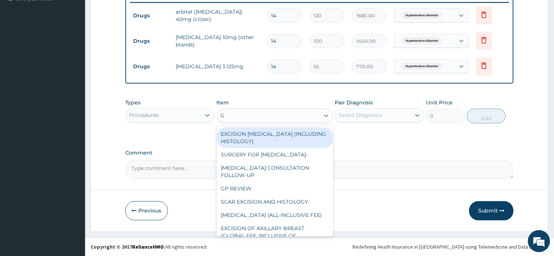
type input "GP"
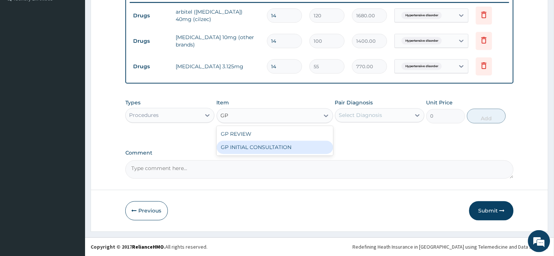
click at [278, 146] on div "GP INITIAL CONSULTATION" at bounding box center [275, 147] width 116 height 13
type input "2000"
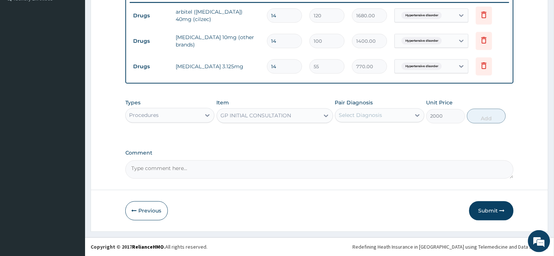
click at [373, 113] on div "Select Diagnosis" at bounding box center [360, 115] width 43 height 7
drag, startPoint x: 374, startPoint y: 139, endPoint x: 378, endPoint y: 139, distance: 4.5
click at [375, 139] on div "Hypertensive disorder" at bounding box center [379, 134] width 89 height 15
checkbox input "true"
drag, startPoint x: 473, startPoint y: 115, endPoint x: 476, endPoint y: 120, distance: 5.6
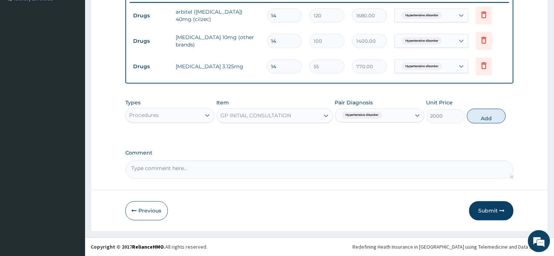
click at [474, 115] on button "Add" at bounding box center [486, 116] width 39 height 15
type input "0"
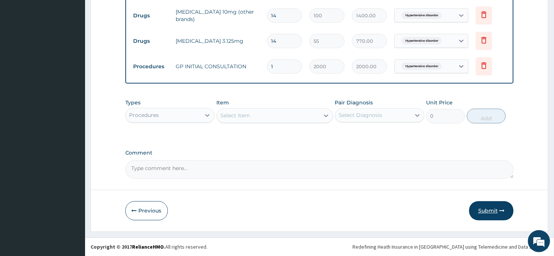
click at [495, 208] on button "Submit" at bounding box center [491, 211] width 44 height 19
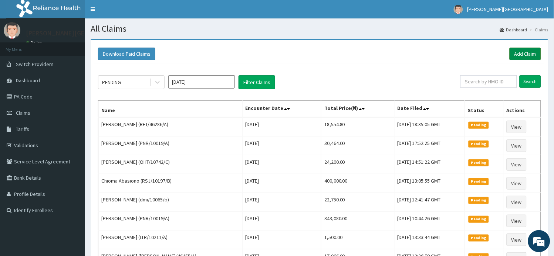
click at [513, 53] on link "Add Claim" at bounding box center [524, 54] width 31 height 13
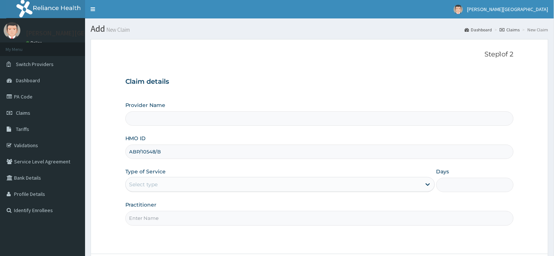
type input "ABP/10548/B"
type input "[PERSON_NAME][GEOGRAPHIC_DATA]"
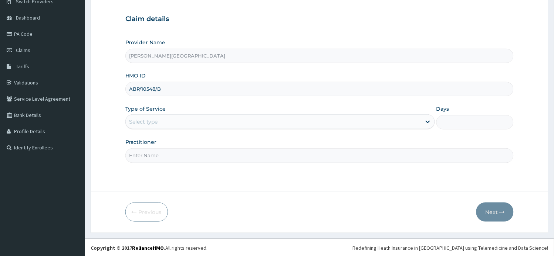
scroll to position [64, 0]
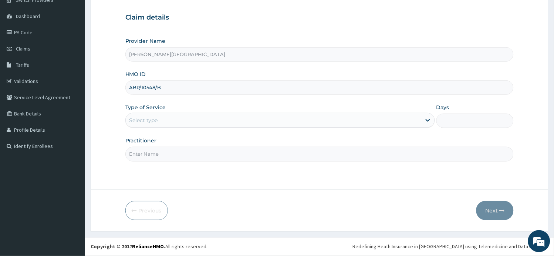
type input "ABP/10548/B"
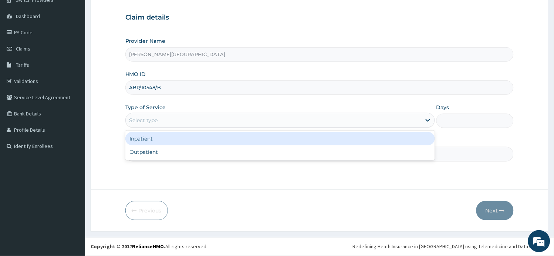
click at [205, 127] on div "Select type" at bounding box center [279, 120] width 309 height 15
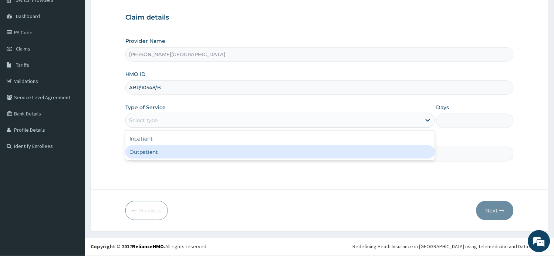
click at [194, 150] on div "Outpatient" at bounding box center [279, 152] width 309 height 13
type input "1"
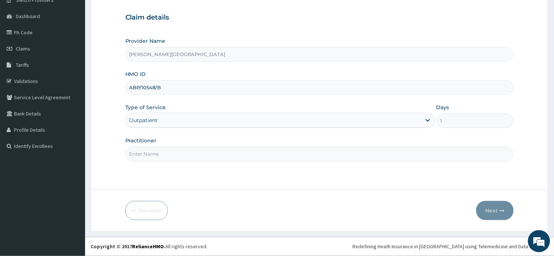
click at [194, 150] on input "Practitioner" at bounding box center [319, 154] width 388 height 14
type input "AA"
click at [496, 213] on button "Next" at bounding box center [494, 210] width 37 height 19
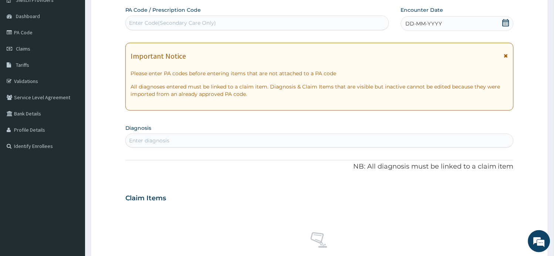
click at [507, 56] on icon at bounding box center [506, 55] width 4 height 5
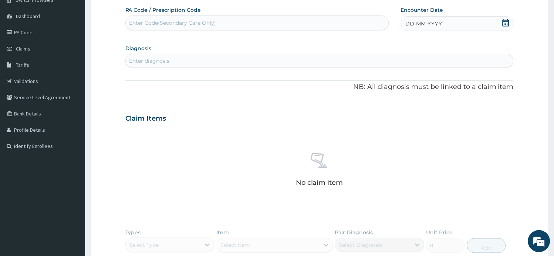
click at [507, 23] on icon at bounding box center [505, 22] width 7 height 7
click at [421, 94] on div "12" at bounding box center [417, 94] width 11 height 11
click at [268, 62] on div "Enter diagnosis" at bounding box center [320, 61] width 388 height 12
type input "[MEDICAL_DATA]"
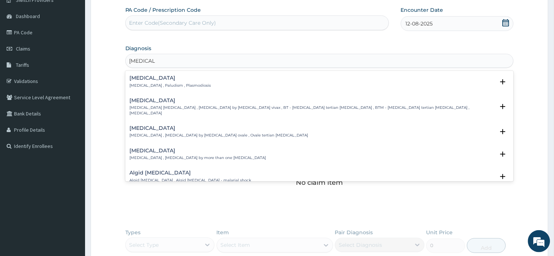
scroll to position [0, 0]
click at [157, 78] on h4 "[MEDICAL_DATA]" at bounding box center [170, 78] width 81 height 6
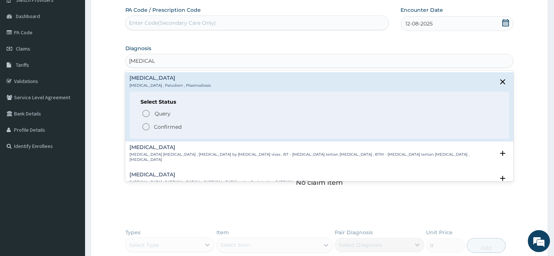
click at [172, 123] on p "Confirmed" at bounding box center [168, 126] width 28 height 7
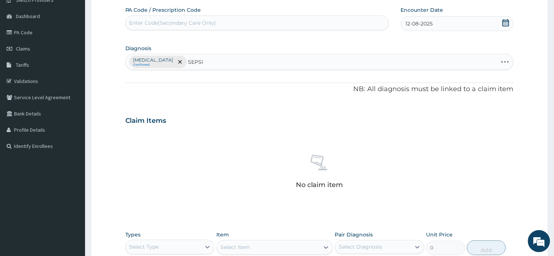
type input "SEPSIS"
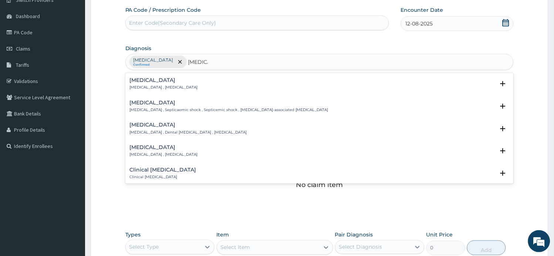
click at [155, 86] on p "Systemic infection , Sepsis" at bounding box center [164, 87] width 68 height 5
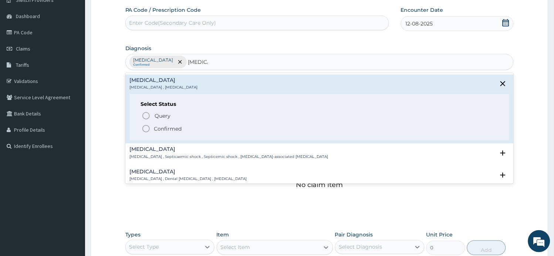
click at [159, 130] on p "Confirmed" at bounding box center [168, 128] width 28 height 7
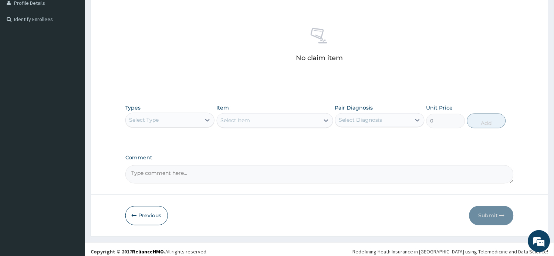
scroll to position [197, 0]
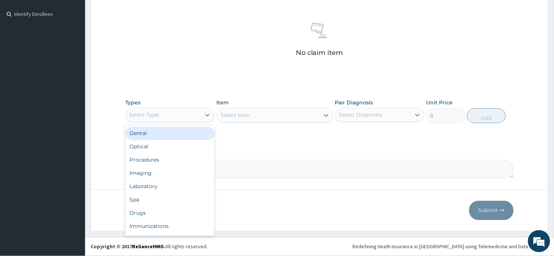
click at [191, 119] on div "Select Type" at bounding box center [163, 115] width 75 height 12
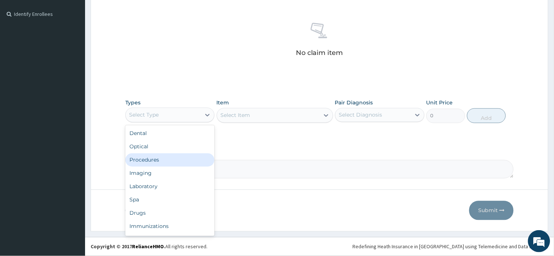
click at [185, 157] on div "Procedures" at bounding box center [169, 160] width 89 height 13
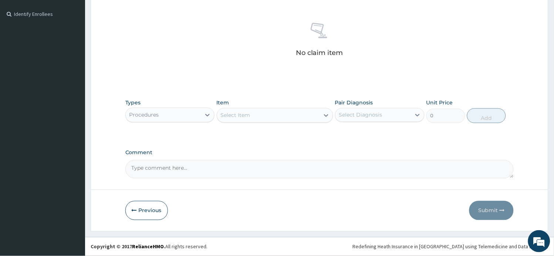
click at [268, 119] on div "Select Item" at bounding box center [268, 116] width 102 height 12
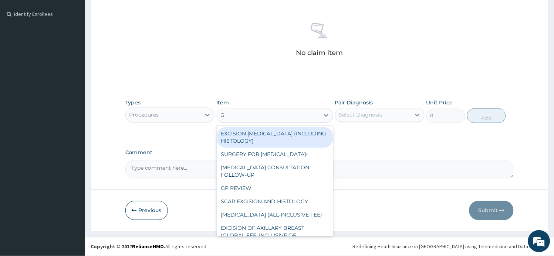
type input "GP"
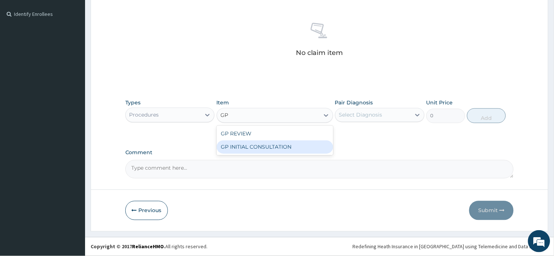
click at [303, 149] on div "GP INITIAL CONSULTATION" at bounding box center [275, 147] width 116 height 13
type input "2000"
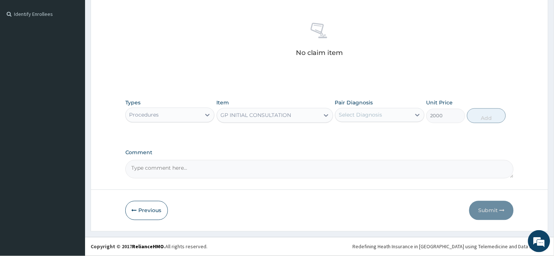
click at [370, 106] on label "Pair Diagnosis" at bounding box center [354, 102] width 38 height 7
click at [368, 112] on div "Select Diagnosis" at bounding box center [360, 115] width 43 height 7
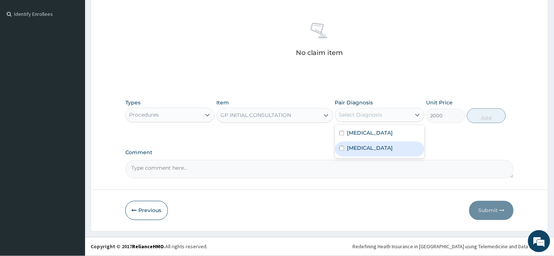
click at [366, 149] on div "[MEDICAL_DATA]" at bounding box center [379, 149] width 89 height 15
checkbox input "true"
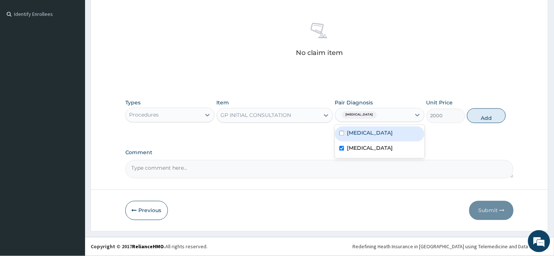
click at [375, 132] on div "[MEDICAL_DATA]" at bounding box center [379, 134] width 89 height 15
checkbox input "true"
click at [489, 119] on button "Add" at bounding box center [486, 116] width 39 height 15
type input "0"
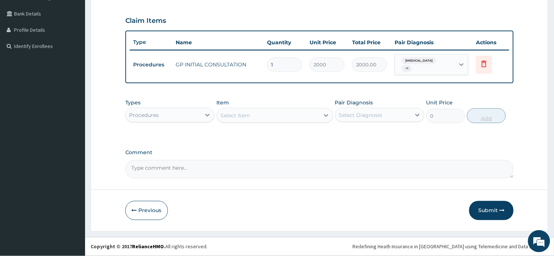
scroll to position [160, 0]
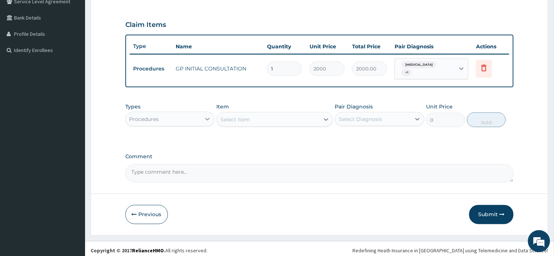
click at [208, 113] on div at bounding box center [207, 119] width 13 height 13
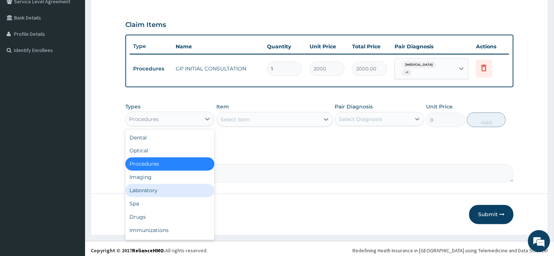
click at [172, 186] on div "Laboratory" at bounding box center [169, 190] width 89 height 13
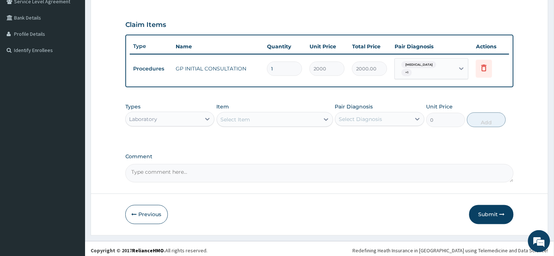
click at [234, 117] on div "Select Item" at bounding box center [236, 119] width 30 height 7
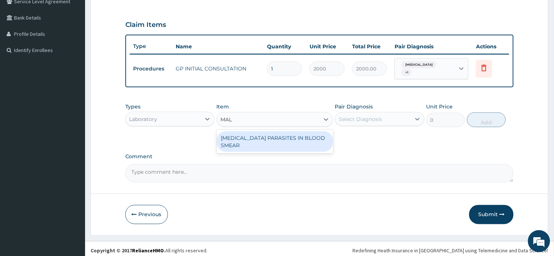
type input "MALA"
click at [283, 137] on div "[MEDICAL_DATA] PARASITES IN BLOOD SMEAR" at bounding box center [275, 142] width 116 height 21
type input "1000"
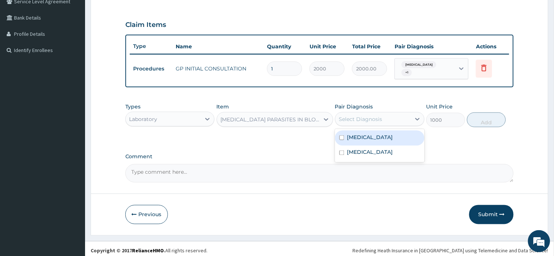
click at [341, 116] on div "Select Diagnosis" at bounding box center [360, 119] width 43 height 7
drag, startPoint x: 356, startPoint y: 135, endPoint x: 396, endPoint y: 134, distance: 40.3
click at [358, 135] on label "[MEDICAL_DATA]" at bounding box center [370, 137] width 46 height 7
checkbox input "true"
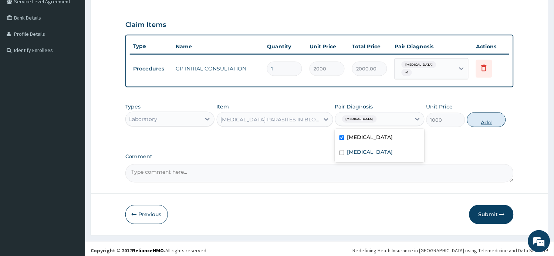
click at [479, 118] on button "Add" at bounding box center [486, 120] width 39 height 15
type input "0"
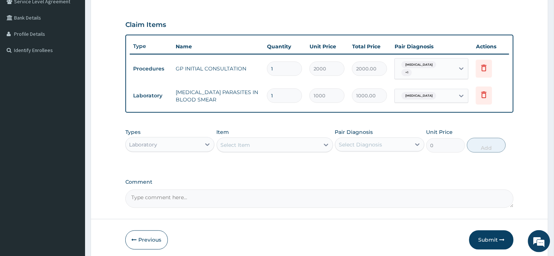
click at [273, 142] on div "Select Item" at bounding box center [268, 145] width 102 height 12
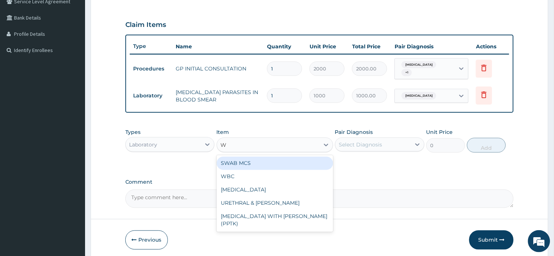
type input "WB"
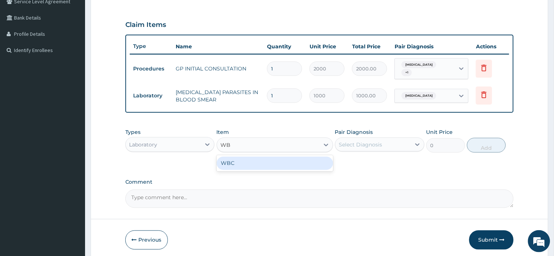
click at [276, 160] on div "WBC" at bounding box center [275, 163] width 116 height 13
type input "1350"
click at [364, 141] on div "Select Diagnosis" at bounding box center [360, 144] width 43 height 7
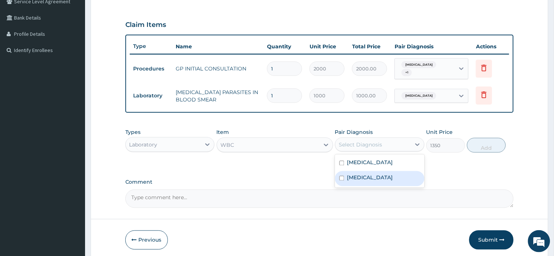
click at [362, 174] on label "[MEDICAL_DATA]" at bounding box center [370, 177] width 46 height 7
checkbox input "true"
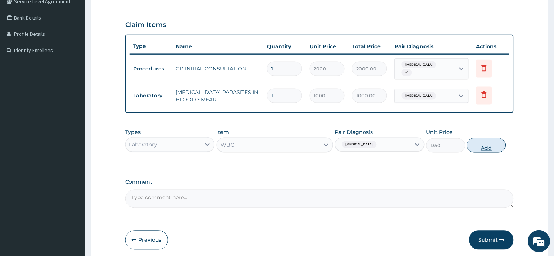
click at [482, 143] on button "Add" at bounding box center [486, 145] width 39 height 15
type input "0"
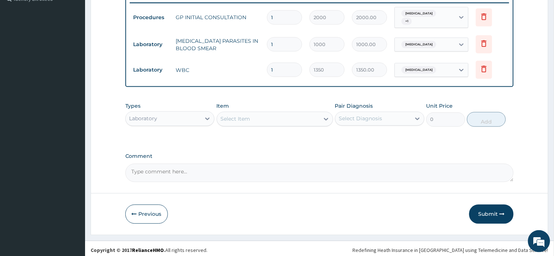
scroll to position [212, 0]
click at [178, 116] on div "Laboratory" at bounding box center [163, 119] width 75 height 12
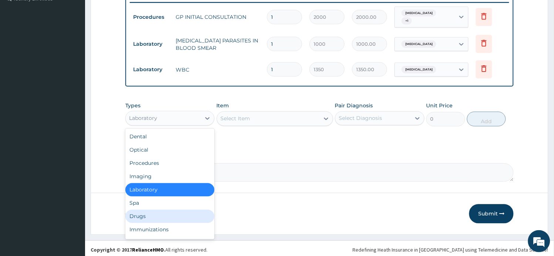
click at [168, 211] on div "Drugs" at bounding box center [169, 216] width 89 height 13
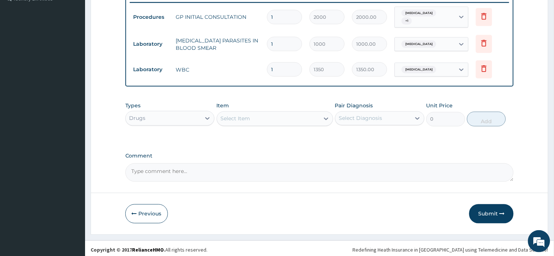
click at [242, 115] on div "Select Item" at bounding box center [236, 118] width 30 height 7
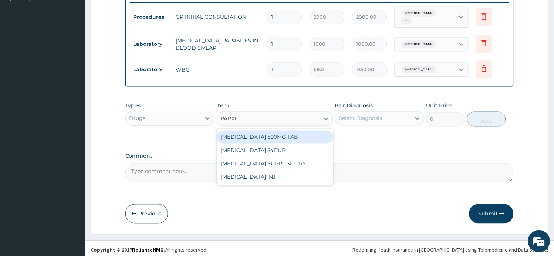
type input "PARACE"
click at [237, 131] on div "[MEDICAL_DATA] 500MG TAB" at bounding box center [275, 137] width 116 height 13
type input "15"
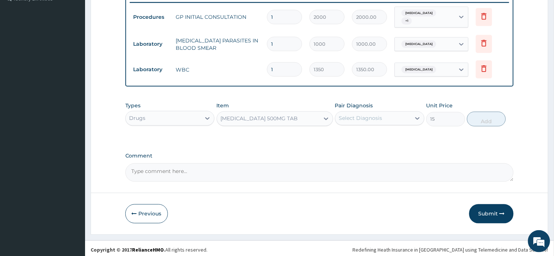
click at [360, 118] on div "Select Diagnosis" at bounding box center [360, 118] width 43 height 7
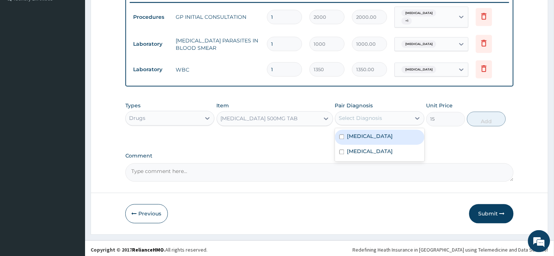
click at [361, 133] on label "[MEDICAL_DATA]" at bounding box center [370, 136] width 46 height 7
checkbox input "true"
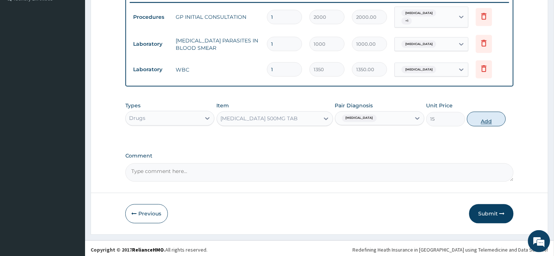
click at [488, 123] on button "Add" at bounding box center [486, 119] width 39 height 15
type input "0"
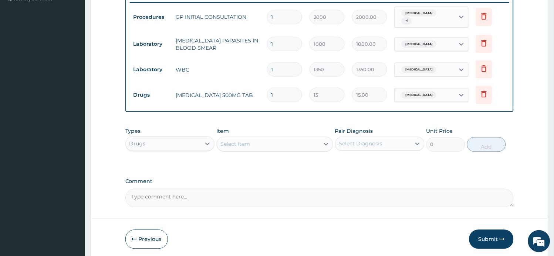
type input "18"
type input "270.00"
type input "18"
click at [285, 139] on div "Select Item" at bounding box center [268, 145] width 102 height 12
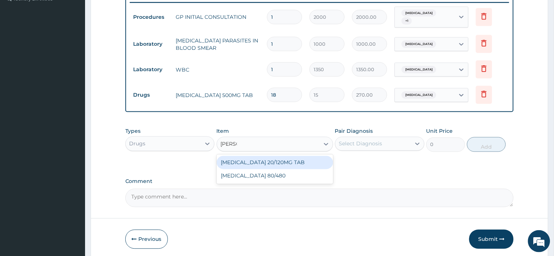
type input "COART"
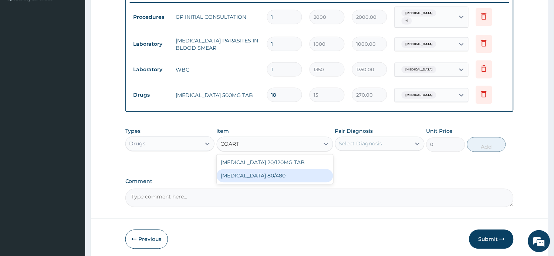
click at [273, 170] on div "[MEDICAL_DATA] 80/480" at bounding box center [275, 176] width 116 height 13
type input "312"
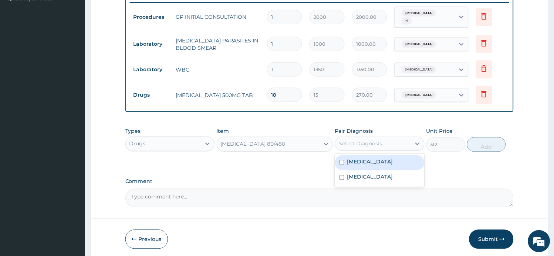
click at [355, 140] on div "Select Diagnosis" at bounding box center [360, 143] width 43 height 7
drag, startPoint x: 362, startPoint y: 161, endPoint x: 455, endPoint y: 149, distance: 93.5
click at [363, 160] on label "[MEDICAL_DATA]" at bounding box center [370, 162] width 46 height 7
checkbox input "true"
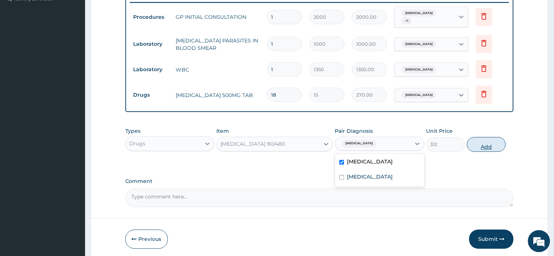
click at [488, 144] on button "Add" at bounding box center [486, 144] width 39 height 15
type input "0"
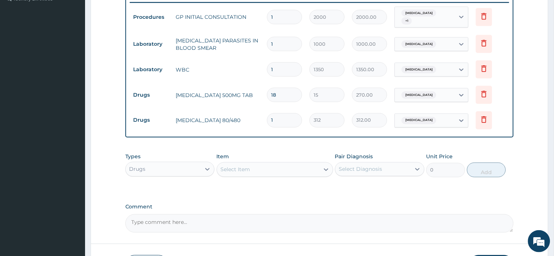
drag, startPoint x: 276, startPoint y: 116, endPoint x: 241, endPoint y: 112, distance: 34.6
click at [241, 112] on tr "Drugs COARTEM 80/480 1 312 312.00 Malaria Delete" at bounding box center [319, 120] width 379 height 25
type input "6"
type input "1872.00"
type input "6"
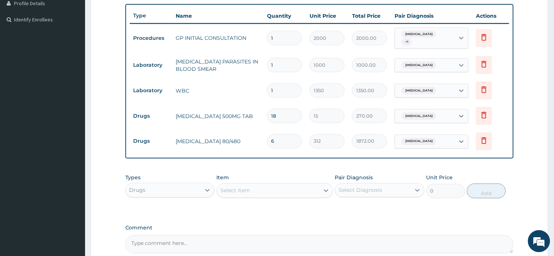
scroll to position [263, 0]
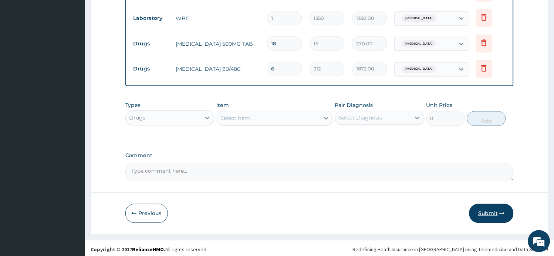
click at [488, 217] on button "Submit" at bounding box center [491, 213] width 44 height 19
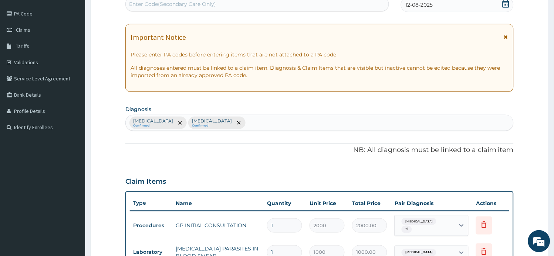
scroll to position [17, 0]
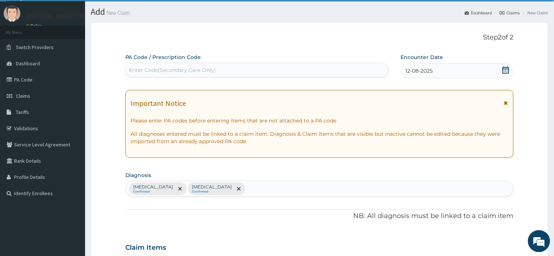
click at [507, 102] on icon at bounding box center [506, 103] width 4 height 5
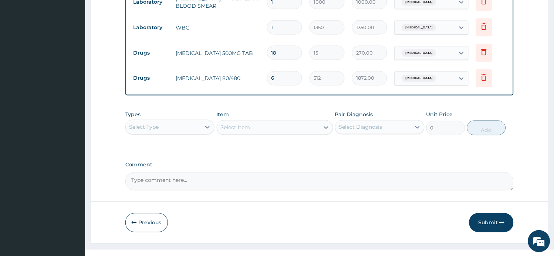
scroll to position [263, 0]
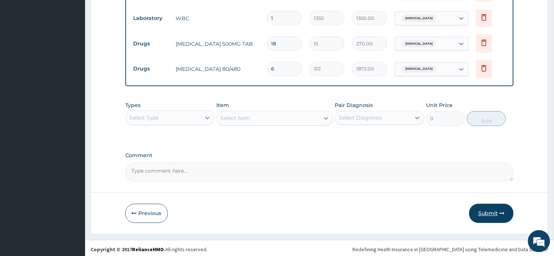
click at [496, 212] on button "Submit" at bounding box center [491, 213] width 44 height 19
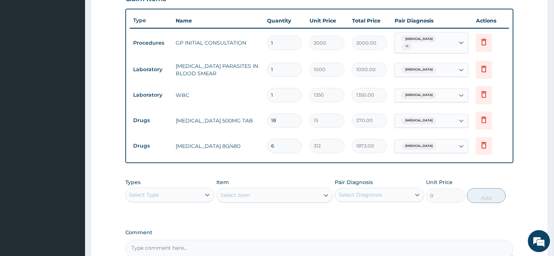
scroll to position [343, 0]
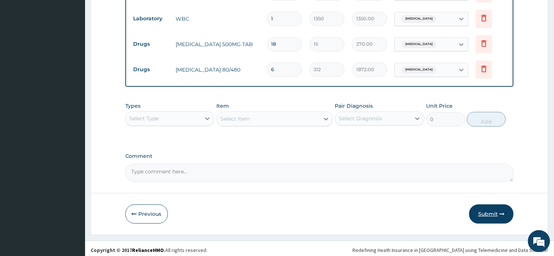
click at [484, 212] on button "Submit" at bounding box center [491, 214] width 44 height 19
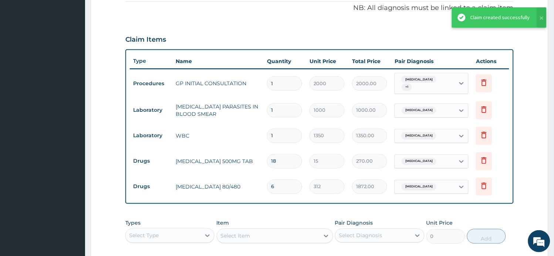
scroll to position [220, 0]
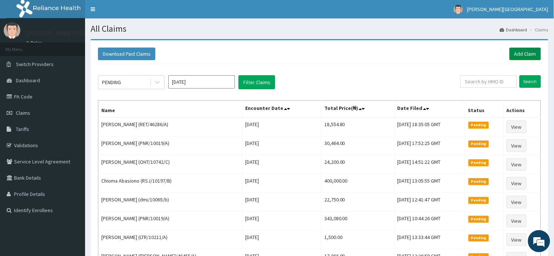
click at [522, 53] on link "Add Claim" at bounding box center [524, 54] width 31 height 13
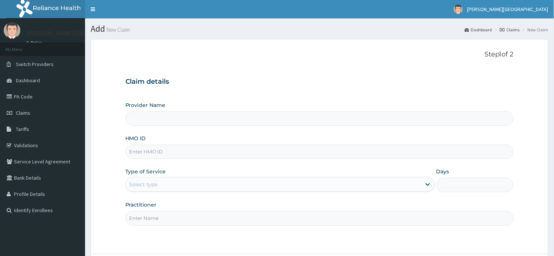
click at [188, 156] on input "HMO ID" at bounding box center [319, 152] width 388 height 14
type input "[PERSON_NAME][GEOGRAPHIC_DATA]"
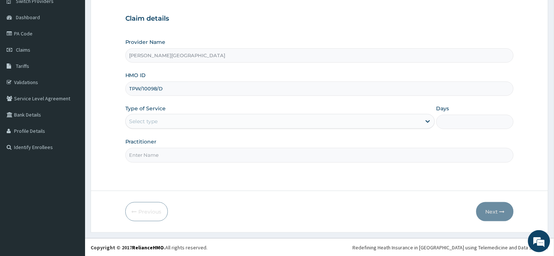
scroll to position [64, 0]
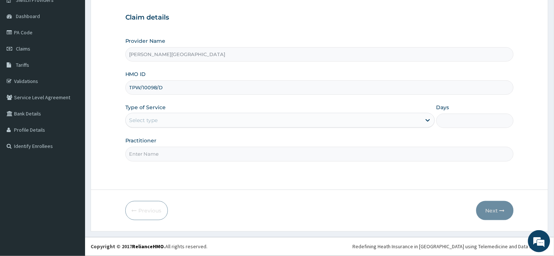
type input "TPW/10098/D"
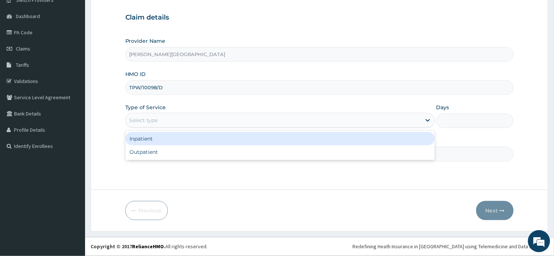
click at [197, 119] on div "Select type" at bounding box center [273, 121] width 295 height 12
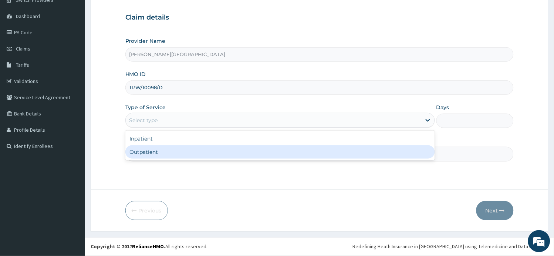
click at [186, 156] on div "Outpatient" at bounding box center [279, 152] width 309 height 13
type input "1"
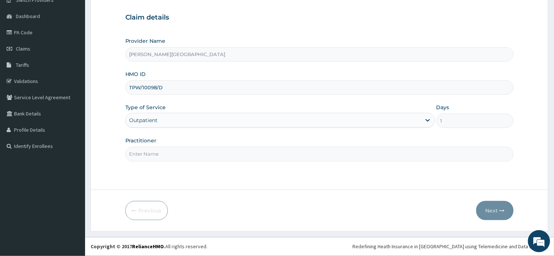
click at [186, 156] on input "Practitioner" at bounding box center [319, 154] width 388 height 14
type input "AA"
click at [496, 212] on button "Next" at bounding box center [494, 210] width 37 height 19
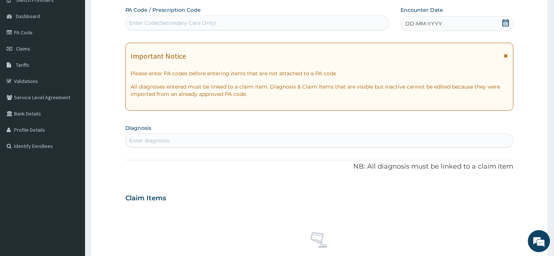
click at [505, 55] on icon at bounding box center [506, 55] width 4 height 5
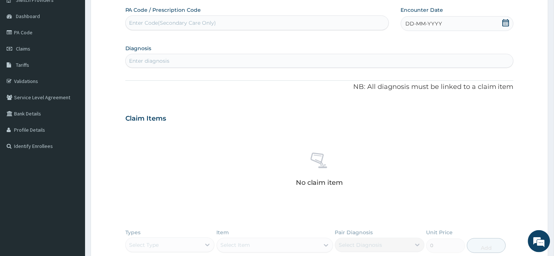
scroll to position [0, 0]
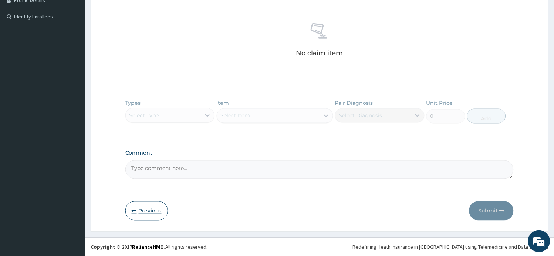
click at [153, 208] on button "Previous" at bounding box center [146, 211] width 42 height 19
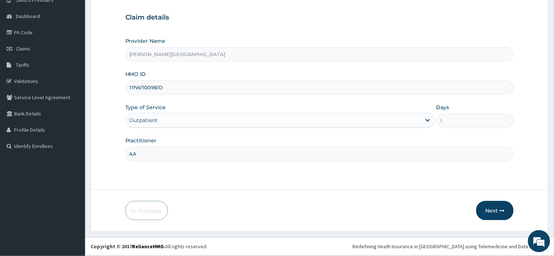
scroll to position [64, 0]
click at [491, 212] on button "Next" at bounding box center [494, 210] width 37 height 19
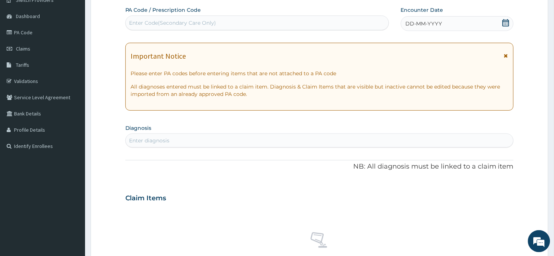
click at [503, 55] on div "Important Notice" at bounding box center [319, 58] width 377 height 12
click at [504, 54] on icon at bounding box center [506, 55] width 4 height 5
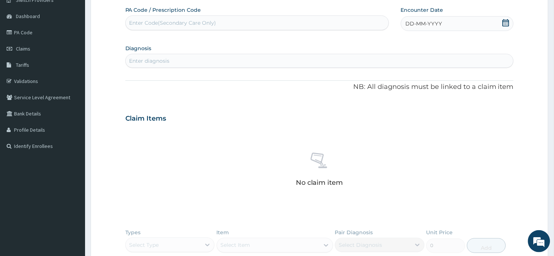
click at [504, 23] on icon at bounding box center [505, 22] width 7 height 7
click at [419, 94] on div "12" at bounding box center [417, 94] width 11 height 11
click at [196, 62] on div "Enter diagnosis" at bounding box center [320, 61] width 388 height 12
type input "OPTHA"
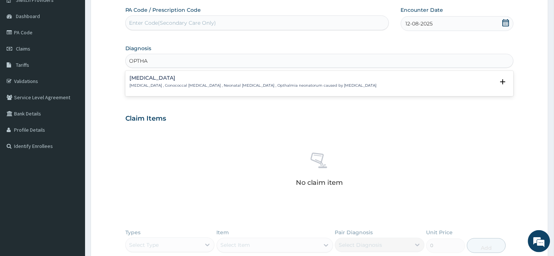
click at [203, 81] on div "[MEDICAL_DATA] [MEDICAL_DATA] , Gonococcal [MEDICAL_DATA] , Neonatal [MEDICAL_D…" at bounding box center [253, 81] width 247 height 13
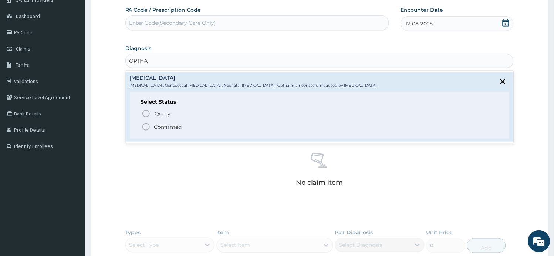
click at [178, 128] on p "Confirmed" at bounding box center [168, 126] width 28 height 7
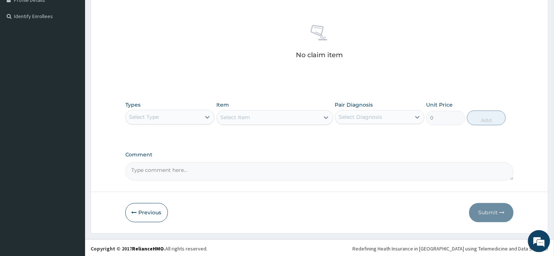
scroll to position [197, 0]
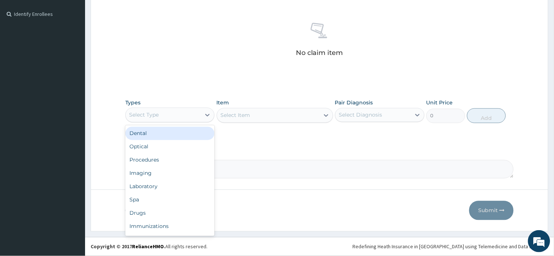
click at [195, 118] on div "Select Type" at bounding box center [163, 115] width 75 height 12
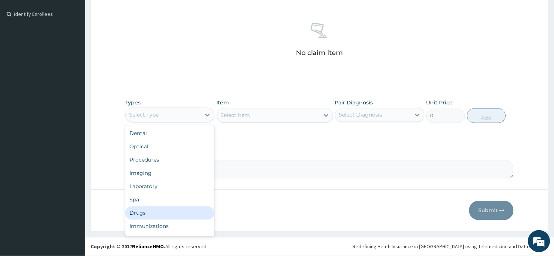
click at [169, 212] on div "Drugs" at bounding box center [169, 213] width 89 height 13
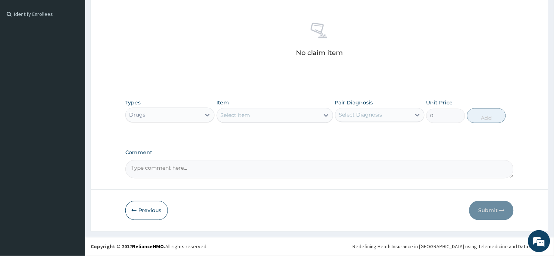
click at [278, 115] on div "Select Item" at bounding box center [268, 116] width 102 height 12
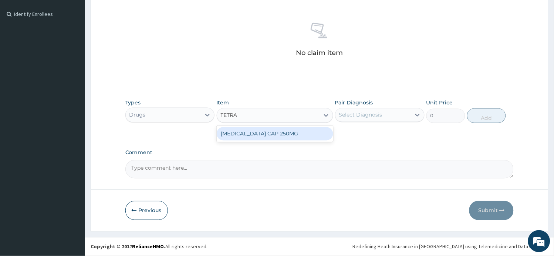
type input "TETRA"
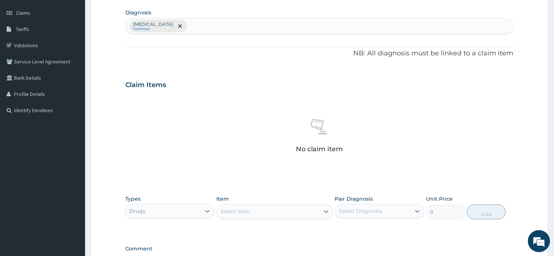
scroll to position [32, 0]
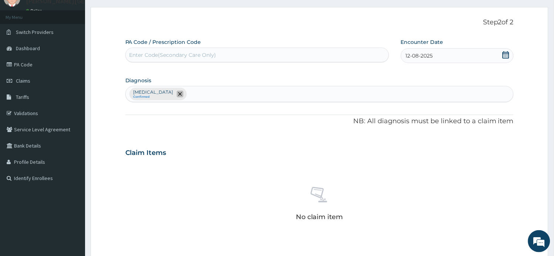
click at [183, 93] on span "remove selection option" at bounding box center [180, 94] width 7 height 7
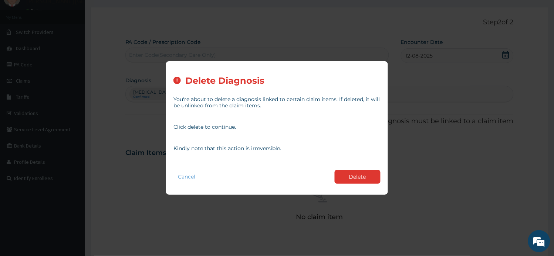
click at [348, 175] on button "Delete" at bounding box center [357, 177] width 46 height 14
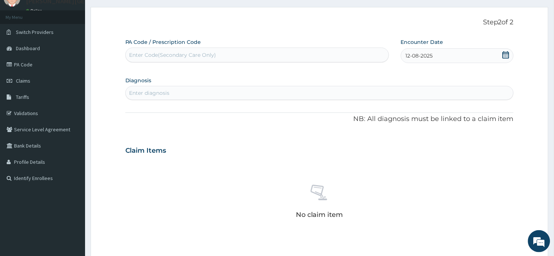
click at [165, 93] on div "Enter diagnosis" at bounding box center [149, 92] width 40 height 7
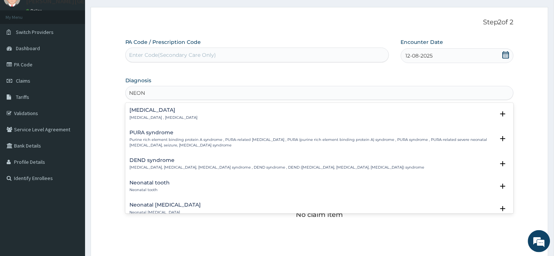
type input "NEONA"
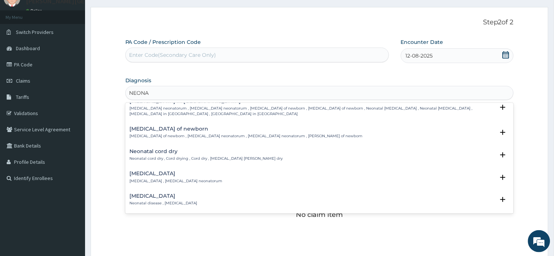
scroll to position [370, 0]
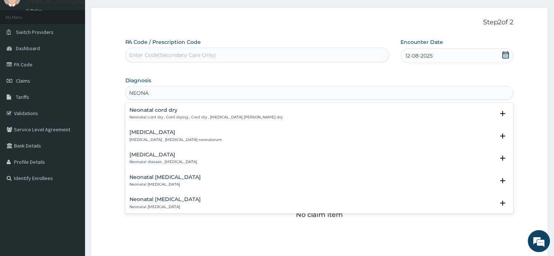
click at [173, 135] on div "Neonatal jaundice Neonatal jaundice , Icterus neonatorum" at bounding box center [176, 136] width 93 height 13
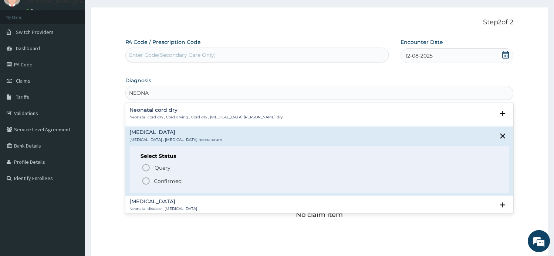
click at [166, 183] on p "Confirmed" at bounding box center [168, 181] width 28 height 7
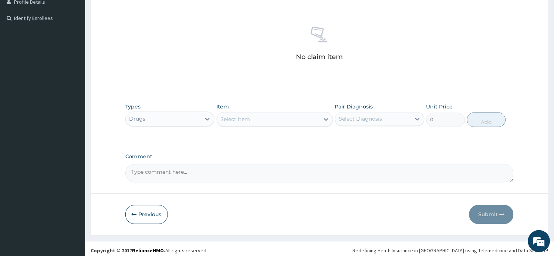
scroll to position [197, 0]
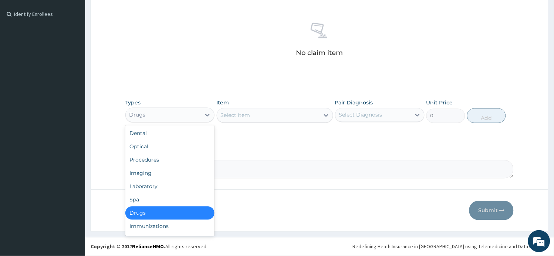
click at [197, 117] on div "Drugs" at bounding box center [163, 115] width 75 height 12
click at [167, 184] on div "Laboratory" at bounding box center [169, 186] width 89 height 13
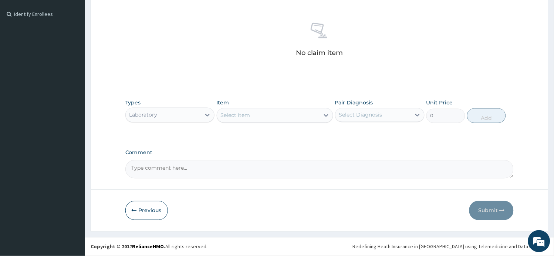
click at [241, 116] on div "Select Item" at bounding box center [236, 115] width 30 height 7
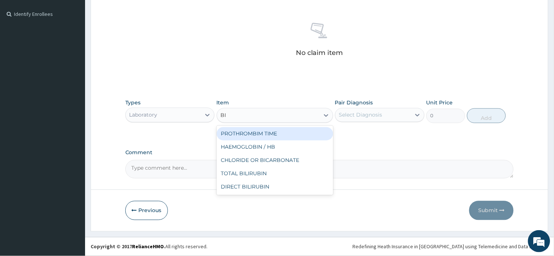
type input "BIL"
click at [256, 134] on div "TOTAL BILIRUBIN" at bounding box center [275, 133] width 116 height 13
type input "800"
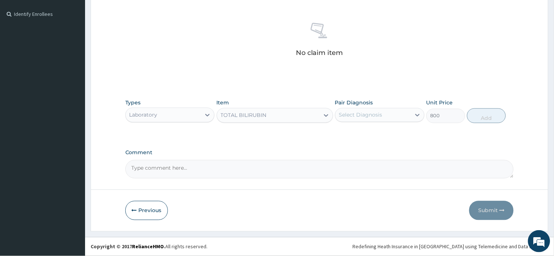
click at [367, 117] on div "Select Diagnosis" at bounding box center [360, 115] width 43 height 7
drag, startPoint x: 365, startPoint y: 134, endPoint x: 401, endPoint y: 130, distance: 36.0
click at [368, 134] on label "Neonatal jaundice" at bounding box center [370, 133] width 46 height 7
checkbox input "true"
click at [484, 116] on button "Add" at bounding box center [486, 116] width 39 height 15
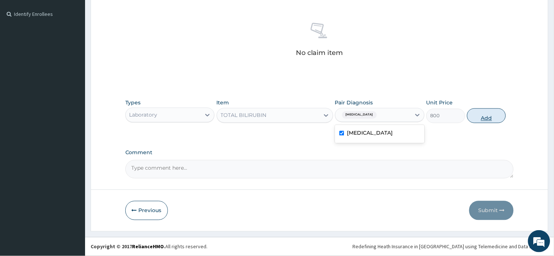
type input "0"
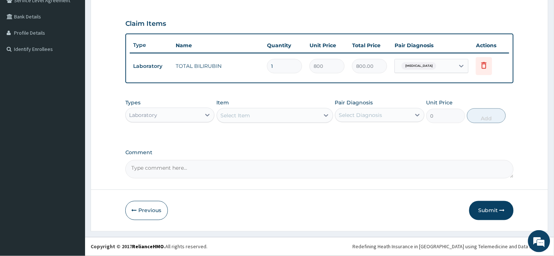
scroll to position [160, 0]
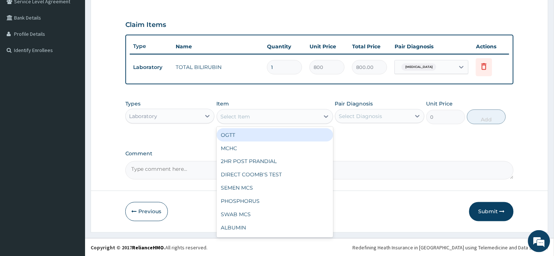
click at [254, 118] on div "Select Item" at bounding box center [268, 117] width 102 height 12
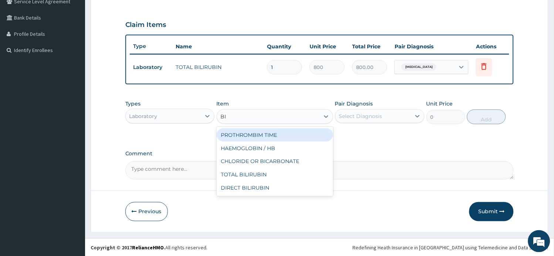
type input "BIL"
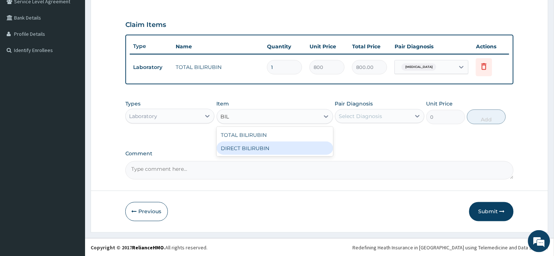
click at [267, 144] on div "DIRECT BILIRUBIN" at bounding box center [275, 148] width 116 height 13
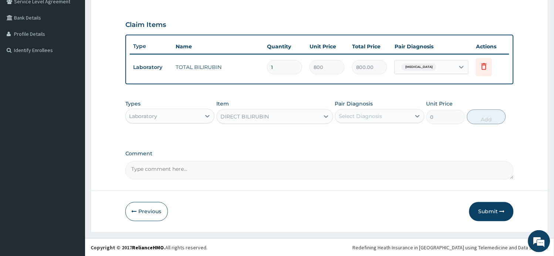
type input "800"
click at [368, 113] on div "Select Diagnosis" at bounding box center [360, 116] width 43 height 7
click at [370, 132] on label "Neonatal jaundice" at bounding box center [370, 134] width 46 height 7
checkbox input "true"
click at [484, 116] on button "Add" at bounding box center [486, 117] width 39 height 15
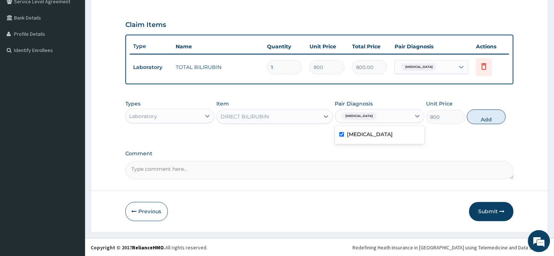
type input "0"
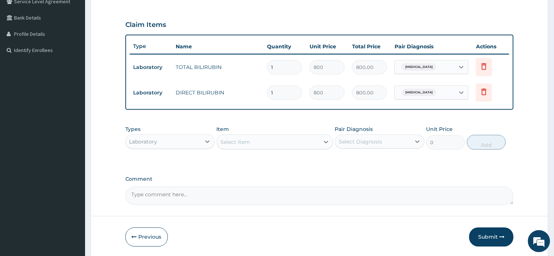
click at [190, 142] on div "Laboratory" at bounding box center [163, 142] width 75 height 12
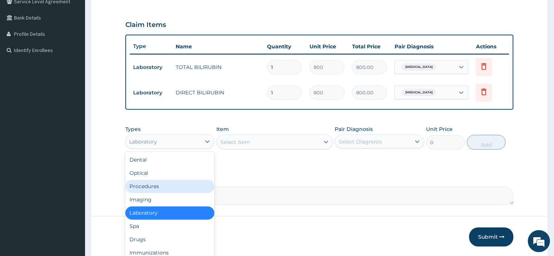
click at [175, 188] on div "Procedures" at bounding box center [169, 186] width 89 height 13
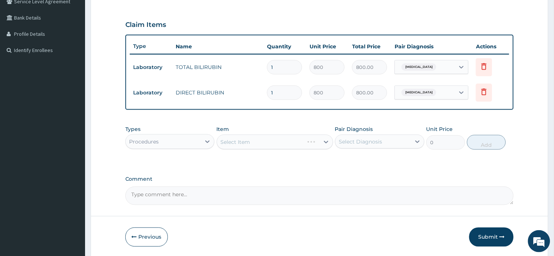
click at [271, 145] on div "Select Item" at bounding box center [275, 142] width 116 height 15
click at [271, 145] on div "Select Item" at bounding box center [268, 142] width 102 height 12
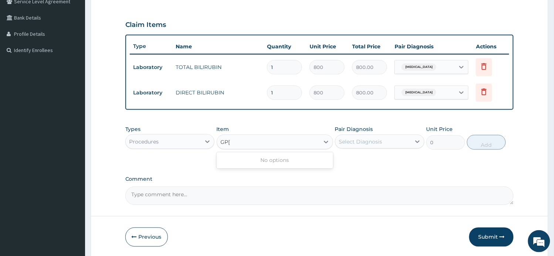
type input "GP"
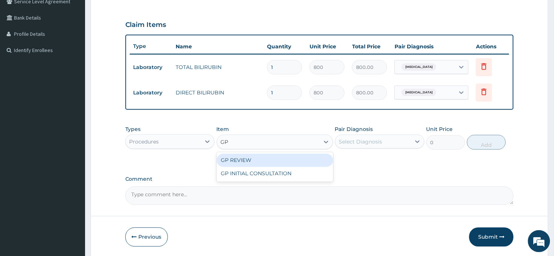
click at [276, 160] on div "GP REVIEW" at bounding box center [275, 160] width 116 height 13
type input "1500"
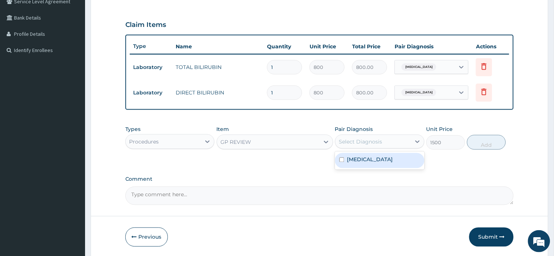
click at [361, 139] on div "Select Diagnosis" at bounding box center [360, 141] width 43 height 7
click at [362, 156] on label "Neonatal jaundice" at bounding box center [370, 159] width 46 height 7
checkbox input "true"
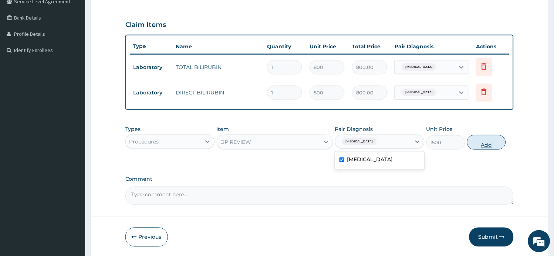
click at [483, 144] on button "Add" at bounding box center [486, 142] width 39 height 15
type input "0"
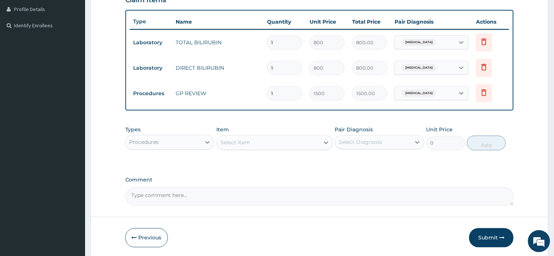
scroll to position [212, 0]
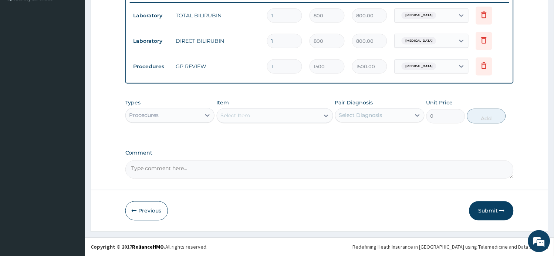
click at [343, 167] on textarea "Comment" at bounding box center [319, 170] width 388 height 18
type textarea "FOR BABY"
click at [478, 215] on button "Submit" at bounding box center [491, 211] width 44 height 19
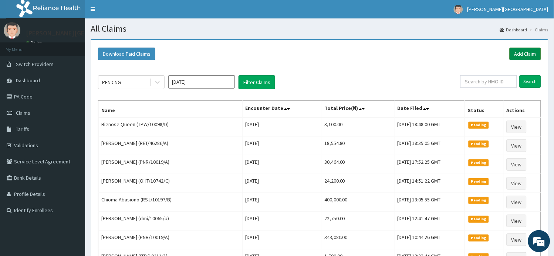
click at [526, 50] on link "Add Claim" at bounding box center [524, 54] width 31 height 13
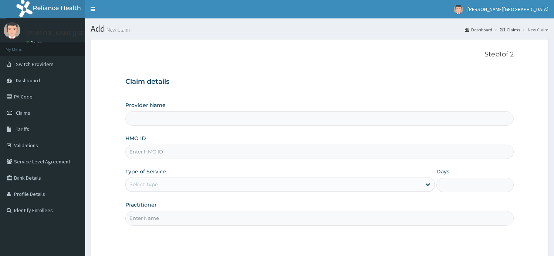
type input "[PERSON_NAME][GEOGRAPHIC_DATA]"
click at [151, 150] on input "HMO ID" at bounding box center [319, 152] width 388 height 14
paste input "SZA/10001/E"
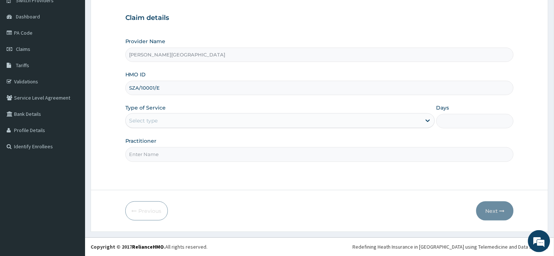
scroll to position [64, 0]
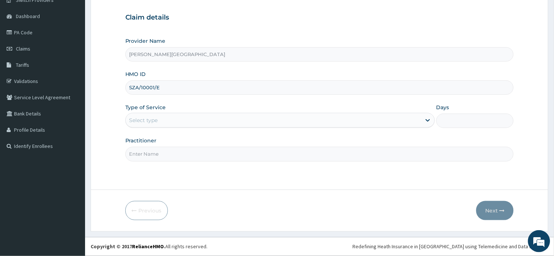
type input "SZA/10001/E"
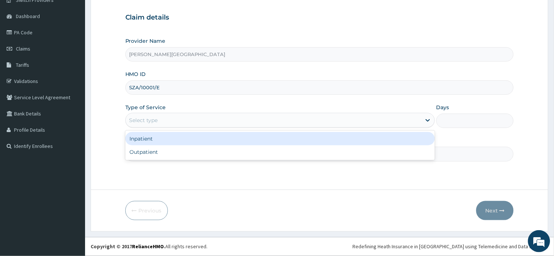
drag, startPoint x: 193, startPoint y: 120, endPoint x: 183, endPoint y: 143, distance: 25.5
click at [193, 119] on div "Select type" at bounding box center [273, 121] width 295 height 12
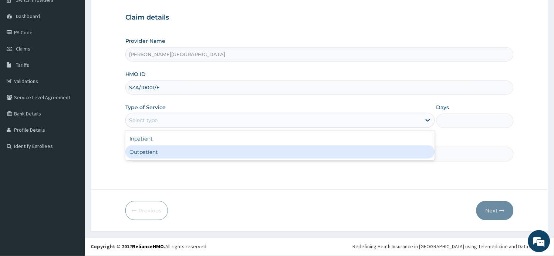
click at [178, 153] on div "Outpatient" at bounding box center [279, 152] width 309 height 13
type input "1"
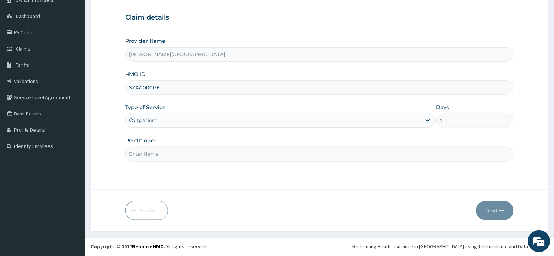
click at [180, 154] on input "Practitioner" at bounding box center [319, 154] width 388 height 14
type input "AA"
click at [490, 210] on button "Next" at bounding box center [494, 210] width 37 height 19
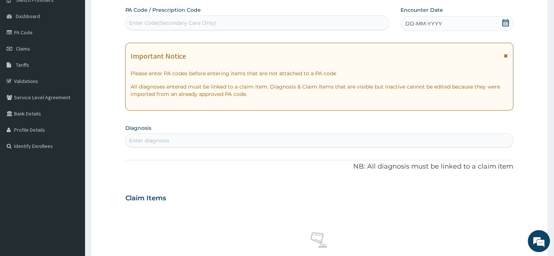
drag, startPoint x: 505, startPoint y: 54, endPoint x: 505, endPoint y: 45, distance: 9.6
click at [505, 54] on icon at bounding box center [506, 55] width 4 height 5
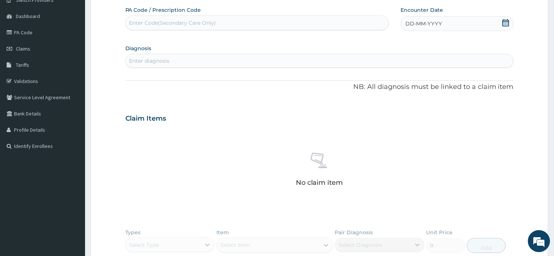
click at [505, 23] on icon at bounding box center [505, 22] width 7 height 7
click at [420, 93] on div "12" at bounding box center [417, 94] width 11 height 11
click at [224, 60] on div "Enter diagnosis" at bounding box center [320, 61] width 388 height 12
type input "MALARIA"
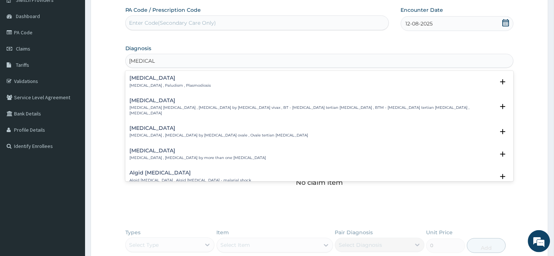
click at [166, 86] on p "Malaria , Paludism , Plasmodiosis" at bounding box center [170, 85] width 81 height 5
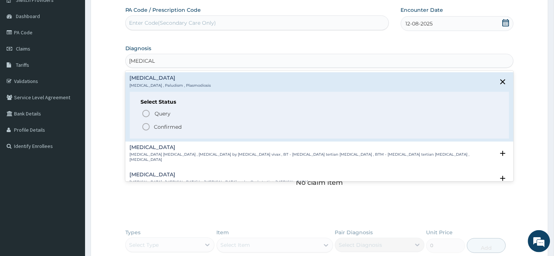
click at [164, 126] on p "Confirmed" at bounding box center [168, 126] width 28 height 7
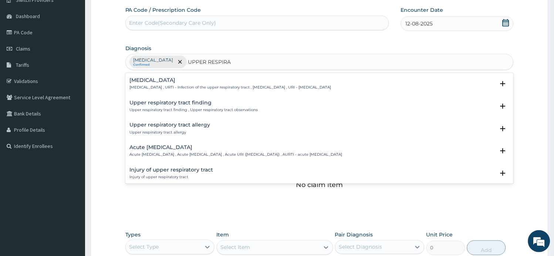
type input "UPPER RESPIRA"
